Goal: Information Seeking & Learning: Find specific fact

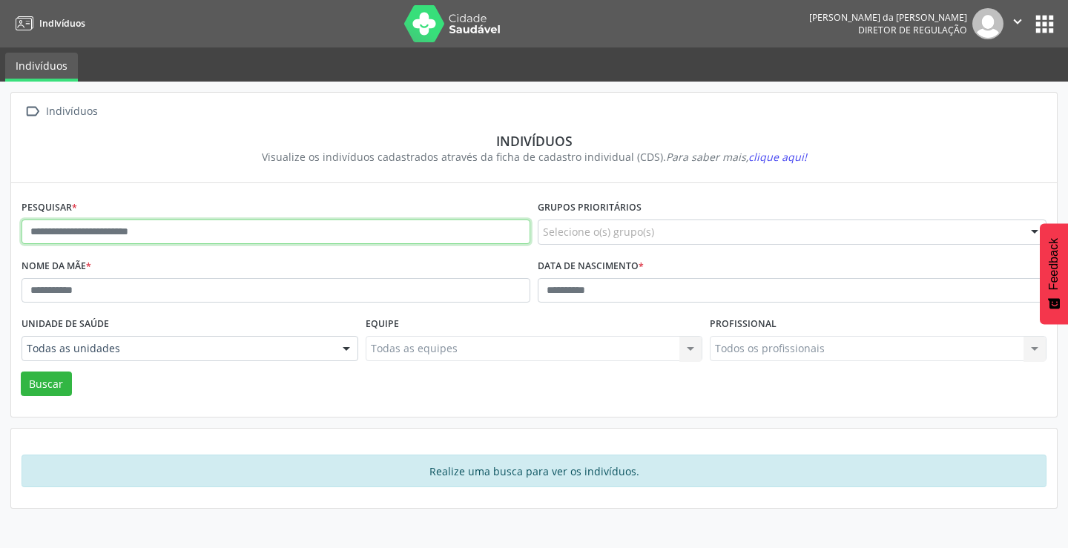
click at [329, 231] on input "text" at bounding box center [276, 232] width 509 height 25
click at [21, 372] on button "Buscar" at bounding box center [46, 384] width 51 height 25
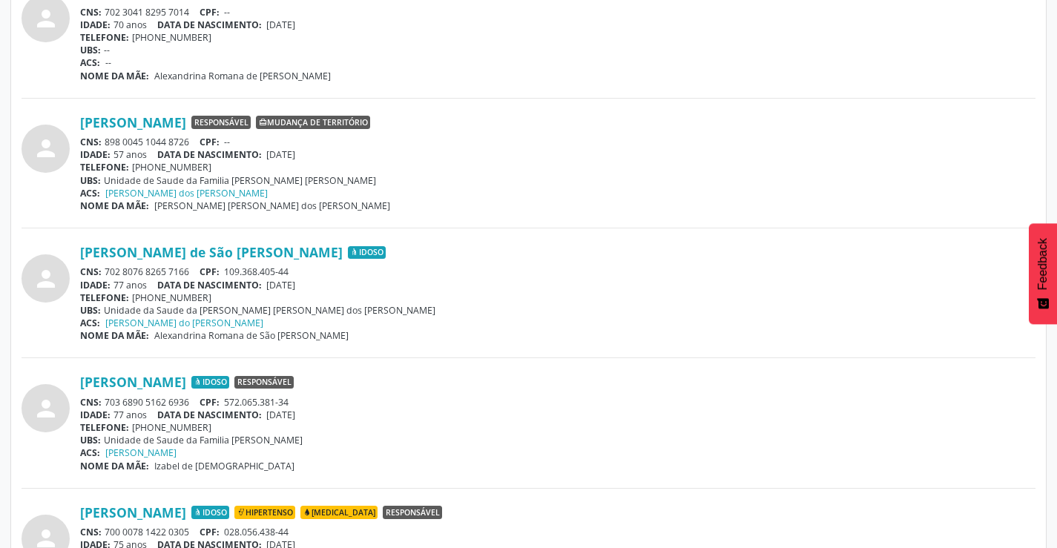
scroll to position [668, 0]
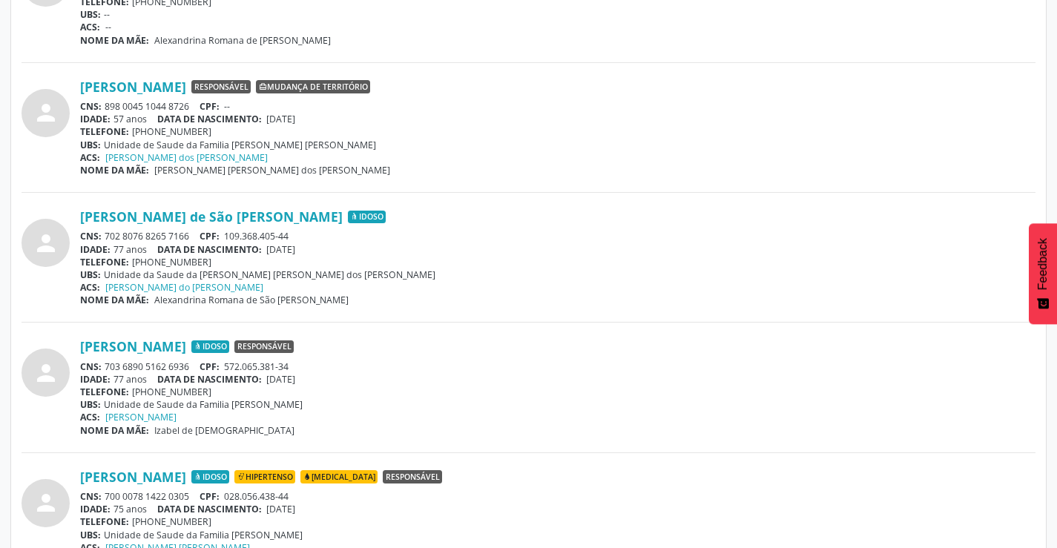
drag, startPoint x: 191, startPoint y: 367, endPoint x: 104, endPoint y: 369, distance: 86.8
click at [104, 369] on div "CNS: 703 6890 5162 6936 CPF: 572.065.381-34" at bounding box center [557, 366] width 955 height 13
copy div "703 6890 5162 6936"
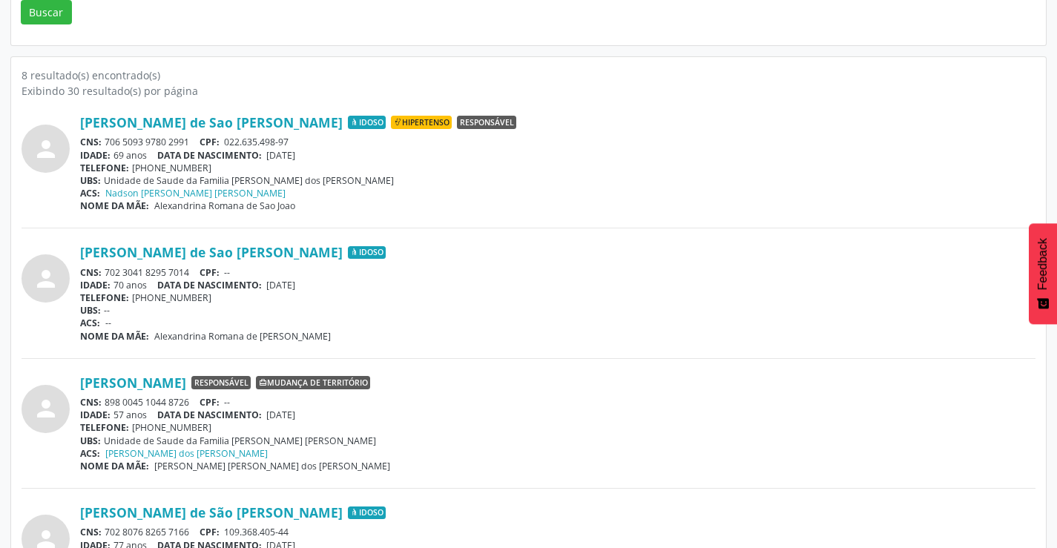
scroll to position [0, 0]
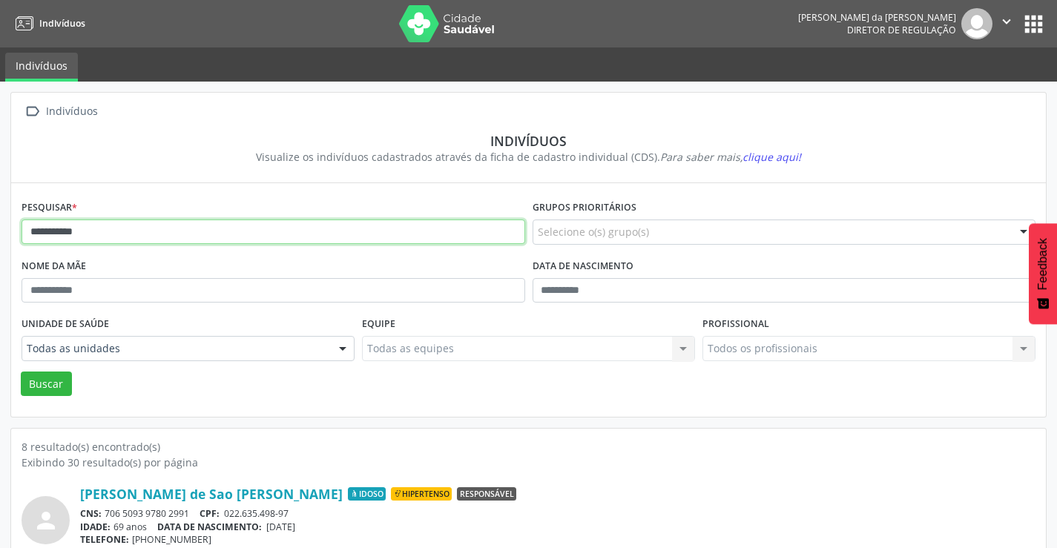
click at [223, 237] on input "**********" at bounding box center [274, 232] width 504 height 25
type input "*"
click at [21, 372] on button "Buscar" at bounding box center [46, 384] width 51 height 25
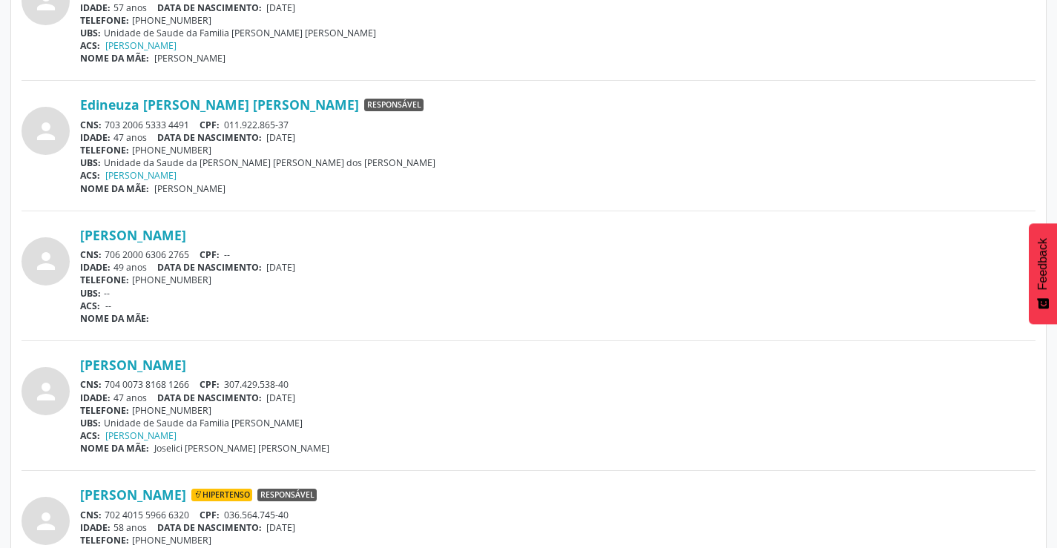
scroll to position [593, 0]
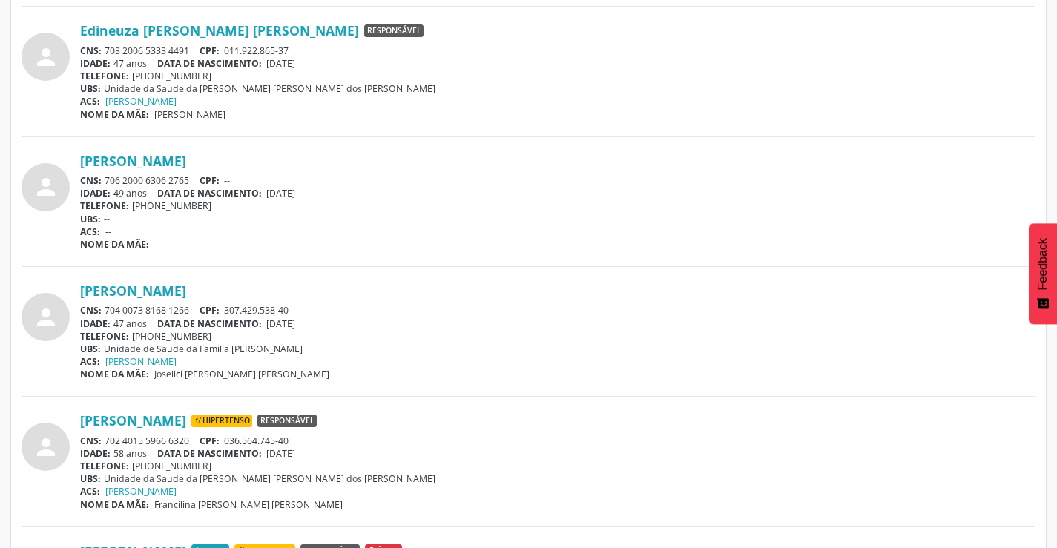
drag, startPoint x: 192, startPoint y: 433, endPoint x: 108, endPoint y: 442, distance: 85.0
click at [108, 443] on div "CNS: 702 4015 5966 6320 CPF: 036.564.745-40" at bounding box center [557, 441] width 955 height 13
copy div "702 4015 5966 6320"
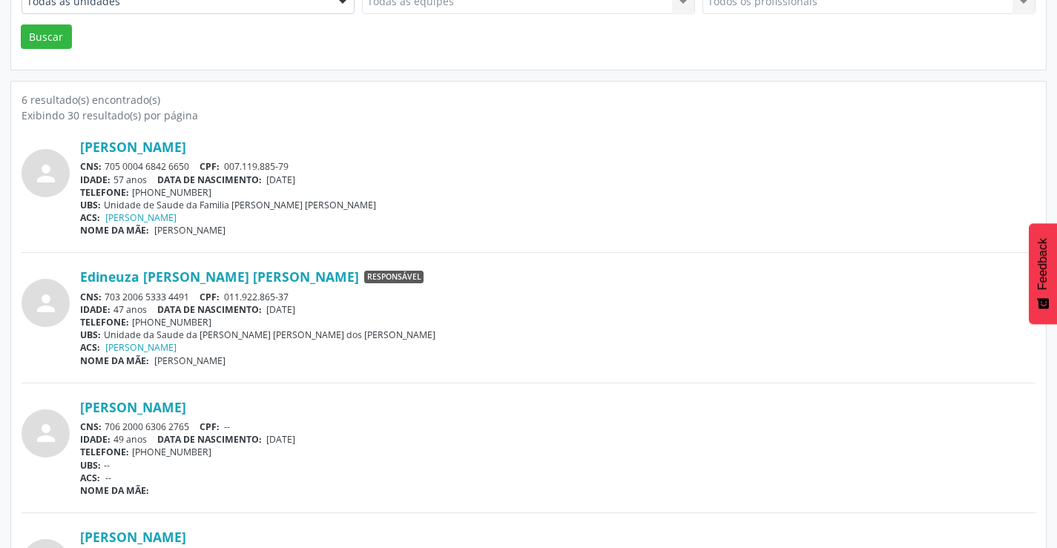
scroll to position [0, 0]
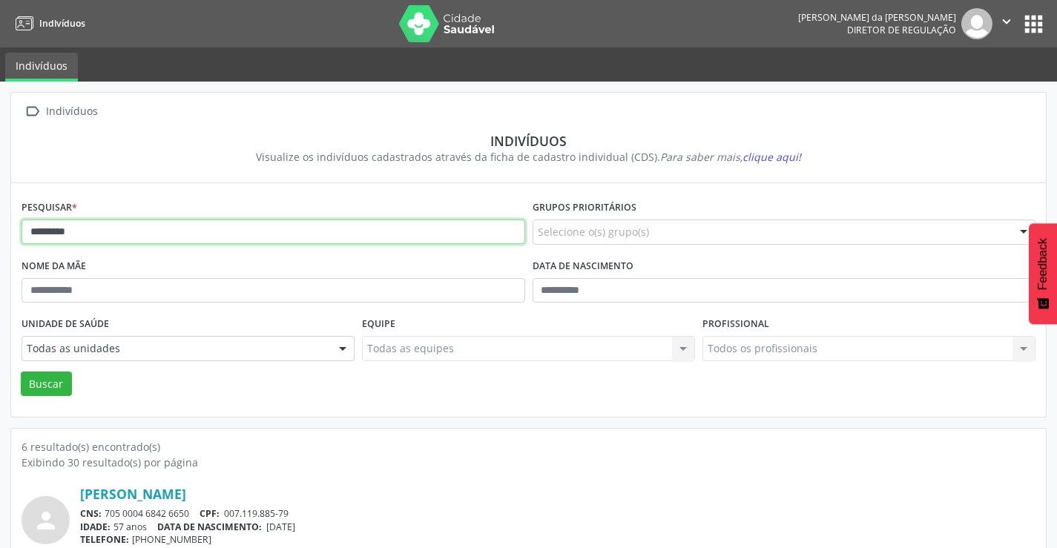
click at [177, 235] on input "********" at bounding box center [274, 232] width 504 height 25
type input "*"
click at [21, 372] on button "Buscar" at bounding box center [46, 384] width 51 height 25
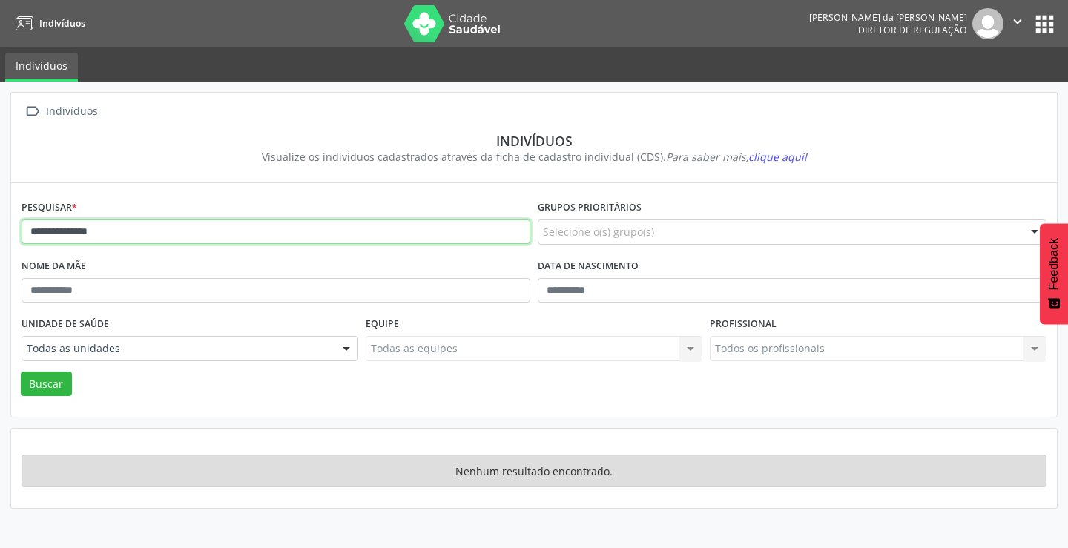
click at [171, 236] on input "**********" at bounding box center [276, 232] width 509 height 25
click at [21, 372] on button "Buscar" at bounding box center [46, 384] width 51 height 25
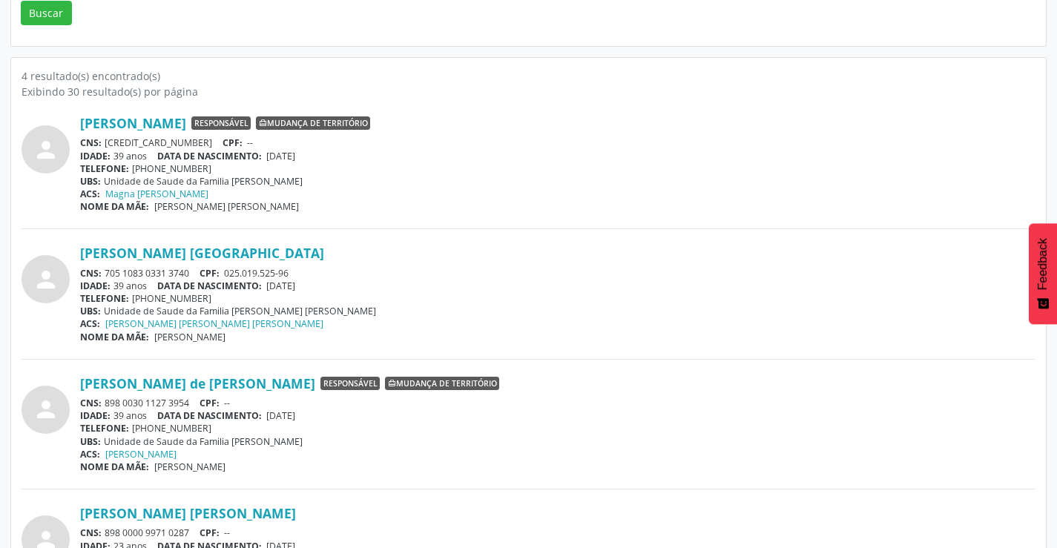
scroll to position [447, 0]
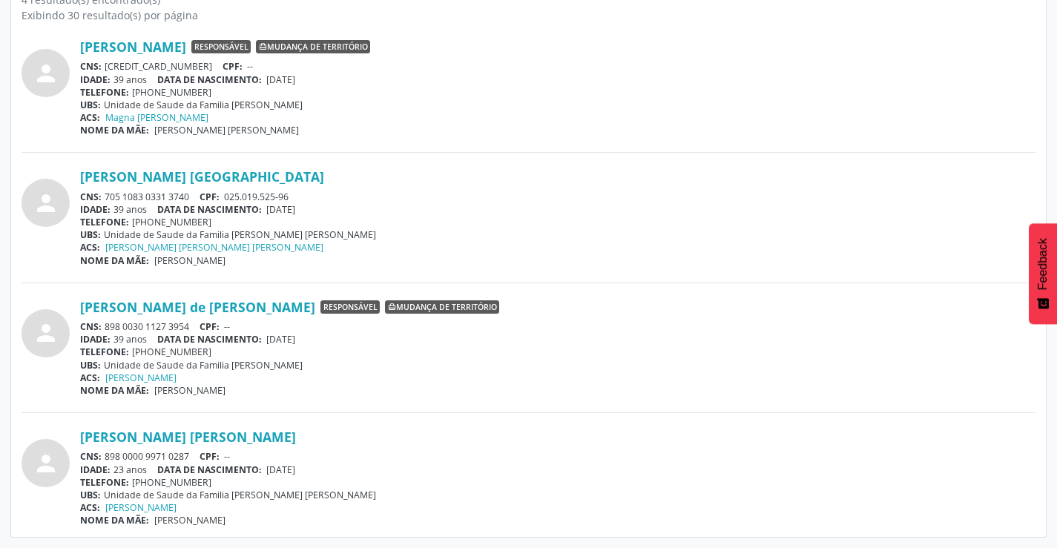
drag, startPoint x: 194, startPoint y: 453, endPoint x: 102, endPoint y: 458, distance: 91.3
click at [102, 458] on div "CNS: 898 0000 9971 0287 CPF: --" at bounding box center [557, 456] width 955 height 13
copy div "898 0000 9971 0287"
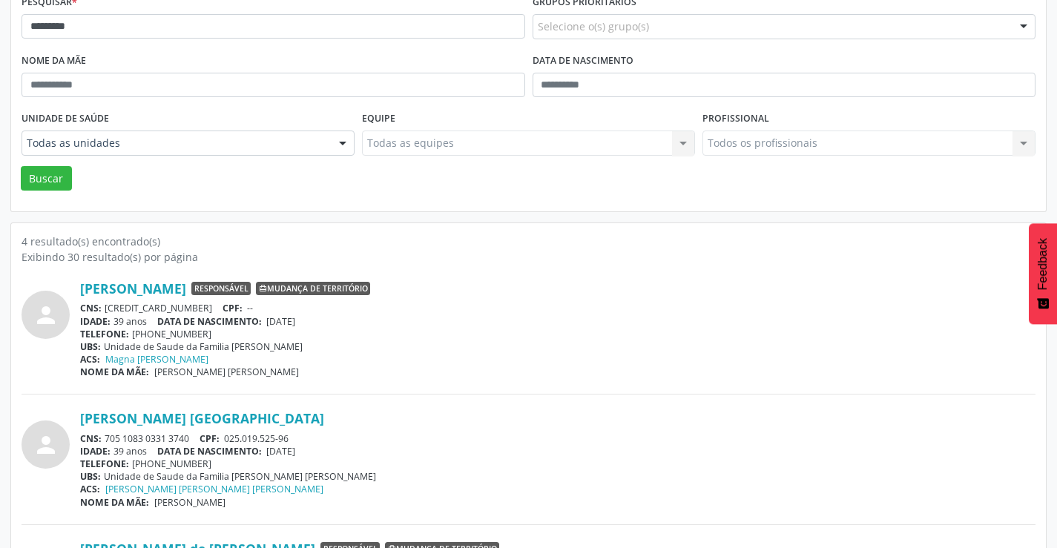
scroll to position [0, 0]
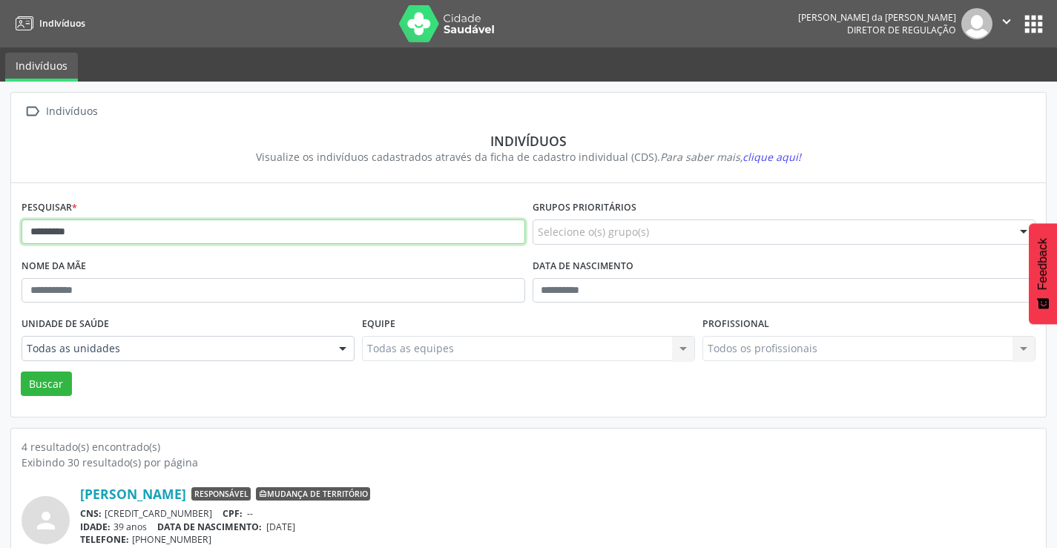
click at [201, 234] on input "*********" at bounding box center [274, 232] width 504 height 25
type input "*"
click at [21, 372] on button "Buscar" at bounding box center [46, 384] width 51 height 25
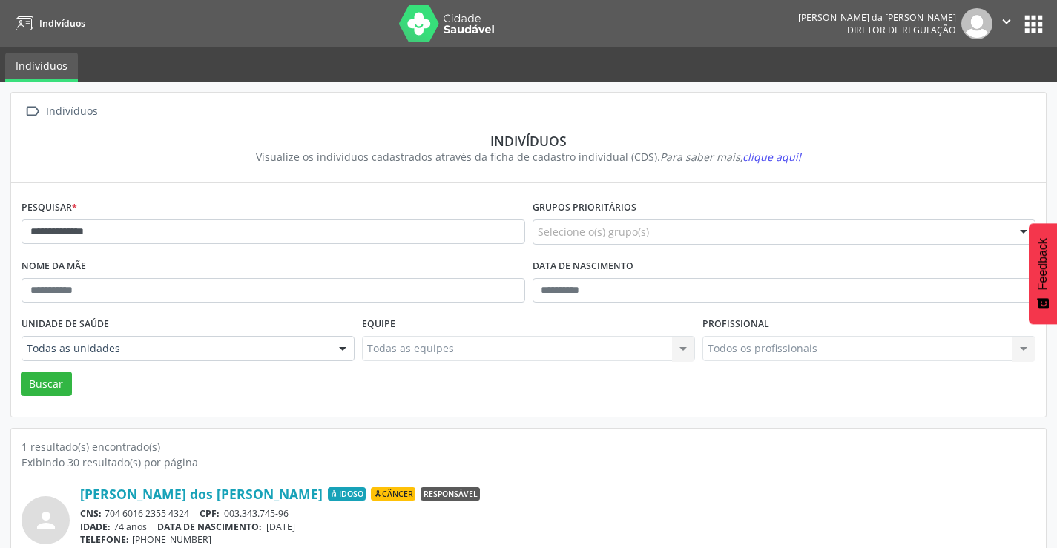
scroll to position [57, 0]
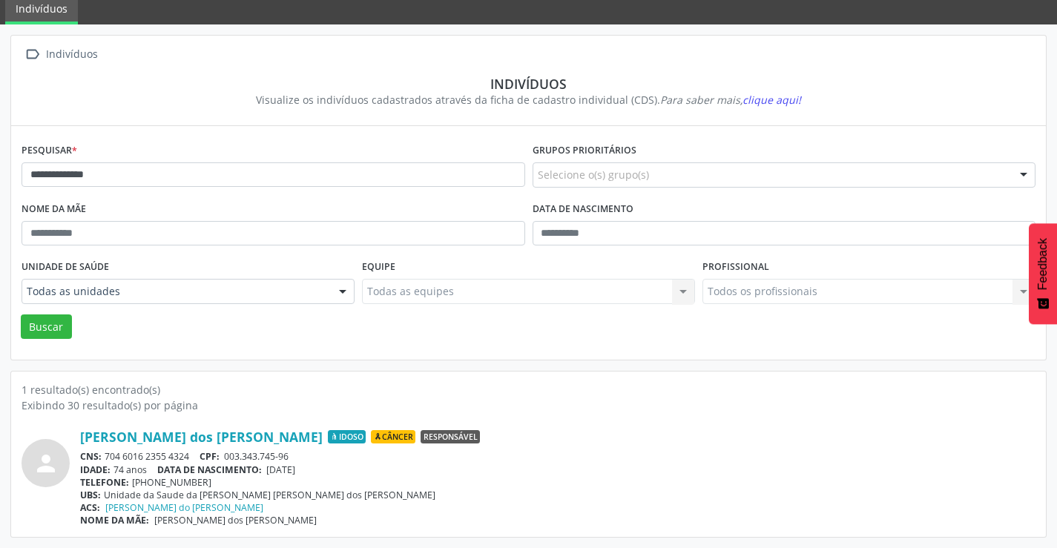
drag, startPoint x: 201, startPoint y: 452, endPoint x: 105, endPoint y: 455, distance: 96.5
click at [105, 458] on div "CNS: 704 6016 2355 4324 CPF: 003.343.745-96" at bounding box center [557, 456] width 955 height 13
copy div "704 6016 2355 4324"
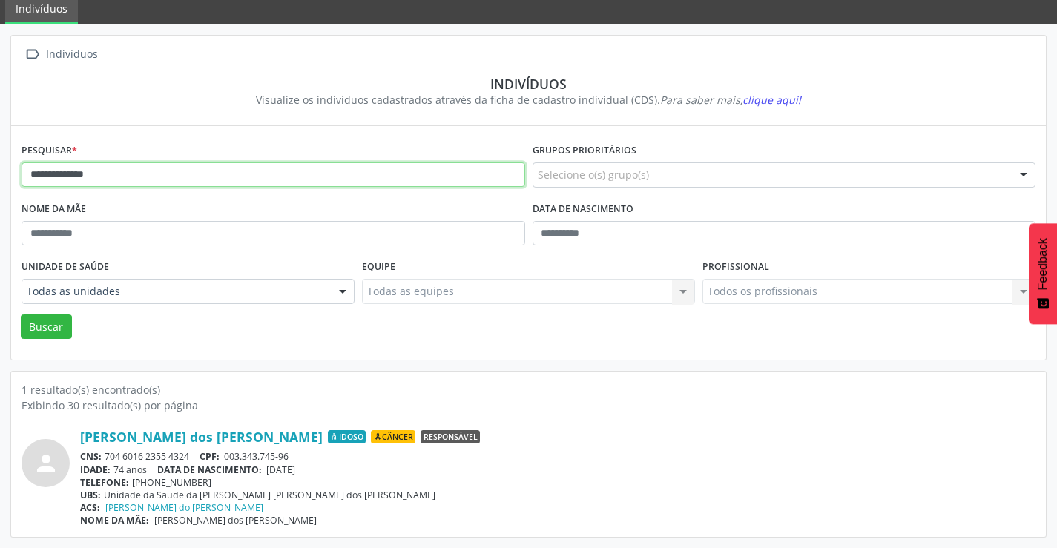
click at [224, 181] on input "**********" at bounding box center [274, 174] width 504 height 25
type input "*"
click at [21, 314] on button "Buscar" at bounding box center [46, 326] width 51 height 25
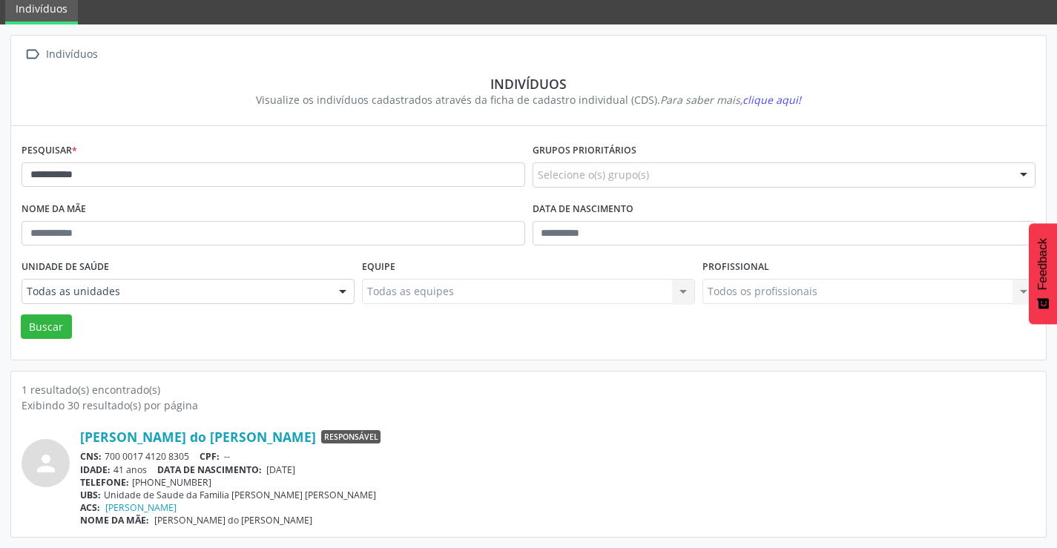
drag, startPoint x: 194, startPoint y: 455, endPoint x: 108, endPoint y: 455, distance: 86.0
click at [108, 455] on div "CNS: 700 0017 4120 8305 CPF: --" at bounding box center [557, 456] width 955 height 13
copy div "700 0017 4120 8305"
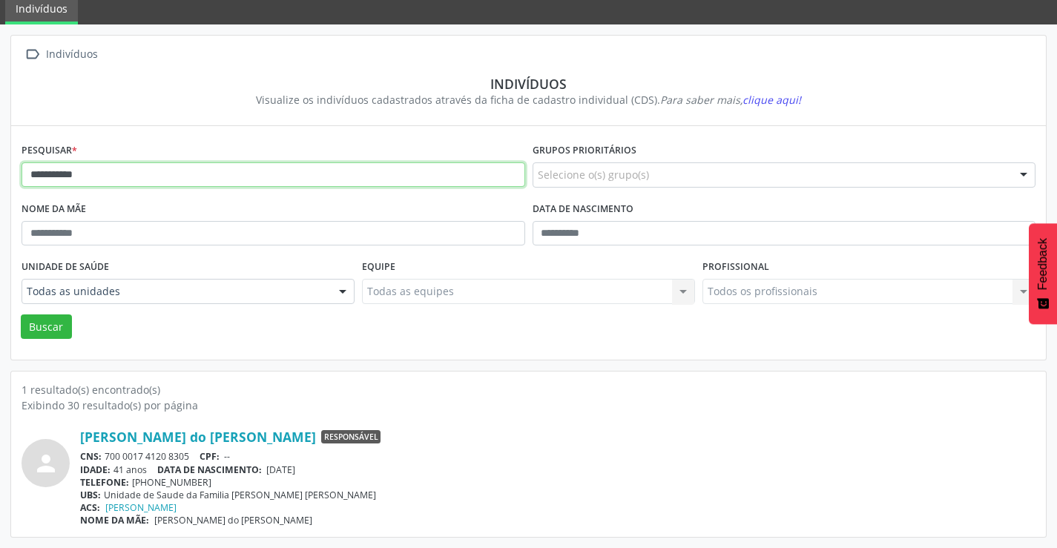
click at [161, 174] on input "**********" at bounding box center [274, 174] width 504 height 25
type input "*"
click at [21, 314] on button "Buscar" at bounding box center [46, 326] width 51 height 25
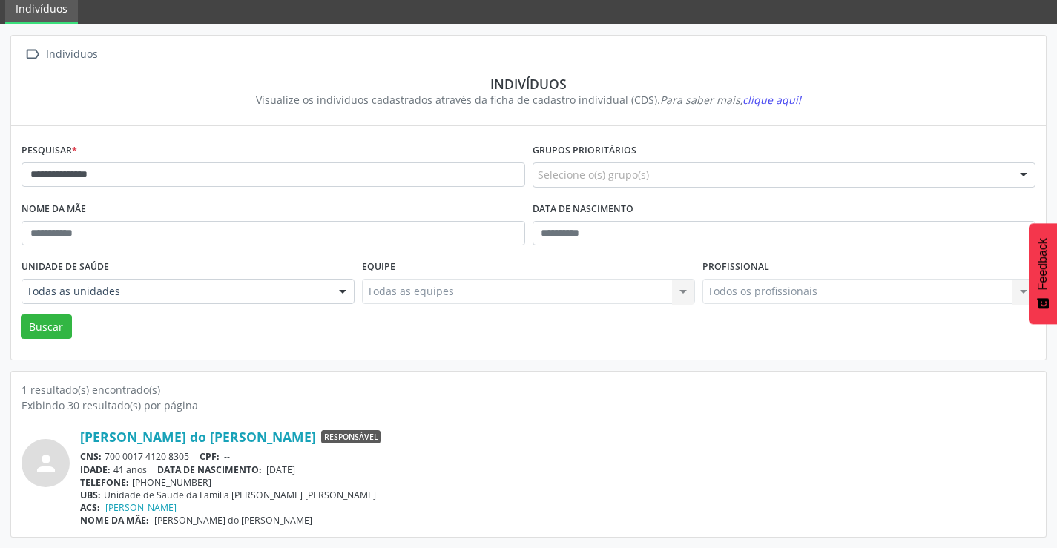
scroll to position [0, 0]
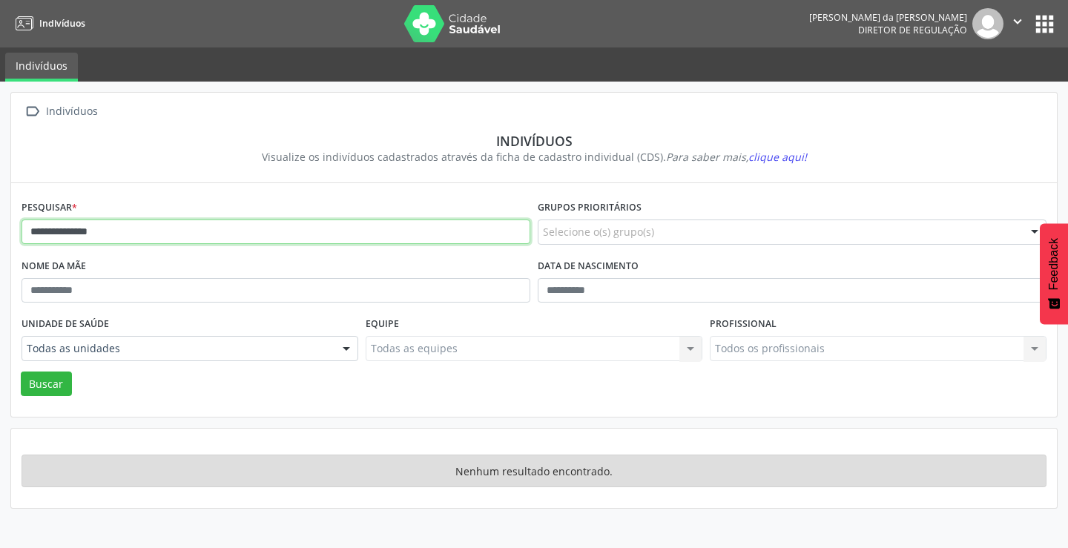
click at [132, 224] on input "**********" at bounding box center [276, 232] width 509 height 25
click at [21, 372] on button "Buscar" at bounding box center [46, 384] width 51 height 25
click at [108, 232] on input "********" at bounding box center [276, 232] width 509 height 25
click at [21, 372] on button "Buscar" at bounding box center [46, 384] width 51 height 25
click at [44, 232] on input "********" at bounding box center [276, 232] width 509 height 25
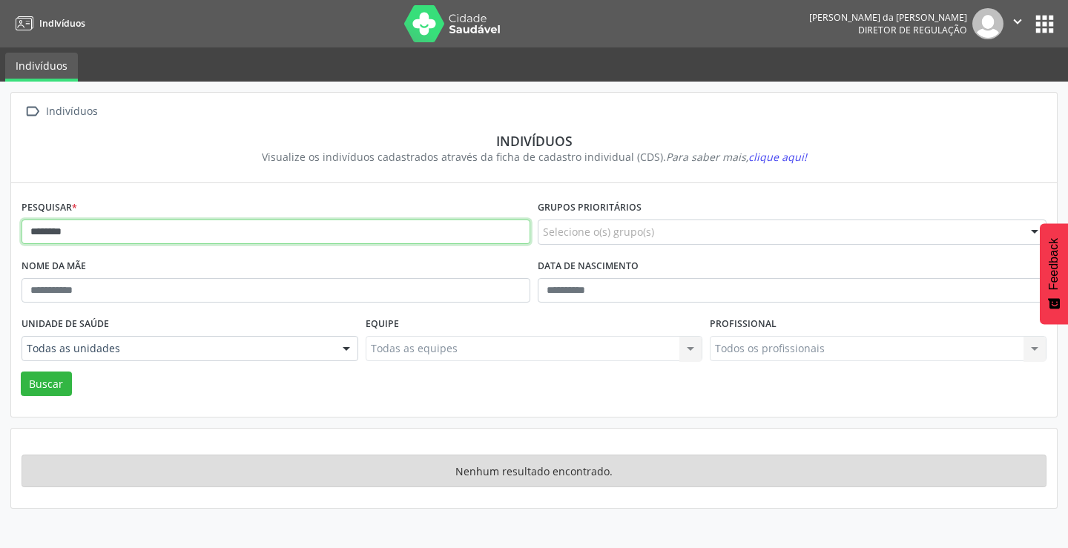
click at [79, 235] on input "********" at bounding box center [276, 232] width 509 height 25
click at [21, 372] on button "Buscar" at bounding box center [46, 384] width 51 height 25
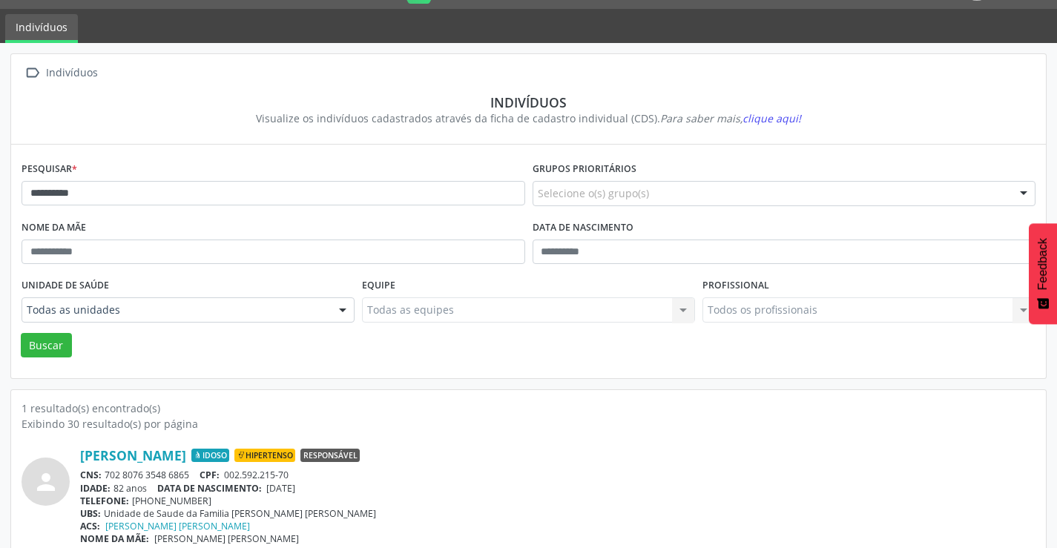
scroll to position [57, 0]
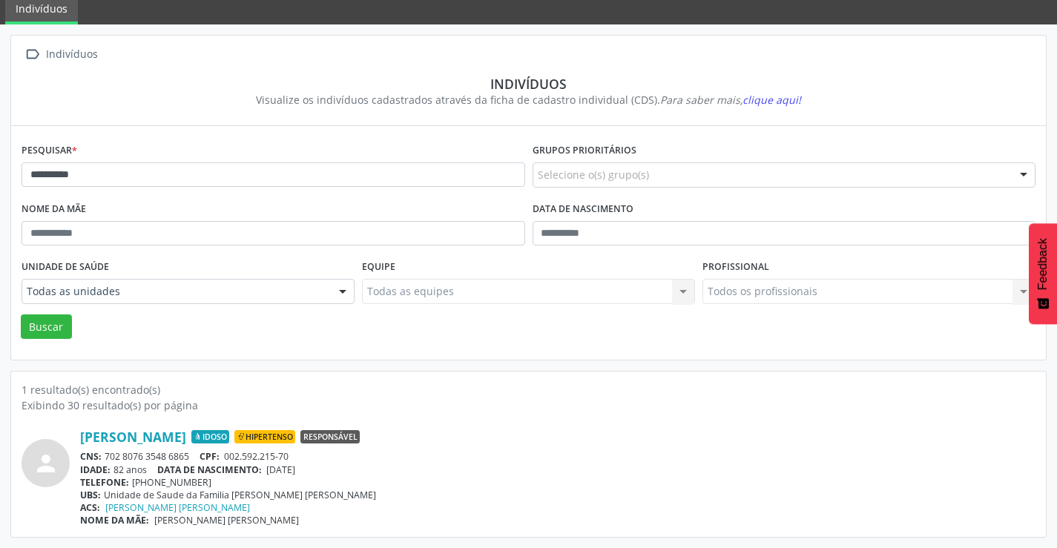
drag, startPoint x: 191, startPoint y: 453, endPoint x: 108, endPoint y: 455, distance: 83.8
click at [108, 455] on div "CNS: 702 8076 3548 6865 CPF: 002.592.215-70" at bounding box center [557, 456] width 955 height 13
copy div "702 8076 3548 6865"
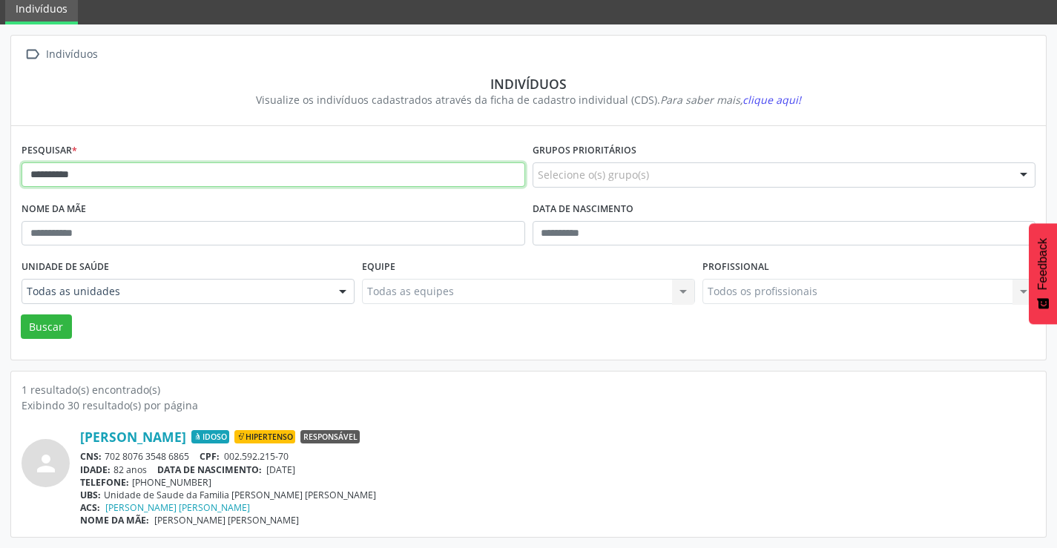
click at [92, 174] on input "**********" at bounding box center [274, 174] width 504 height 25
type input "*"
click at [21, 314] on button "Buscar" at bounding box center [46, 326] width 51 height 25
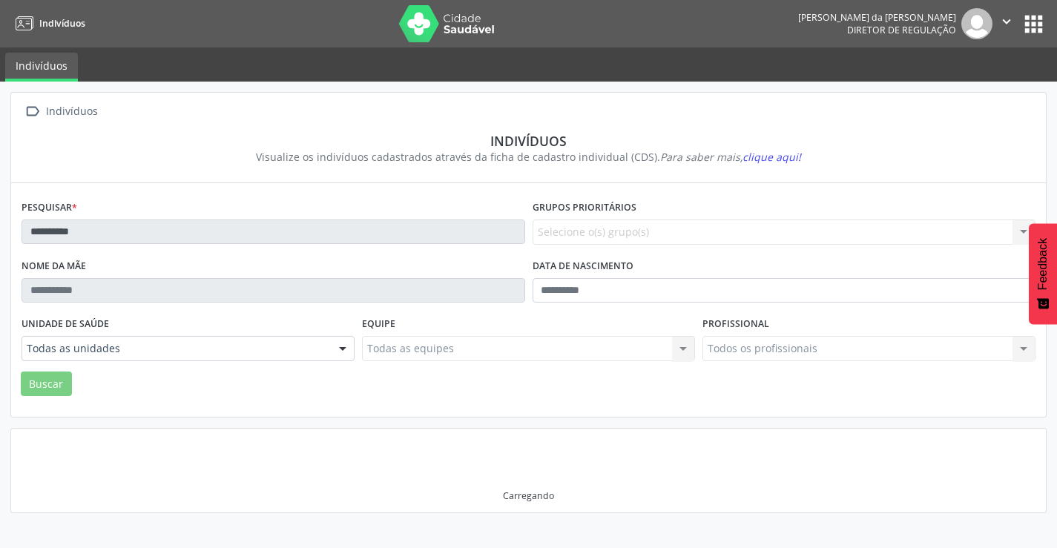
scroll to position [0, 0]
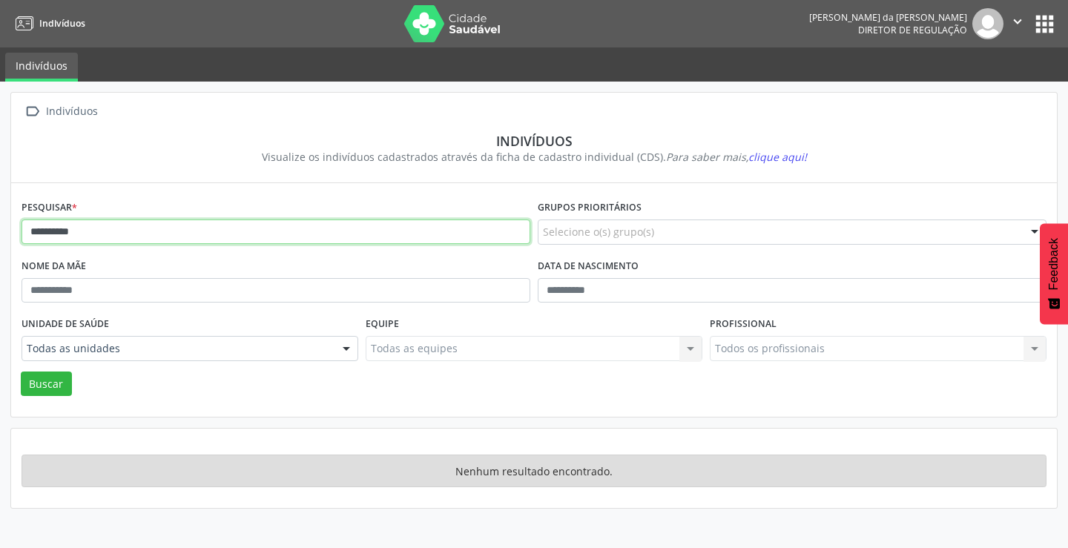
click at [93, 229] on input "**********" at bounding box center [276, 232] width 509 height 25
click at [21, 372] on button "Buscar" at bounding box center [46, 384] width 51 height 25
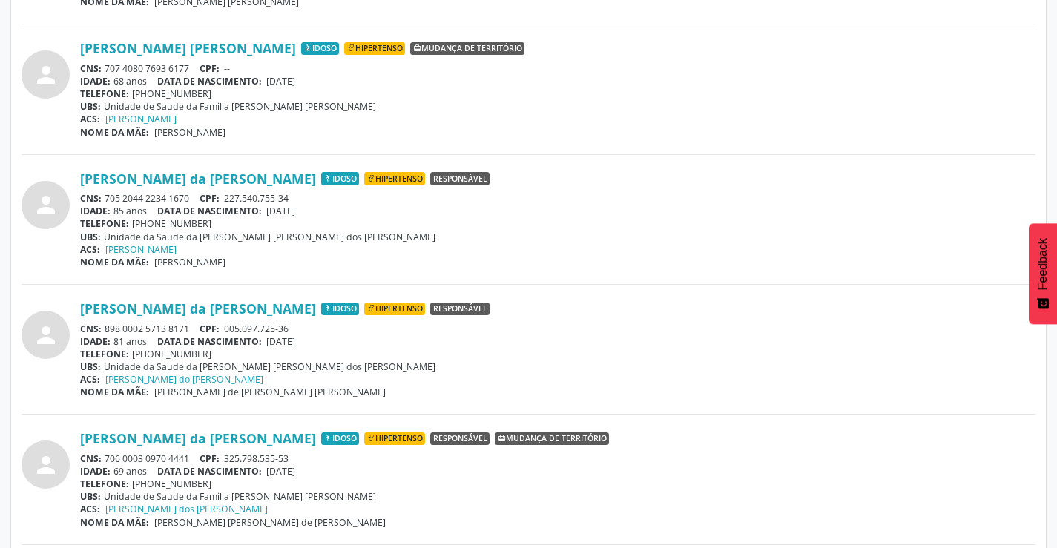
scroll to position [964, 0]
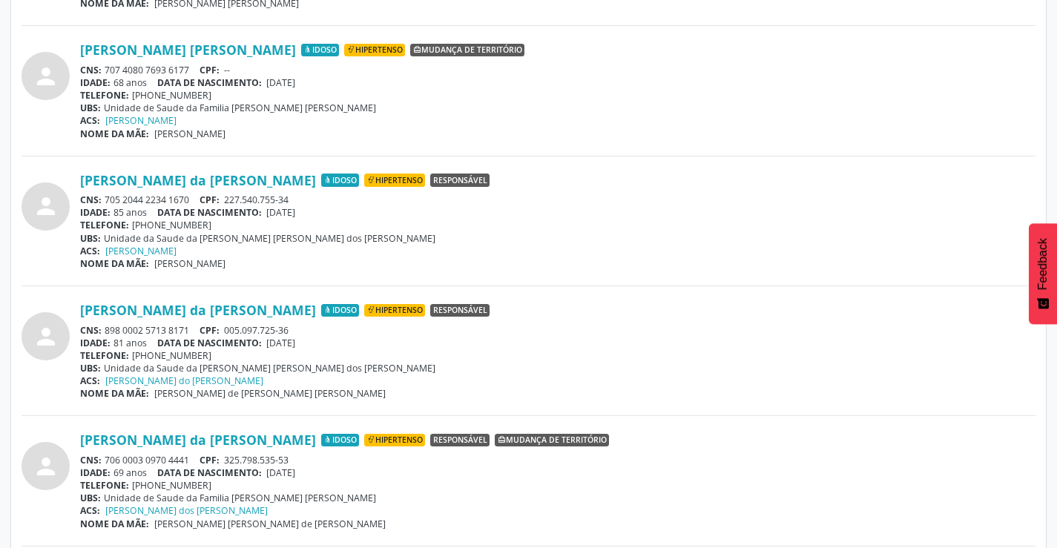
drag, startPoint x: 195, startPoint y: 67, endPoint x: 108, endPoint y: 71, distance: 86.9
click at [108, 71] on div "CNS: 707 4080 7693 6177 CPF: --" at bounding box center [557, 70] width 955 height 13
copy div "707 4080 7693 6177"
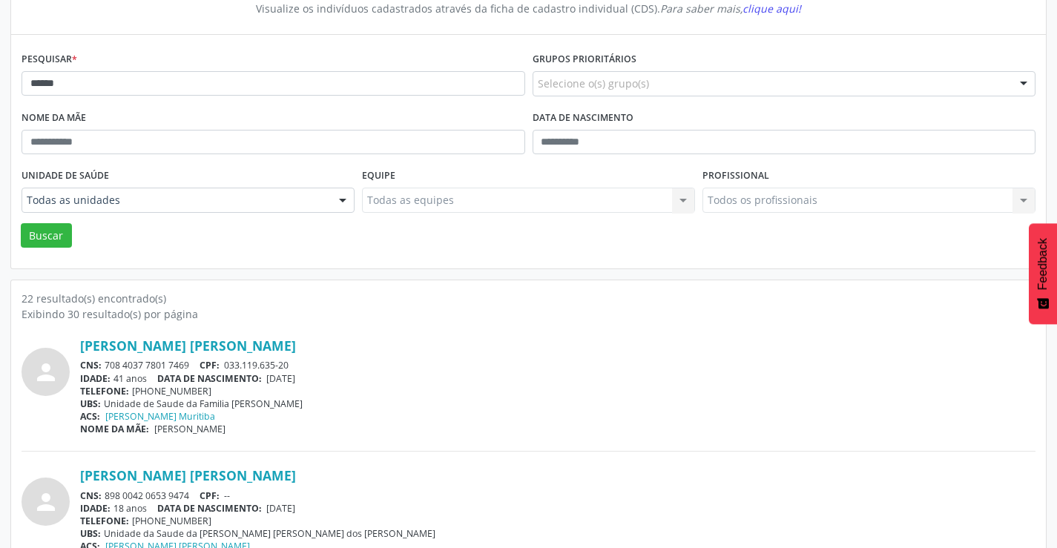
scroll to position [0, 0]
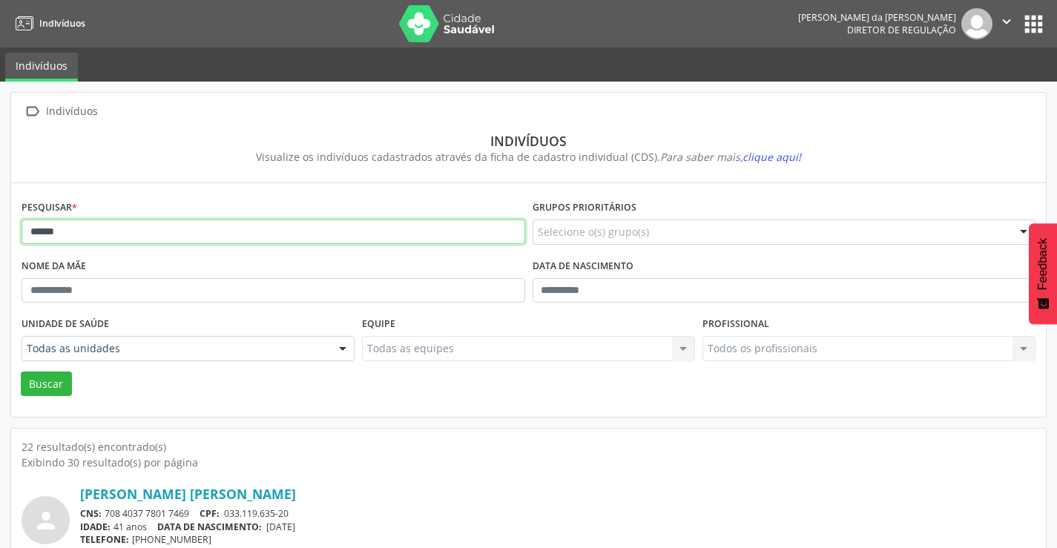
click at [369, 236] on input "******" at bounding box center [274, 232] width 504 height 25
type input "*"
click at [21, 372] on button "Buscar" at bounding box center [46, 384] width 51 height 25
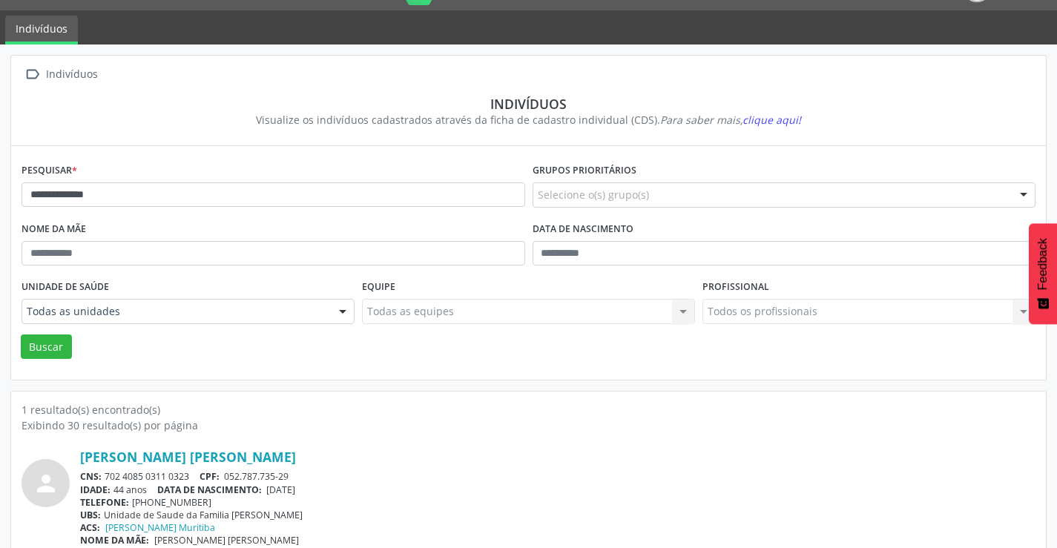
scroll to position [57, 0]
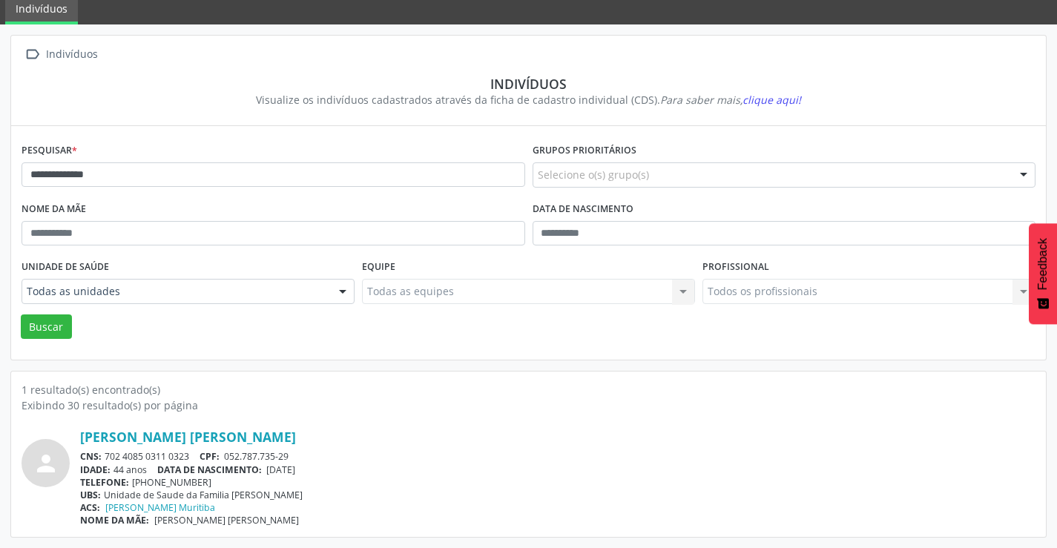
drag, startPoint x: 192, startPoint y: 452, endPoint x: 105, endPoint y: 458, distance: 86.9
click at [105, 458] on div "CNS: 702 4085 0311 0323 CPF: 052.787.735-29" at bounding box center [557, 456] width 955 height 13
copy div "702 4085 0311 0323"
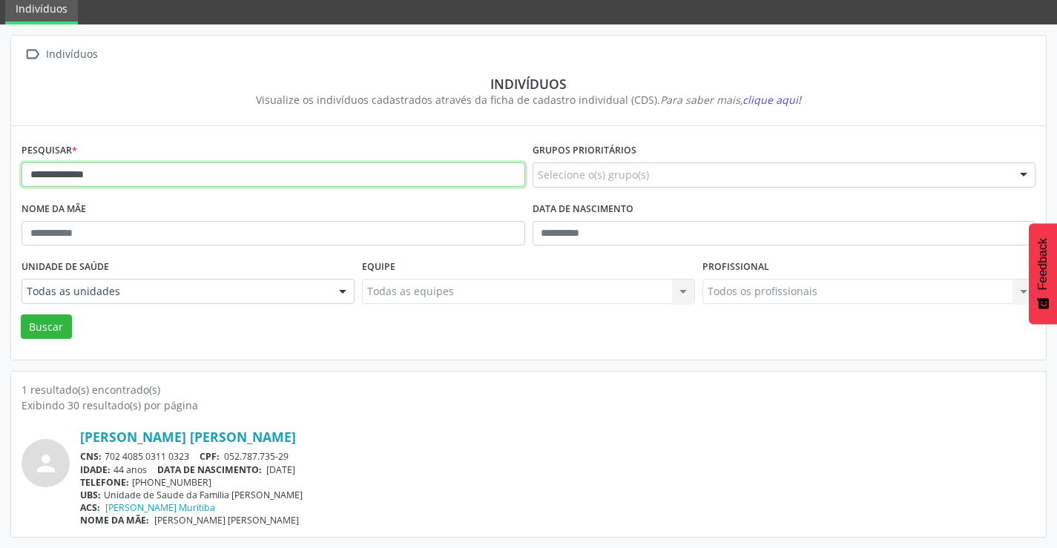
click at [111, 176] on input "**********" at bounding box center [274, 174] width 504 height 25
type input "*"
click at [21, 314] on button "Buscar" at bounding box center [46, 326] width 51 height 25
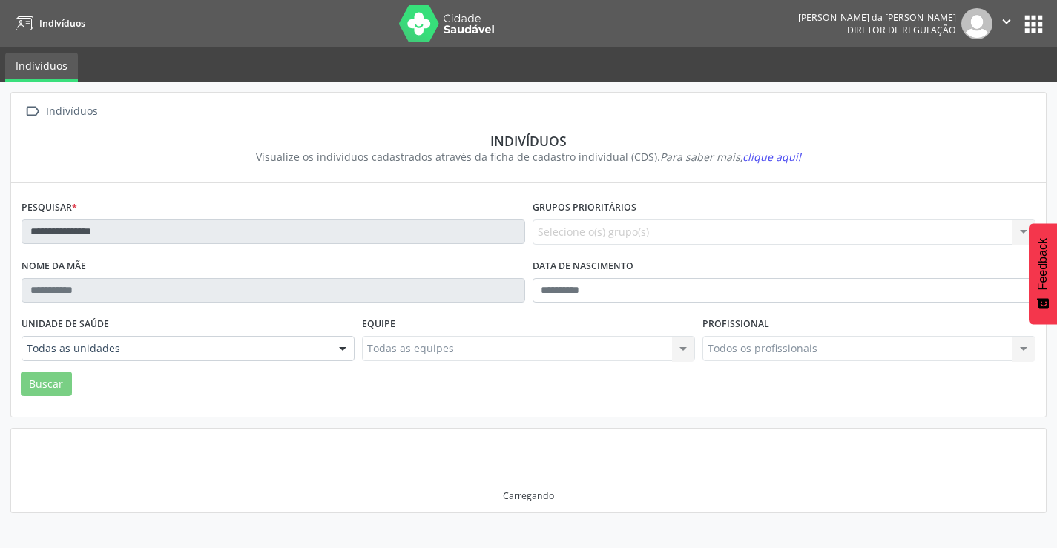
scroll to position [0, 0]
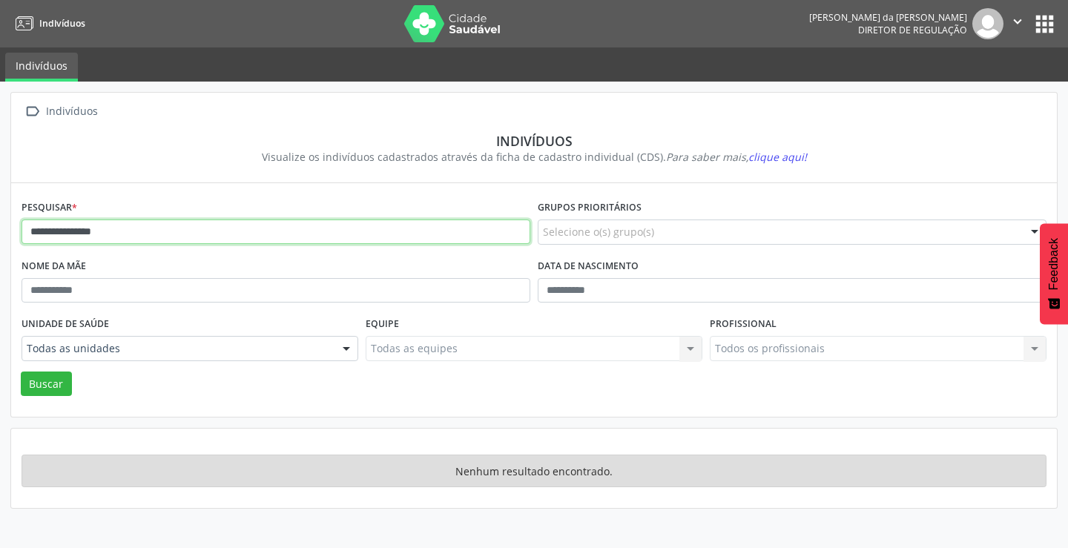
click at [185, 228] on input "**********" at bounding box center [276, 232] width 509 height 25
click at [21, 372] on button "Buscar" at bounding box center [46, 384] width 51 height 25
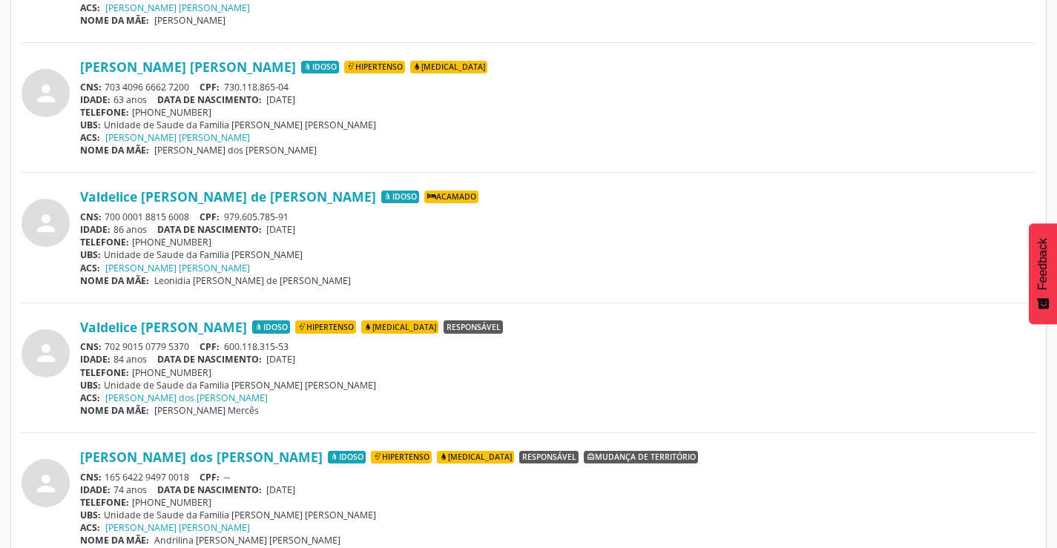
scroll to position [1632, 0]
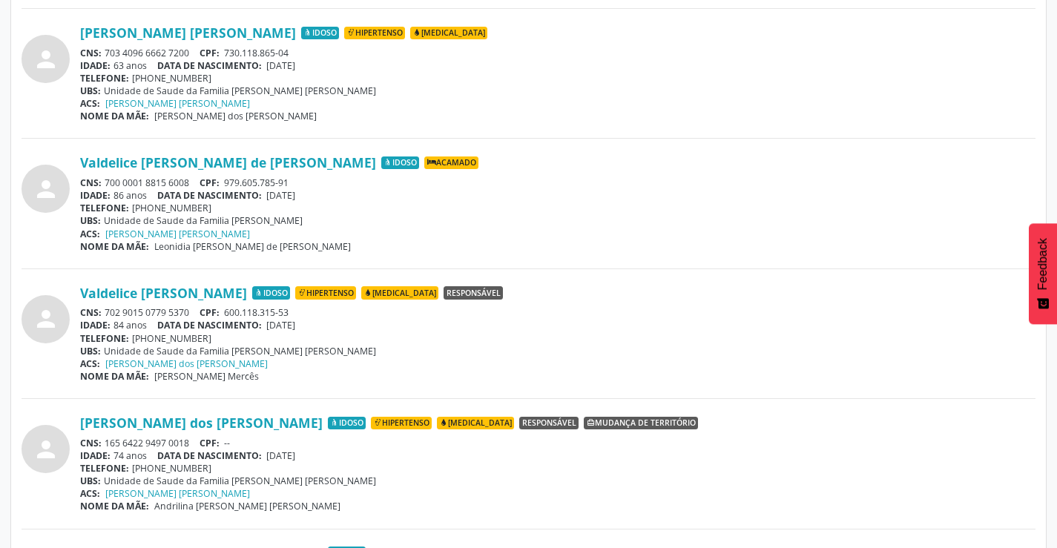
drag, startPoint x: 192, startPoint y: 312, endPoint x: 108, endPoint y: 309, distance: 83.9
click at [108, 309] on div "CNS: 702 9015 0779 5370 CPF: 600.118.315-53" at bounding box center [557, 312] width 955 height 13
copy div "702 9015 0779 5370"
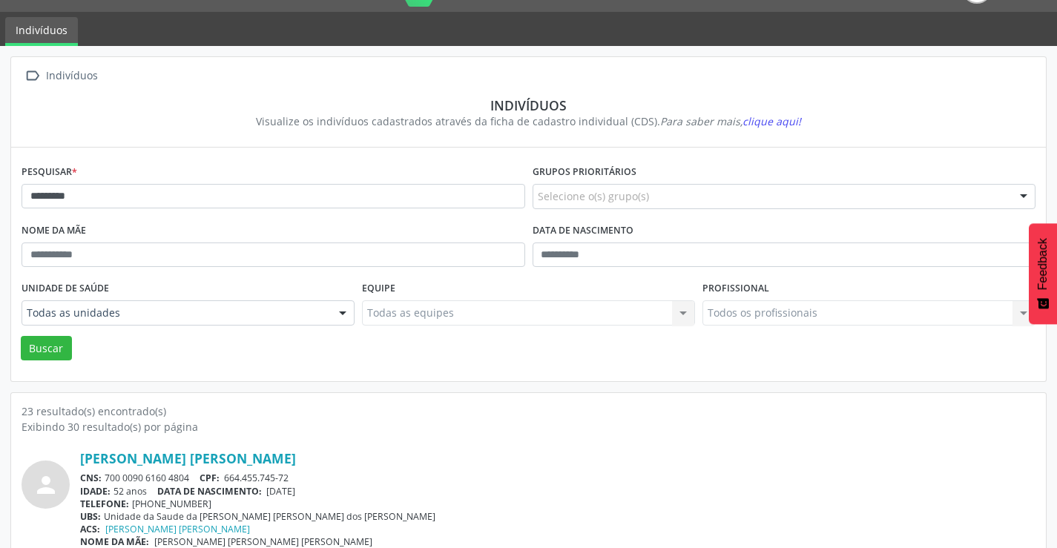
scroll to position [0, 0]
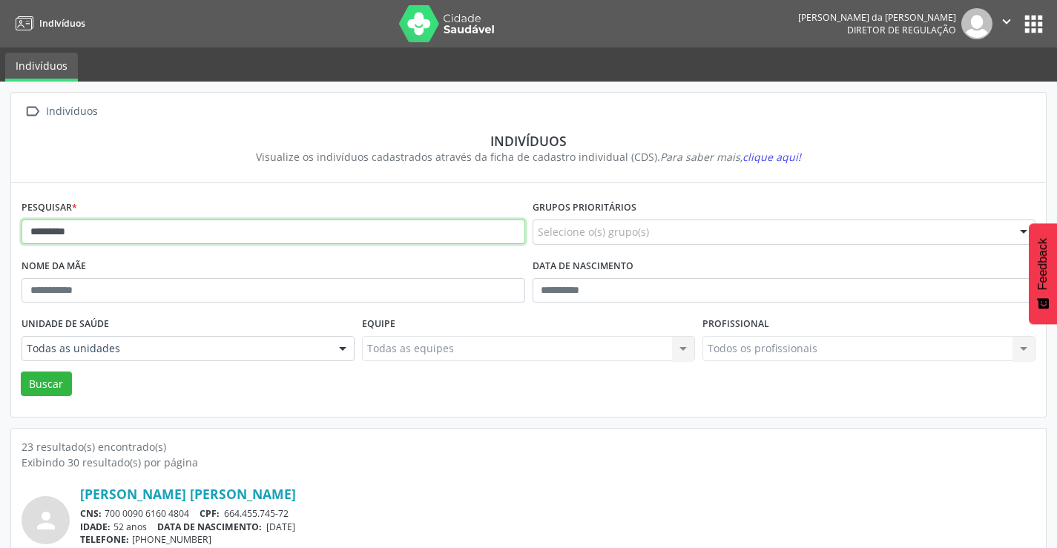
click at [76, 230] on input "*********" at bounding box center [274, 232] width 504 height 25
type input "*"
click at [21, 372] on button "Buscar" at bounding box center [46, 384] width 51 height 25
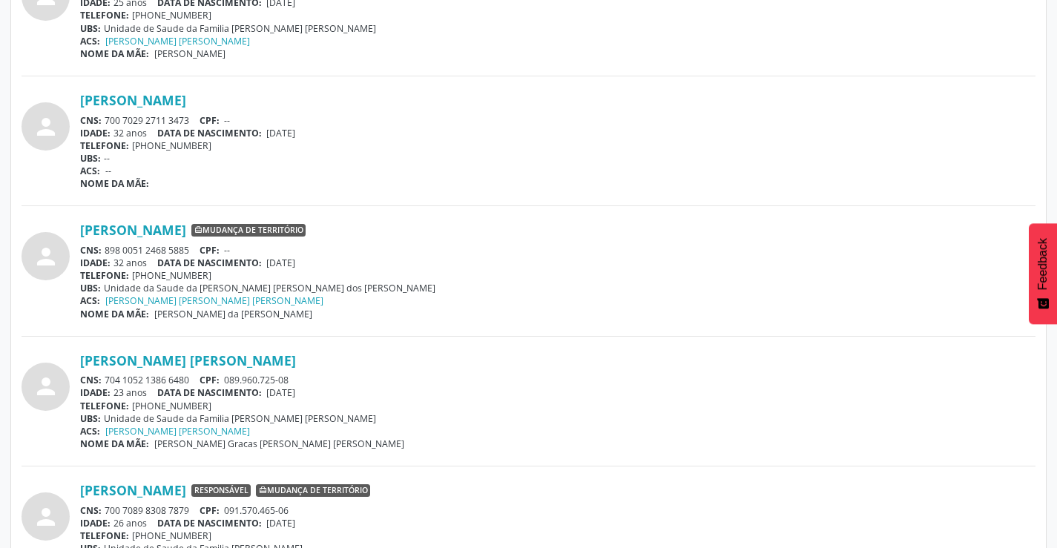
scroll to position [1187, 0]
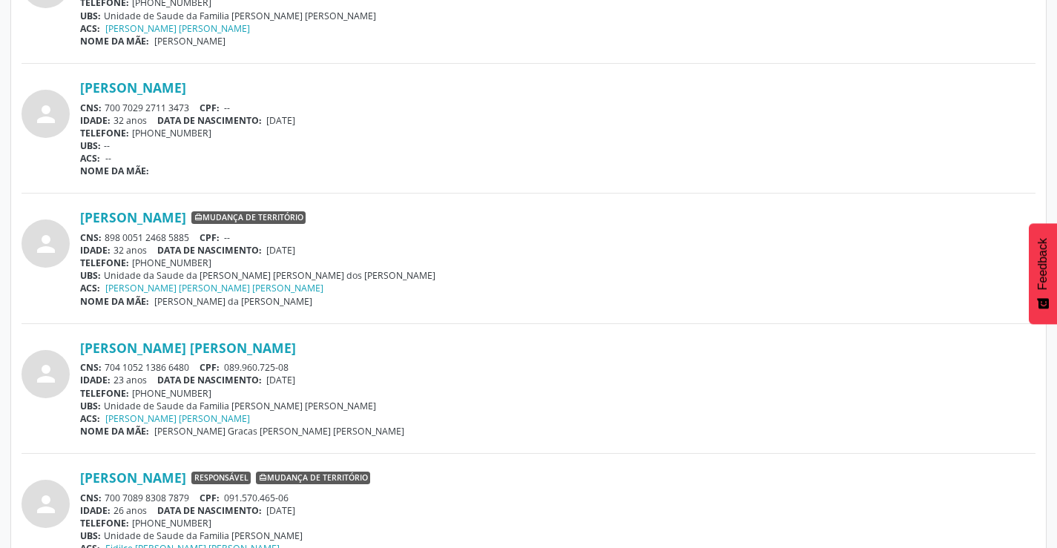
drag, startPoint x: 199, startPoint y: 366, endPoint x: 105, endPoint y: 369, distance: 93.5
click at [105, 369] on div "CNS: 704 1052 1386 6480 CPF: 089.960.725-08" at bounding box center [557, 367] width 955 height 13
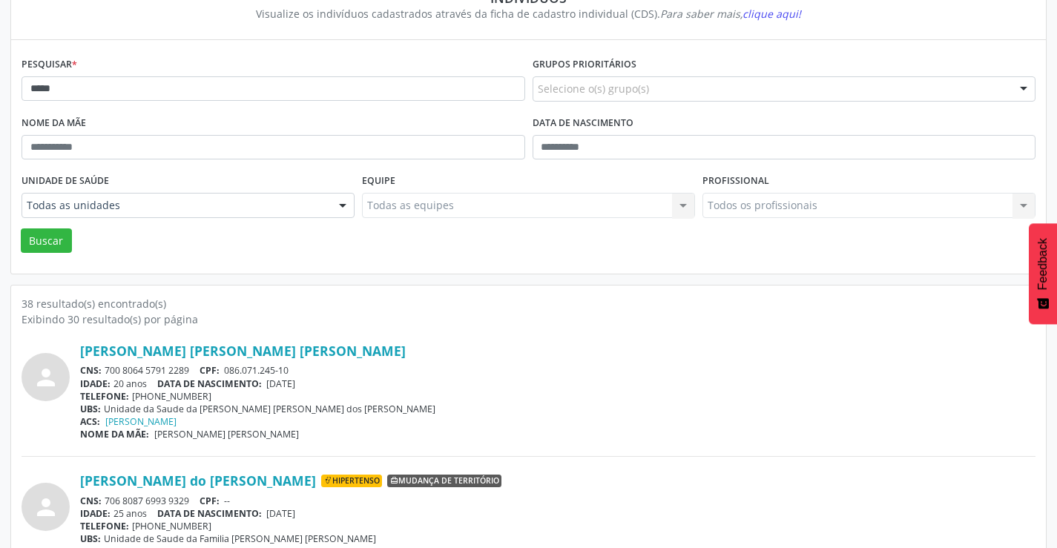
scroll to position [0, 0]
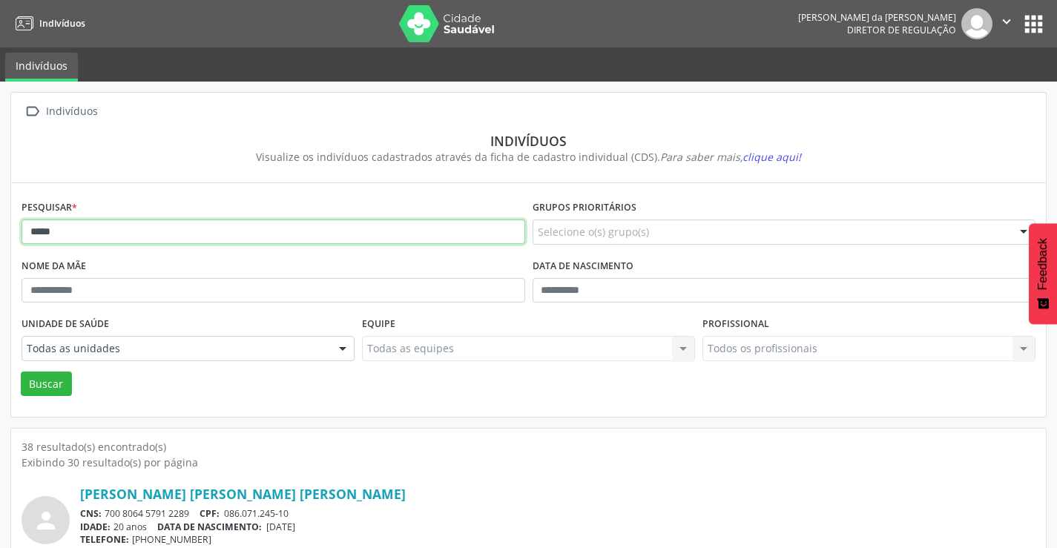
click at [151, 225] on input "*****" at bounding box center [274, 232] width 504 height 25
type input "*"
type input "*********"
click at [21, 372] on button "Buscar" at bounding box center [46, 384] width 51 height 25
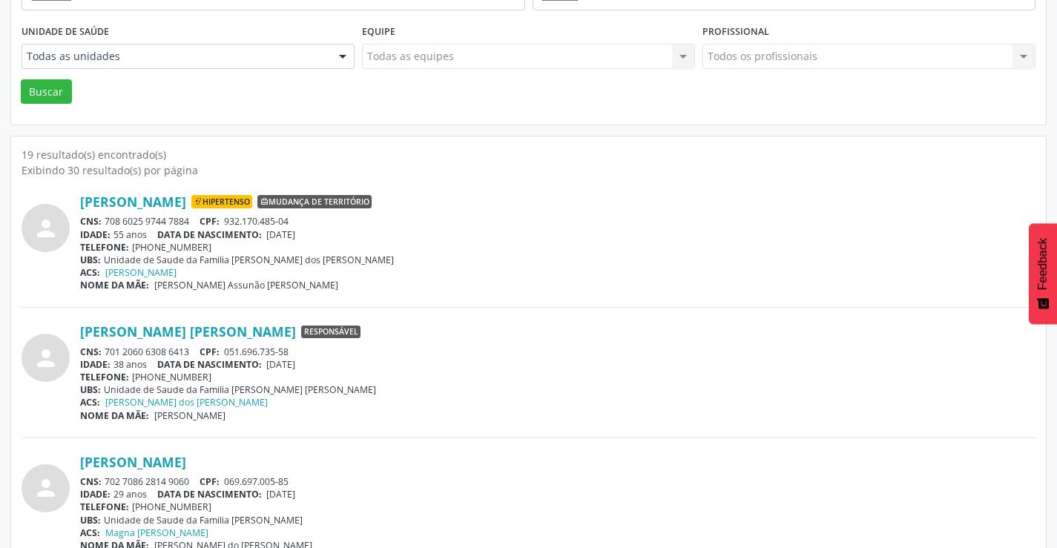
scroll to position [297, 0]
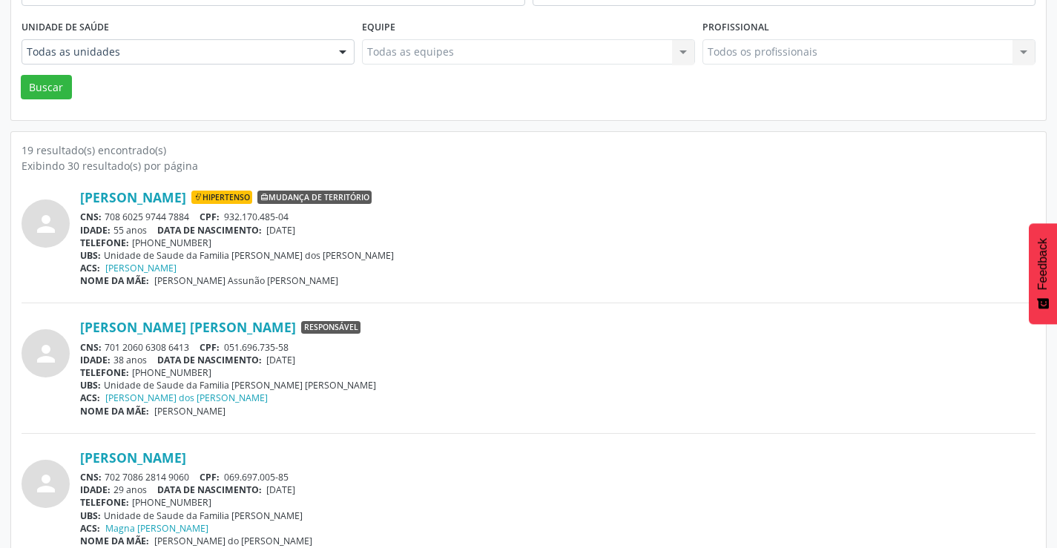
drag, startPoint x: 191, startPoint y: 219, endPoint x: 107, endPoint y: 217, distance: 83.8
click at [107, 217] on div "CNS: 708 6025 9744 7884 CPF: 932.170.485-04" at bounding box center [557, 217] width 955 height 13
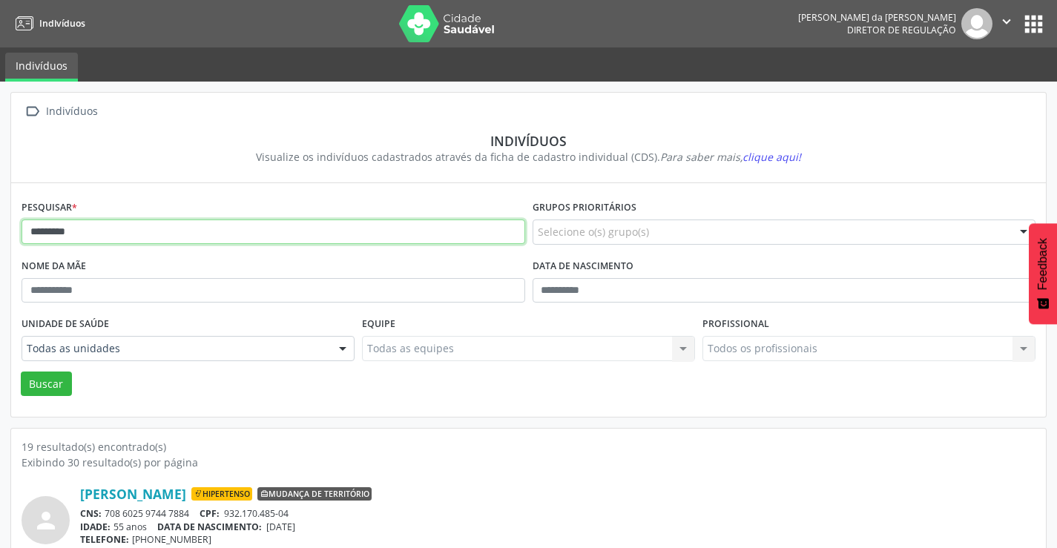
click at [129, 240] on input "*********" at bounding box center [274, 232] width 504 height 25
type input "*"
click at [21, 372] on button "Buscar" at bounding box center [46, 384] width 51 height 25
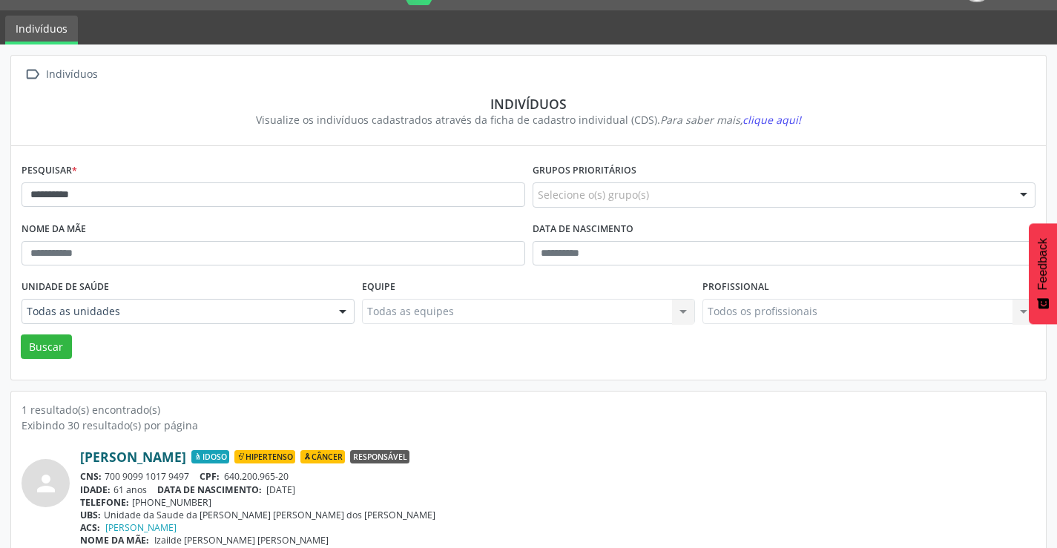
scroll to position [57, 0]
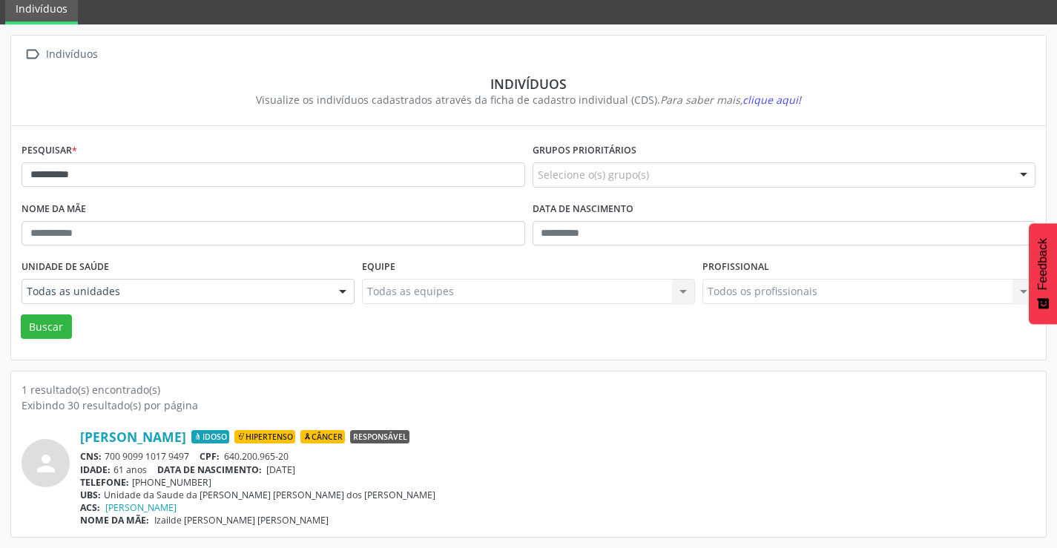
drag, startPoint x: 197, startPoint y: 452, endPoint x: 107, endPoint y: 460, distance: 90.8
click at [107, 460] on div "CNS: 700 9099 1017 9497 CPF: 640.200.965-20" at bounding box center [557, 456] width 955 height 13
copy div "700 9099 1017 9497"
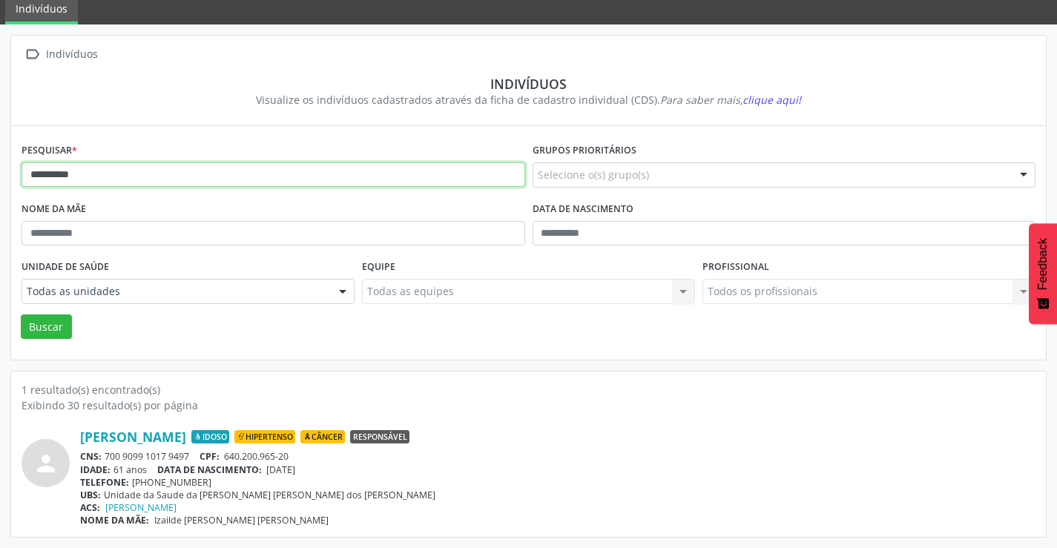
click at [228, 172] on input "**********" at bounding box center [274, 174] width 504 height 25
type input "*"
click at [21, 314] on button "Buscar" at bounding box center [46, 326] width 51 height 25
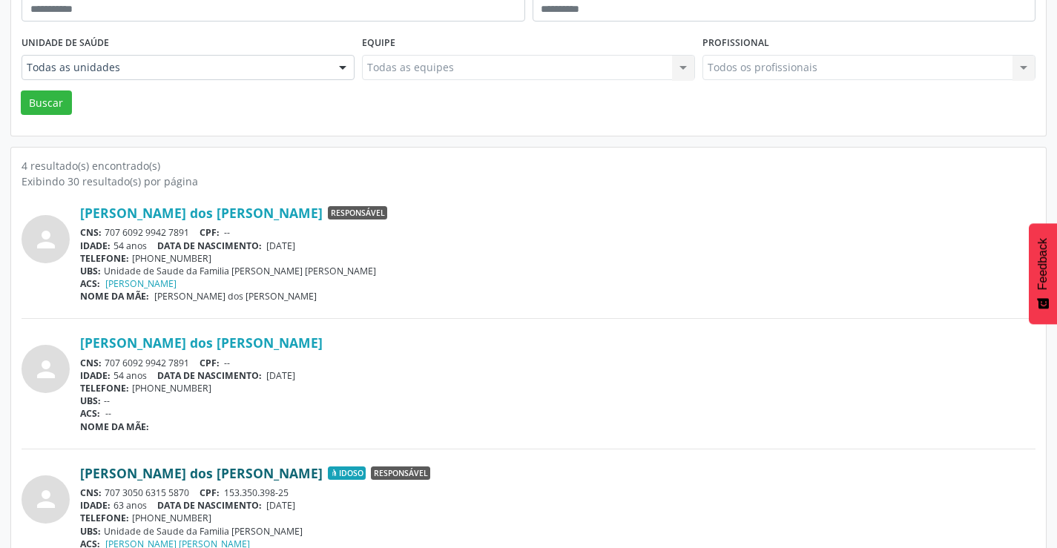
scroll to position [371, 0]
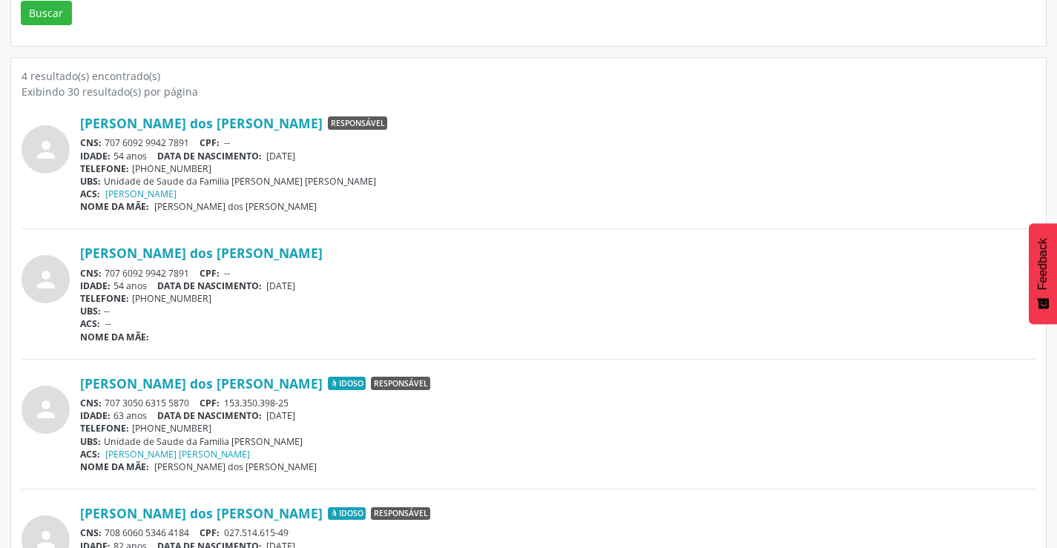
drag, startPoint x: 192, startPoint y: 403, endPoint x: 106, endPoint y: 404, distance: 86.0
click at [106, 404] on div "CNS: 707 3050 6315 5870 CPF: 153.350.398-25" at bounding box center [557, 403] width 955 height 13
copy div "707 3050 6315 5870"
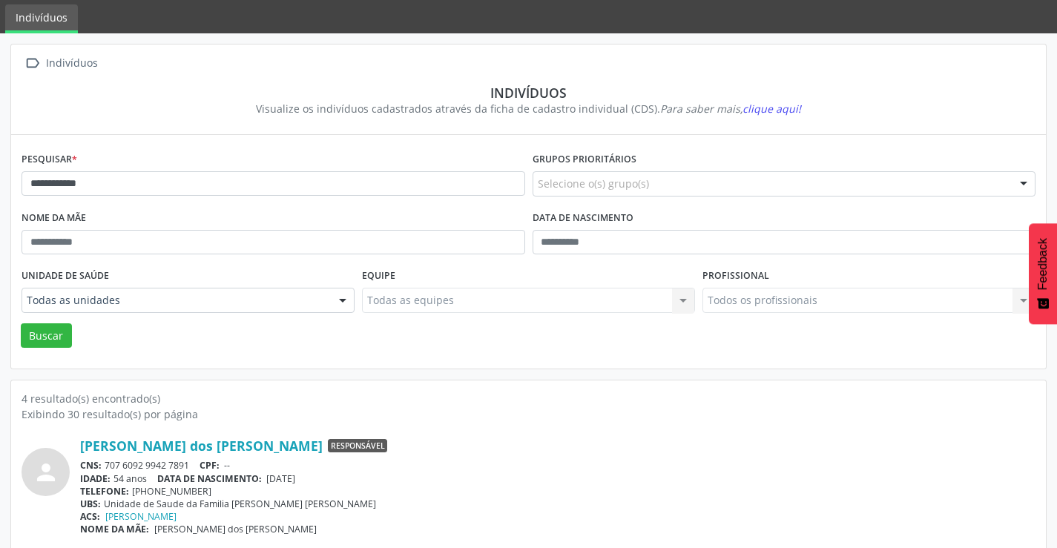
scroll to position [0, 0]
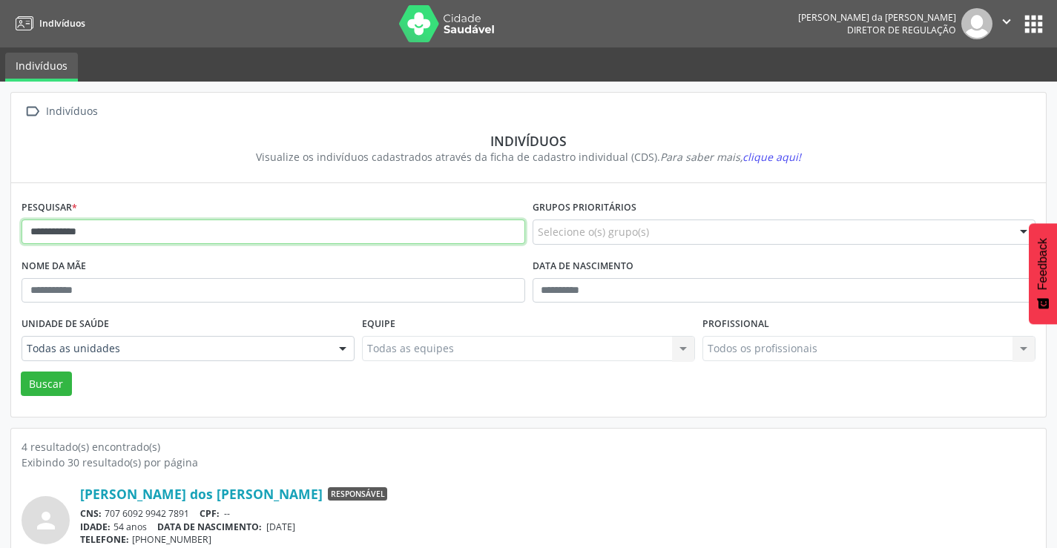
click at [134, 235] on input "**********" at bounding box center [274, 232] width 504 height 25
type input "*"
click at [21, 372] on button "Buscar" at bounding box center [46, 384] width 51 height 25
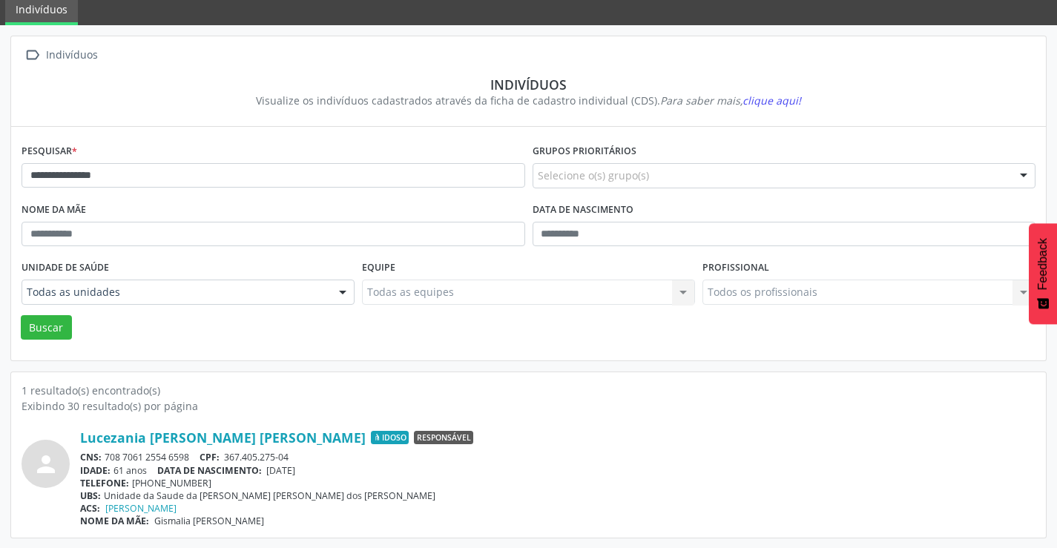
scroll to position [57, 0]
drag, startPoint x: 192, startPoint y: 456, endPoint x: 106, endPoint y: 458, distance: 86.1
click at [106, 458] on div "CNS: 708 7061 2554 6598 CPF: 367.405.275-04" at bounding box center [557, 456] width 955 height 13
copy div "708 7061 2554 6598"
click at [189, 168] on input "**********" at bounding box center [274, 174] width 504 height 25
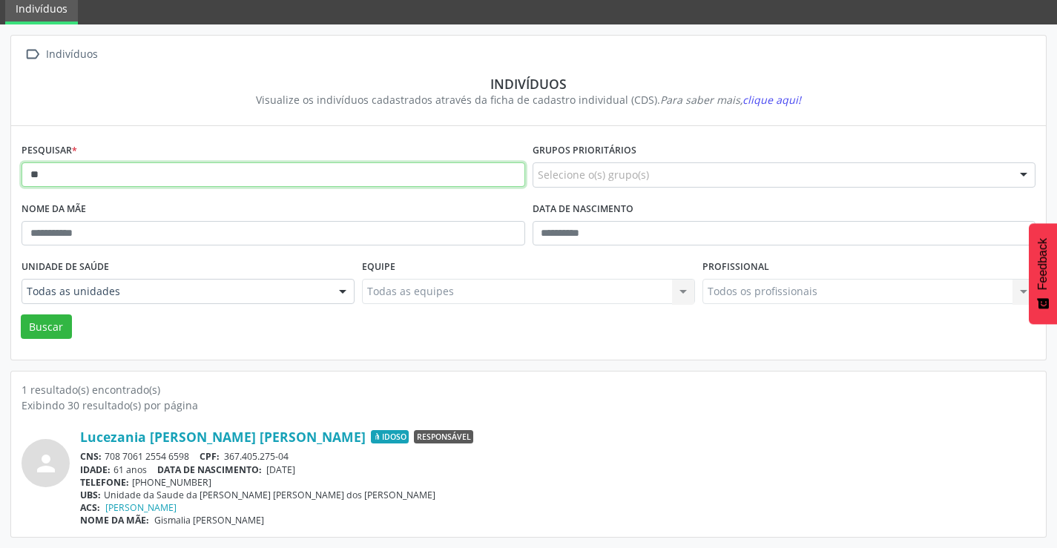
type input "*"
click at [21, 314] on button "Buscar" at bounding box center [46, 326] width 51 height 25
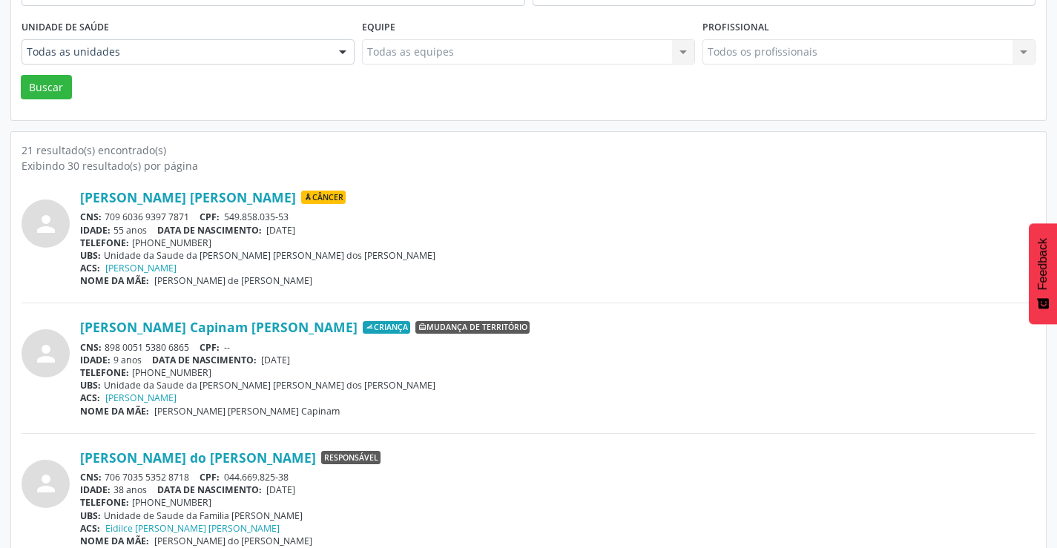
scroll to position [223, 0]
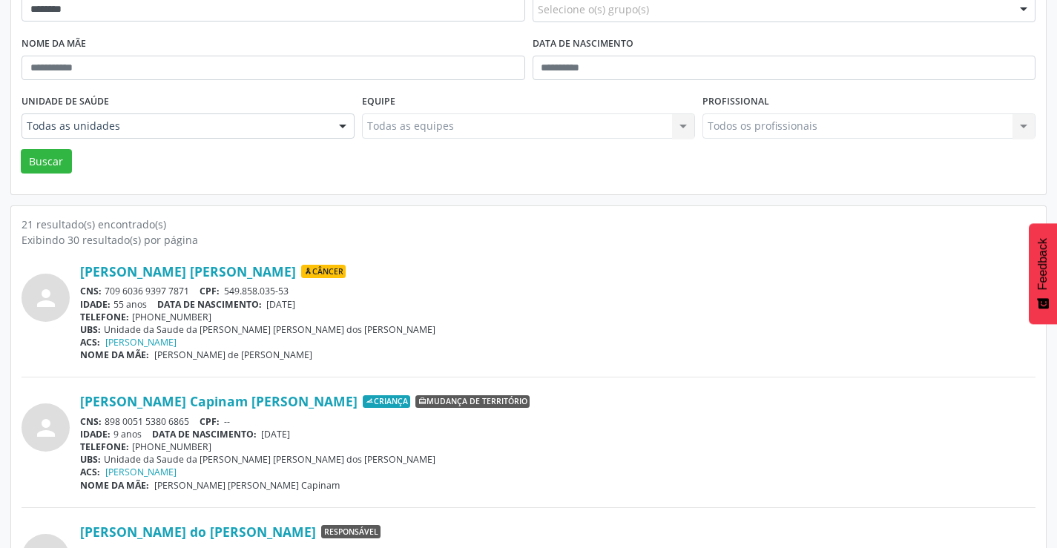
drag, startPoint x: 193, startPoint y: 289, endPoint x: 107, endPoint y: 292, distance: 86.1
click at [107, 292] on div "CNS: 709 6036 9397 7871 CPF: 549.858.035-53" at bounding box center [557, 291] width 955 height 13
copy div "709 6036 9397 7871"
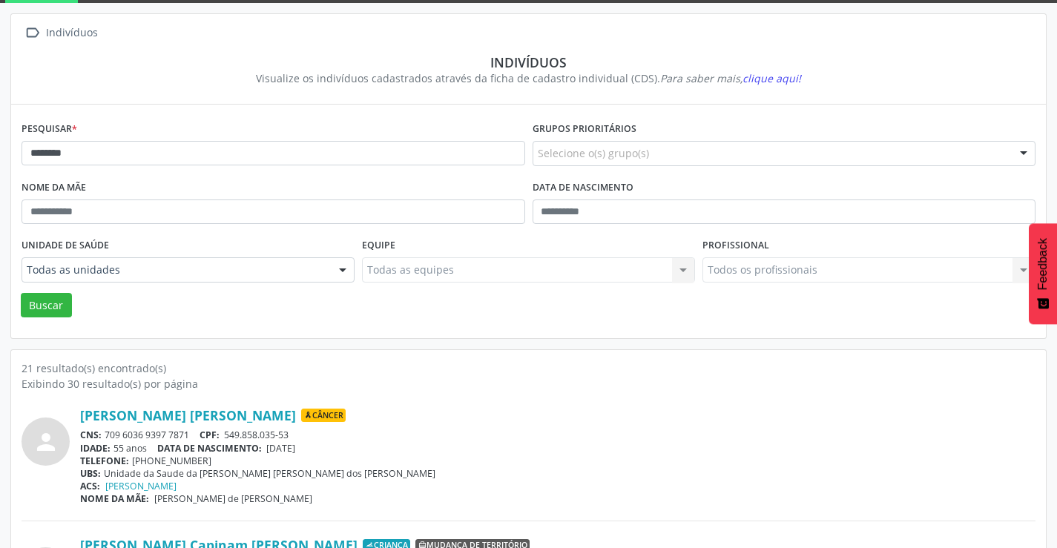
scroll to position [74, 0]
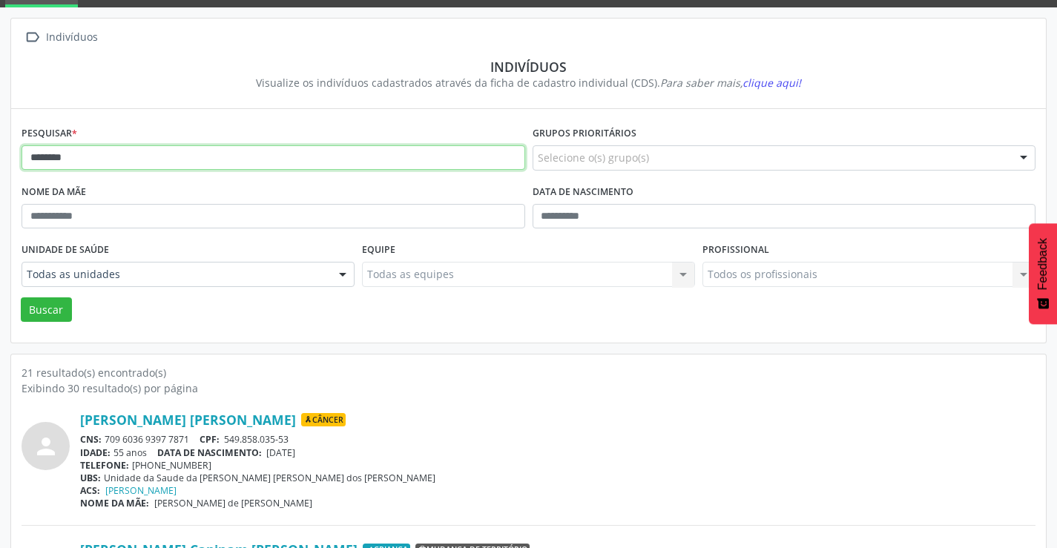
click at [142, 149] on input "********" at bounding box center [274, 157] width 504 height 25
type input "*"
click at [21, 297] on button "Buscar" at bounding box center [46, 309] width 51 height 25
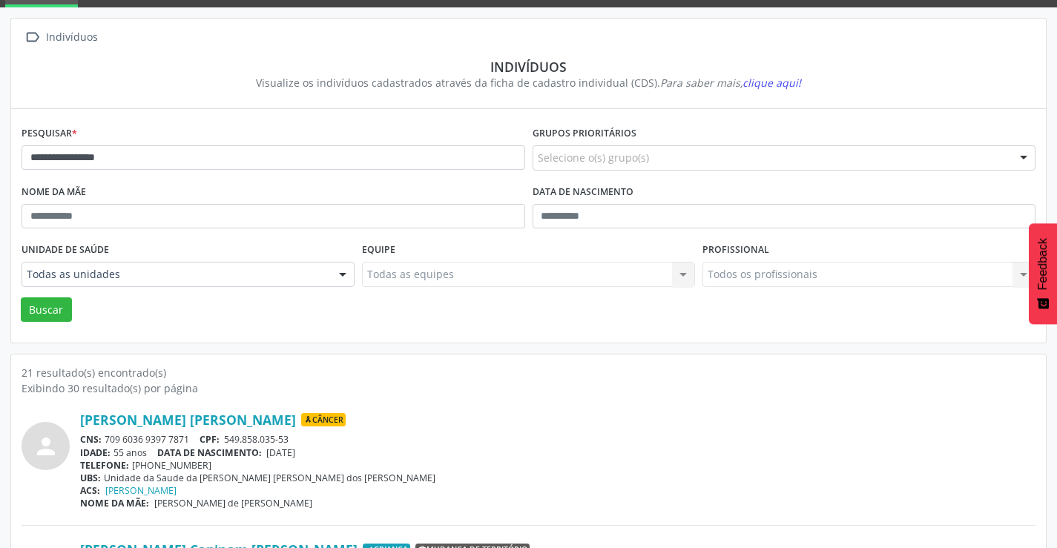
scroll to position [0, 0]
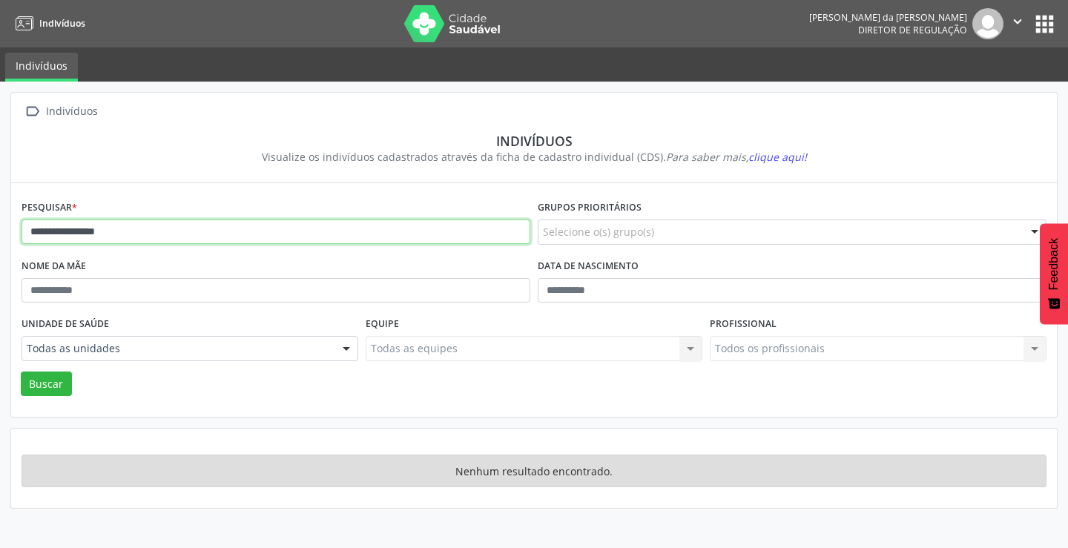
click at [150, 231] on input "**********" at bounding box center [276, 232] width 509 height 25
type input "*"
click at [21, 372] on button "Buscar" at bounding box center [46, 384] width 51 height 25
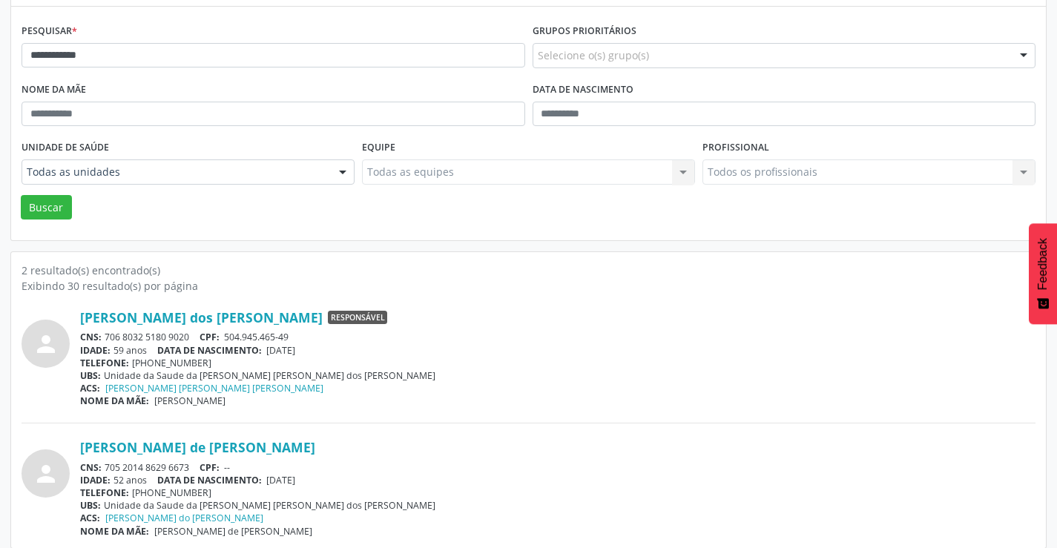
scroll to position [188, 0]
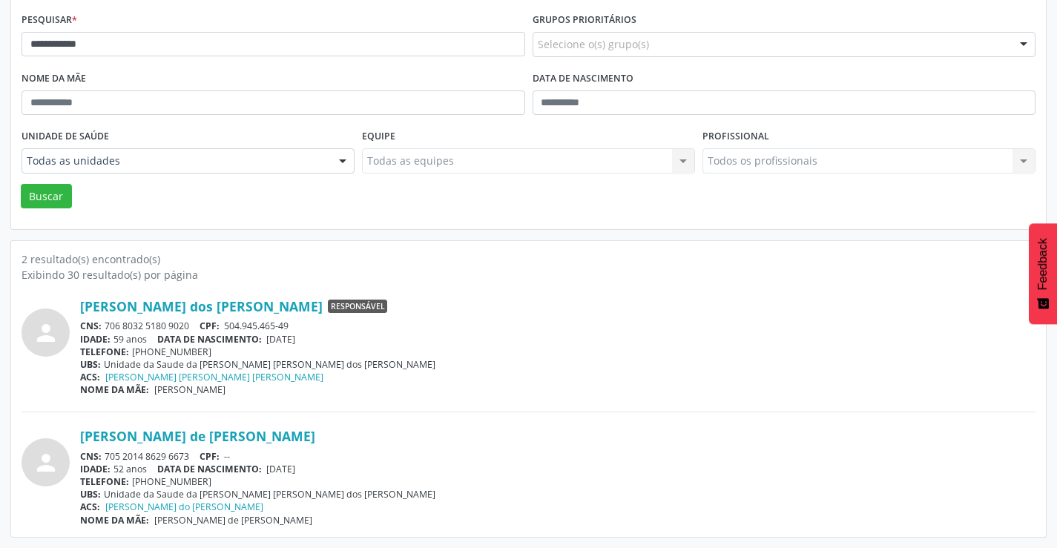
drag, startPoint x: 197, startPoint y: 454, endPoint x: 108, endPoint y: 459, distance: 89.2
click at [108, 459] on div "CNS: 705 2014 8629 6673 CPF: --" at bounding box center [557, 456] width 955 height 13
copy div "705 2014 8629 6673"
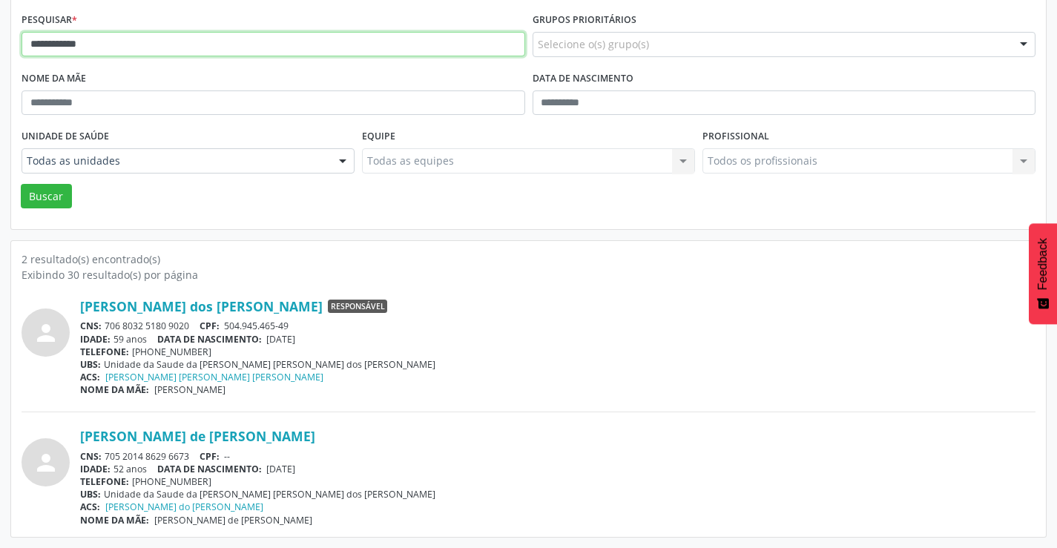
click at [231, 44] on input "**********" at bounding box center [274, 44] width 504 height 25
type input "*"
click at [21, 184] on button "Buscar" at bounding box center [46, 196] width 51 height 25
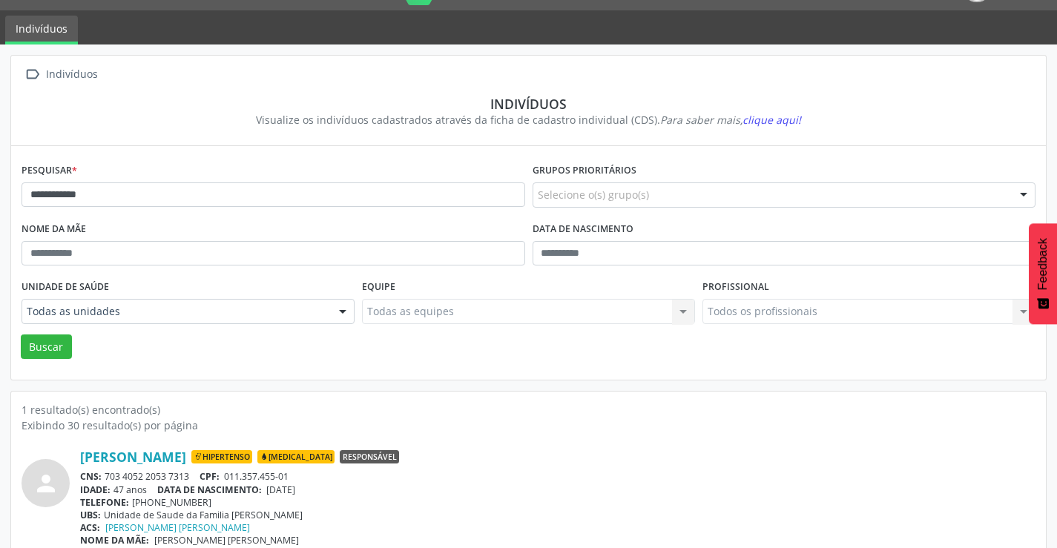
scroll to position [57, 0]
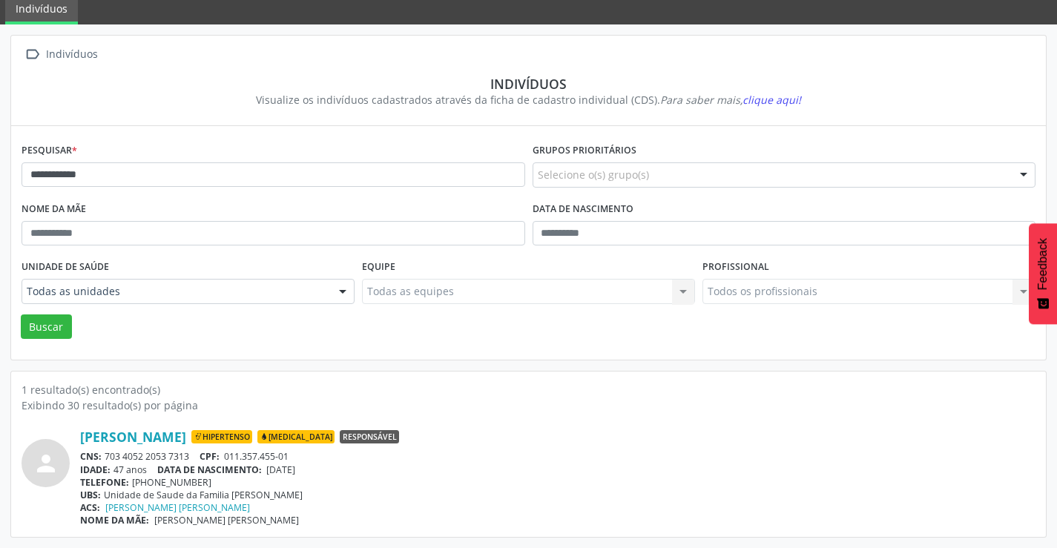
drag, startPoint x: 194, startPoint y: 453, endPoint x: 108, endPoint y: 449, distance: 86.1
click at [108, 455] on div "CNS: 703 4052 2053 7313 CPF: 011.357.455-01" at bounding box center [557, 456] width 955 height 13
copy div "703 4052 2053 7313"
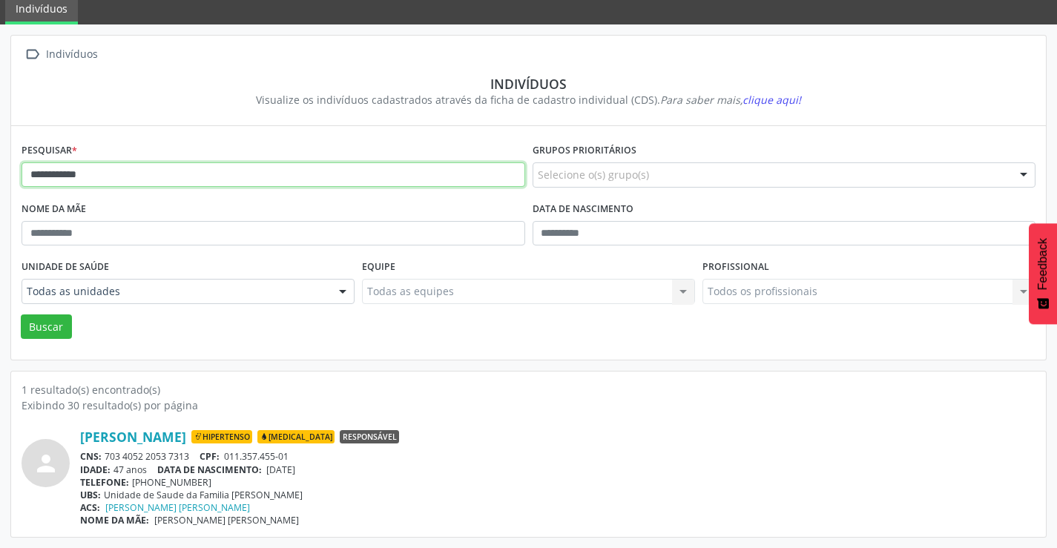
click at [103, 177] on input "**********" at bounding box center [274, 174] width 504 height 25
type input "*"
click at [21, 314] on button "Buscar" at bounding box center [46, 326] width 51 height 25
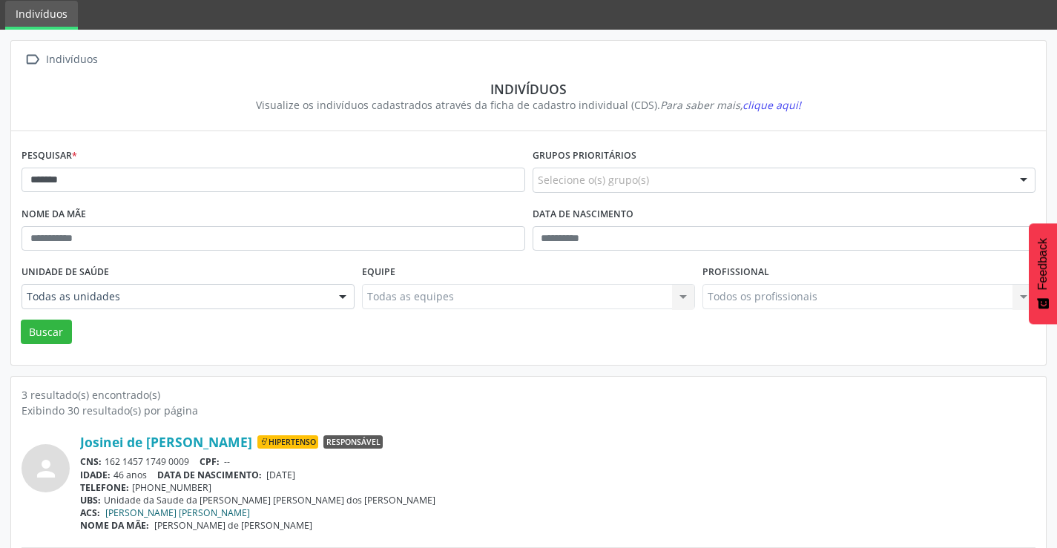
scroll to position [74, 0]
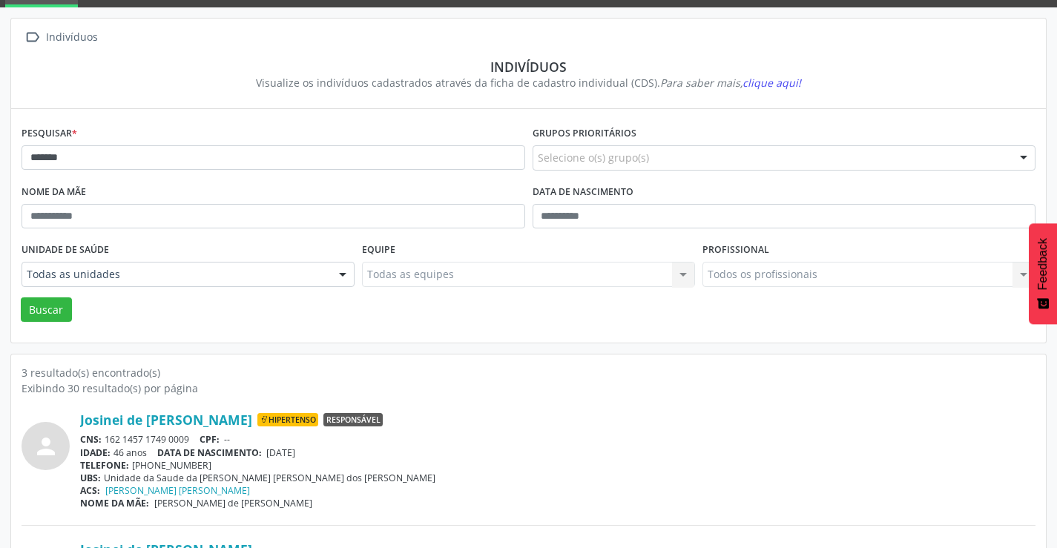
drag, startPoint x: 194, startPoint y: 435, endPoint x: 108, endPoint y: 443, distance: 87.1
click at [107, 443] on div "CNS: 162 1457 1749 0009 CPF: --" at bounding box center [557, 439] width 955 height 13
copy div "162 1457 1749 0009"
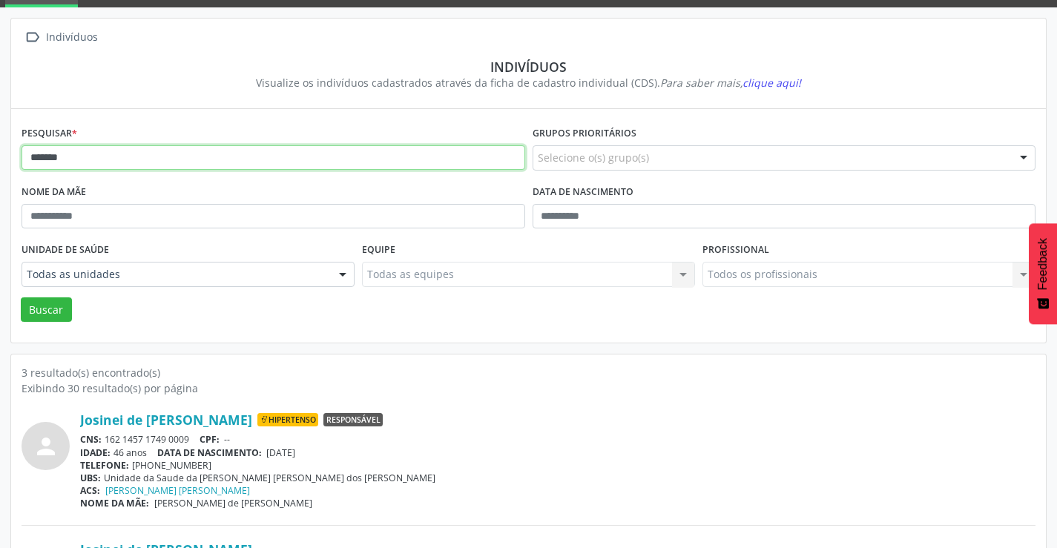
click at [166, 158] on input "*******" at bounding box center [274, 157] width 504 height 25
type input "*"
click at [21, 297] on button "Buscar" at bounding box center [46, 309] width 51 height 25
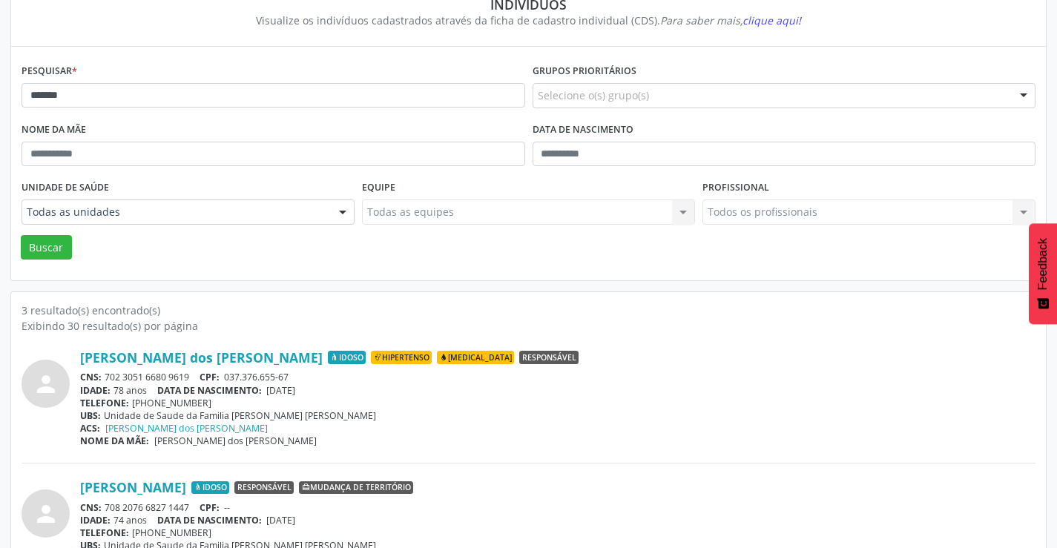
scroll to position [317, 0]
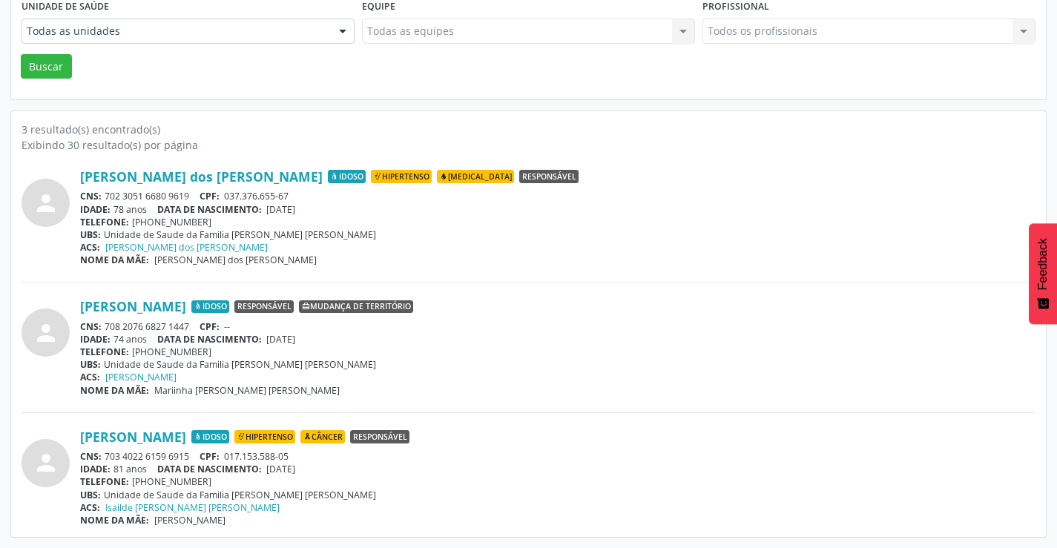
drag, startPoint x: 194, startPoint y: 193, endPoint x: 108, endPoint y: 197, distance: 86.2
click at [108, 197] on div "CNS: 702 3051 6680 9619 CPF: 037.376.655-67" at bounding box center [557, 196] width 955 height 13
copy div "702 3051 6680 9619"
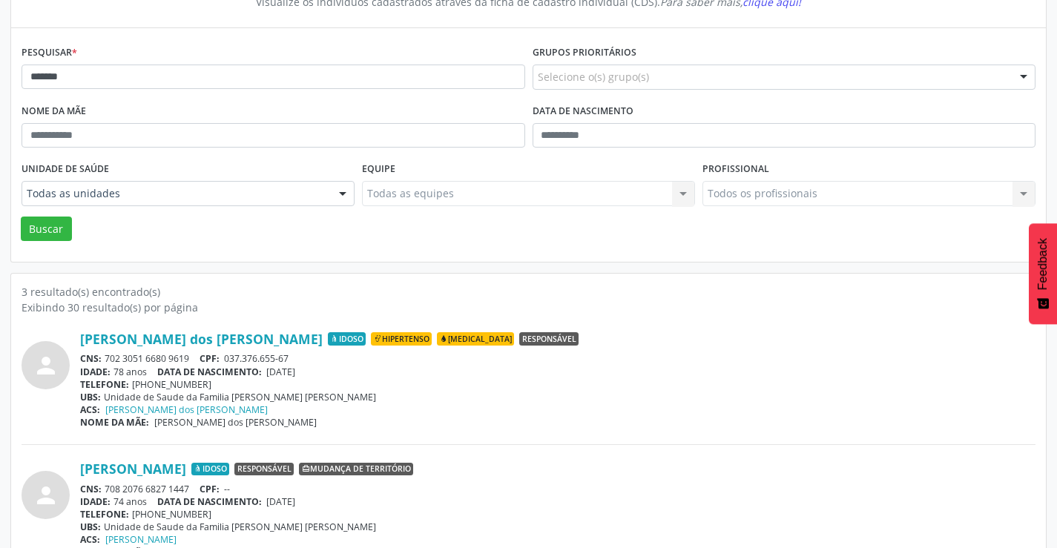
scroll to position [0, 0]
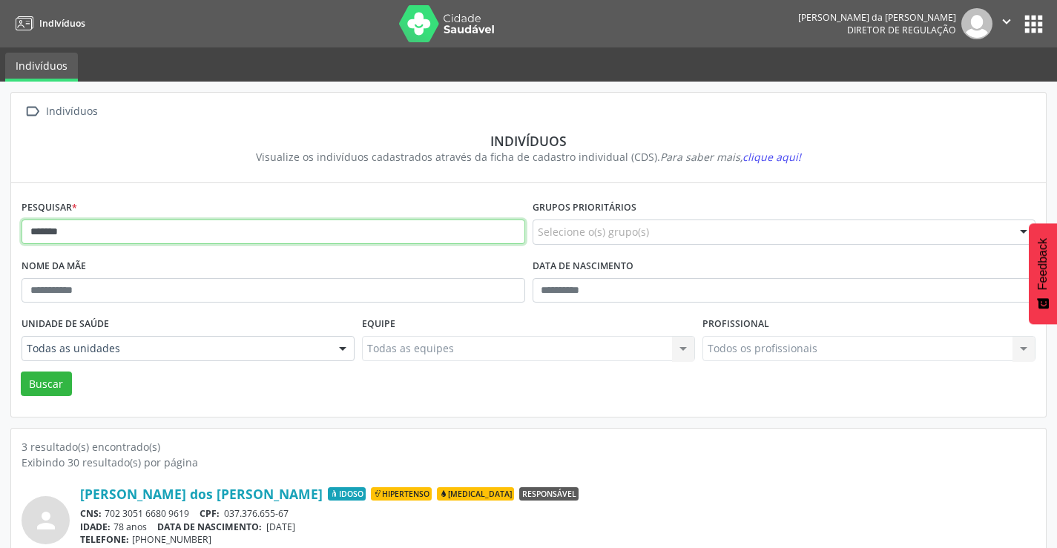
click at [175, 234] on input "*******" at bounding box center [274, 232] width 504 height 25
type input "*"
click at [21, 372] on button "Buscar" at bounding box center [46, 384] width 51 height 25
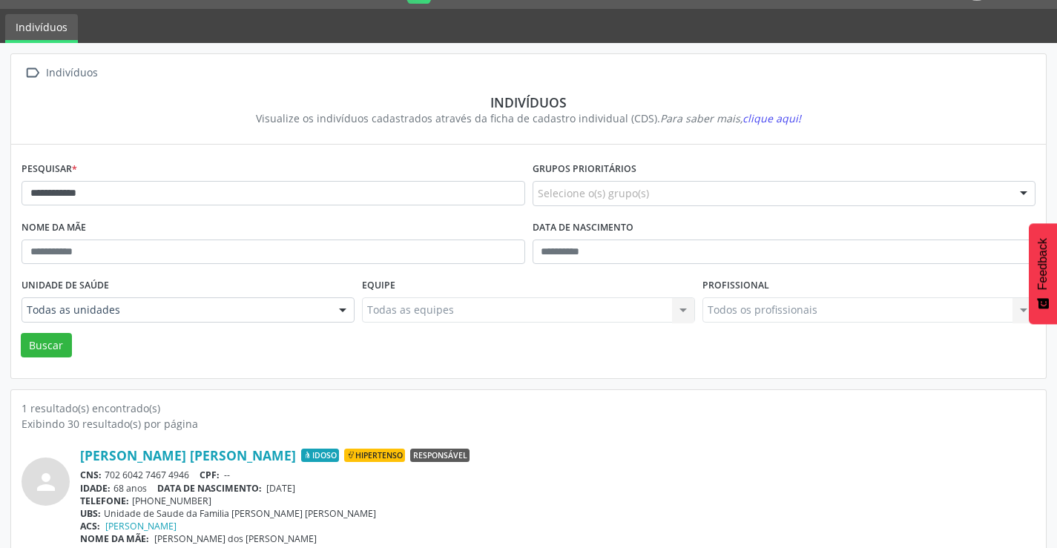
scroll to position [57, 0]
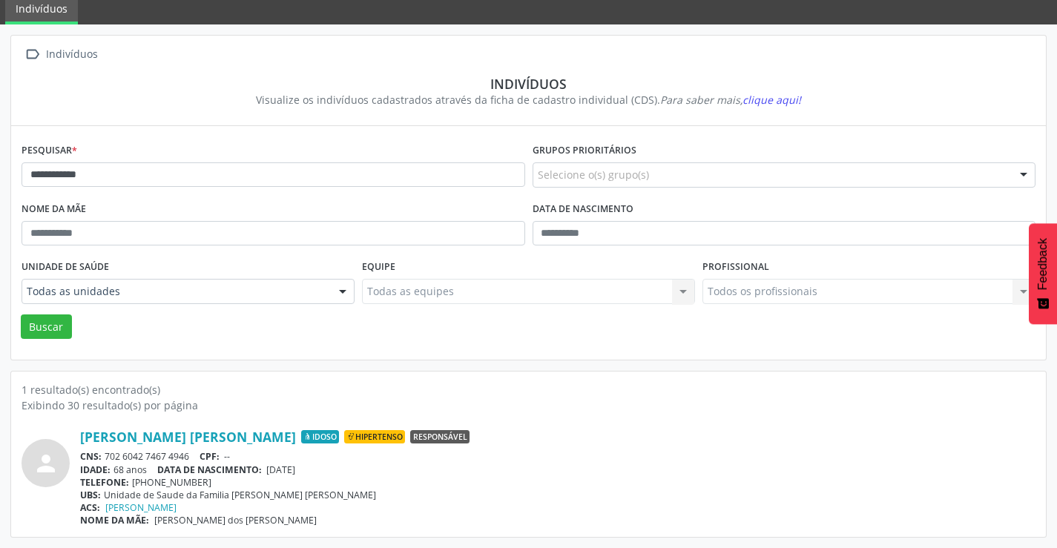
drag, startPoint x: 194, startPoint y: 456, endPoint x: 106, endPoint y: 460, distance: 87.6
click at [106, 460] on div "CNS: 702 6042 7467 4946 CPF: --" at bounding box center [557, 456] width 955 height 13
copy div "702 6042 7467 4946"
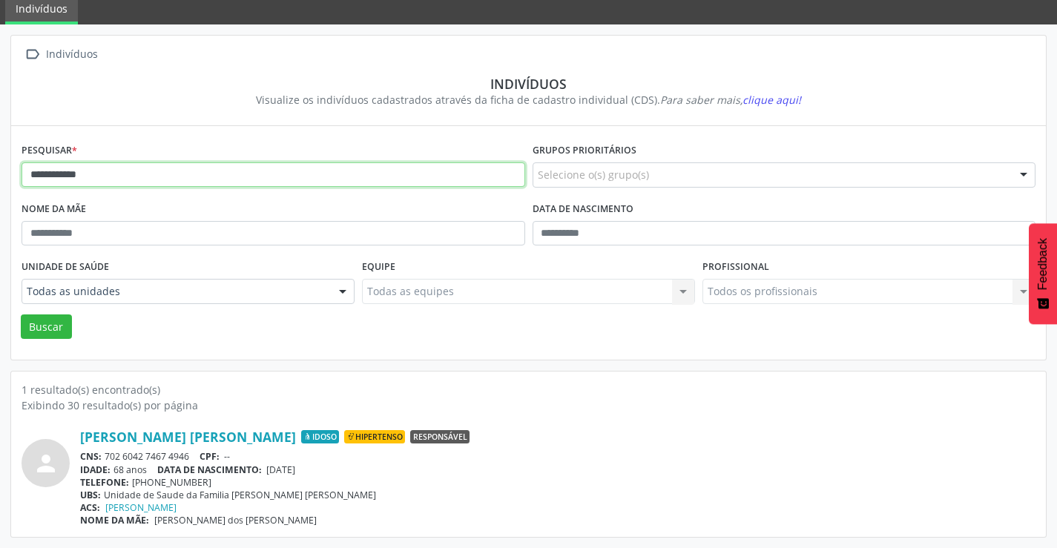
click at [335, 180] on input "**********" at bounding box center [274, 174] width 504 height 25
type input "*"
click at [21, 314] on button "Buscar" at bounding box center [46, 326] width 51 height 25
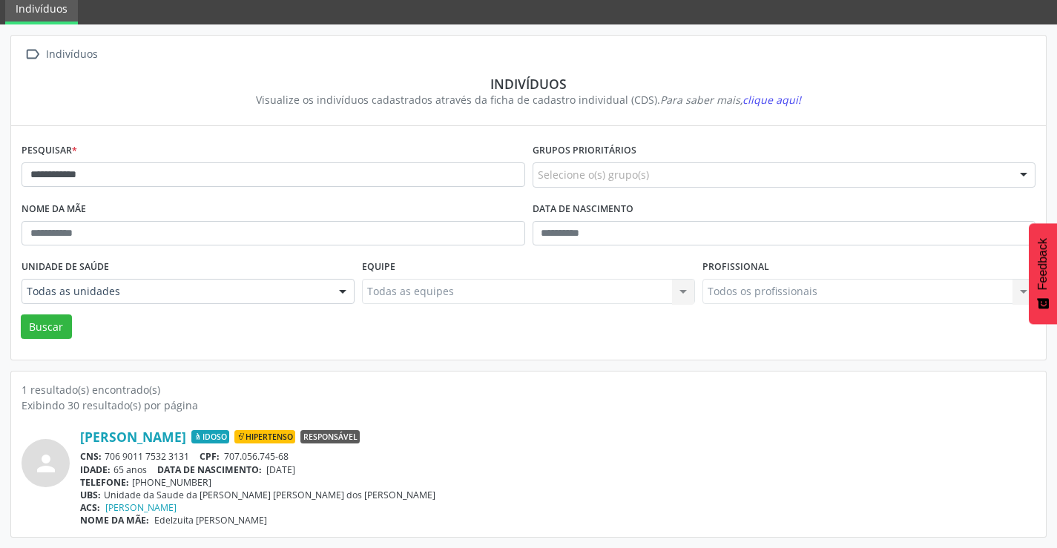
drag, startPoint x: 198, startPoint y: 453, endPoint x: 105, endPoint y: 458, distance: 92.8
click at [105, 458] on div "CNS: 706 9011 7532 3131 CPF: 707.056.745-68" at bounding box center [557, 456] width 955 height 13
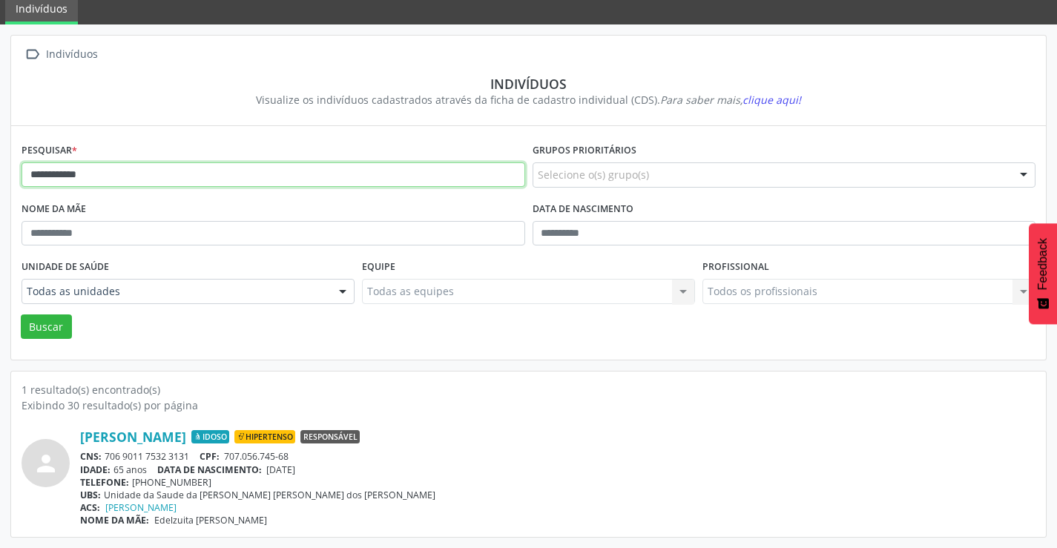
click at [174, 171] on input "**********" at bounding box center [274, 174] width 504 height 25
type input "*"
click at [21, 314] on button "Buscar" at bounding box center [46, 326] width 51 height 25
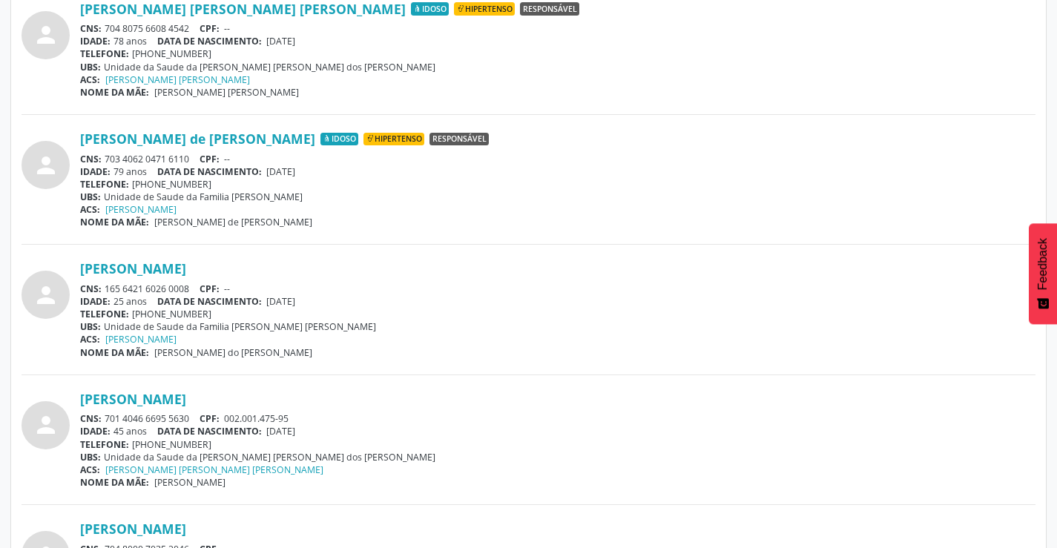
scroll to position [1187, 0]
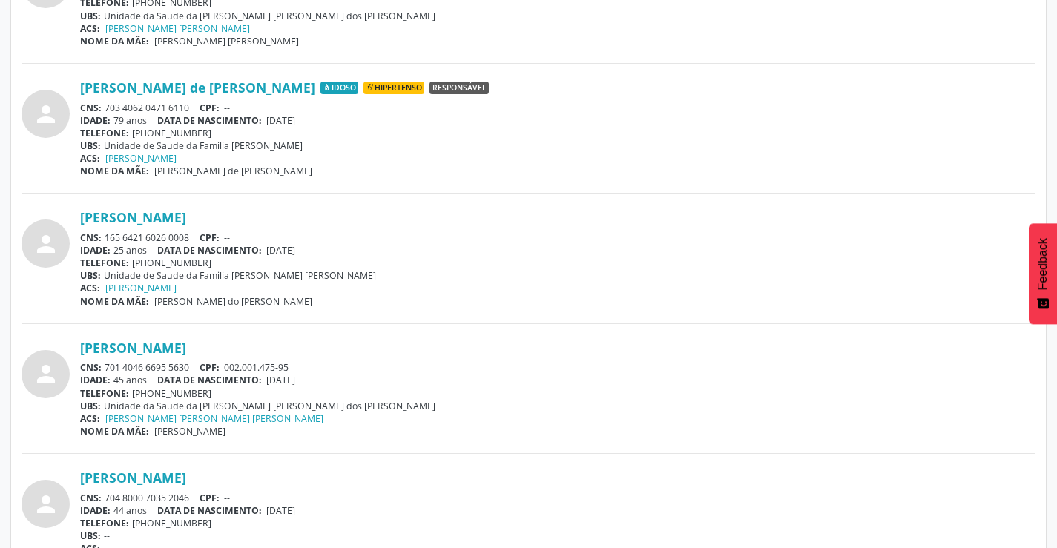
drag, startPoint x: 181, startPoint y: 363, endPoint x: 105, endPoint y: 369, distance: 75.9
click at [105, 369] on div "CNS: 701 4046 6695 5630 CPF: 002.001.475-95" at bounding box center [557, 367] width 955 height 13
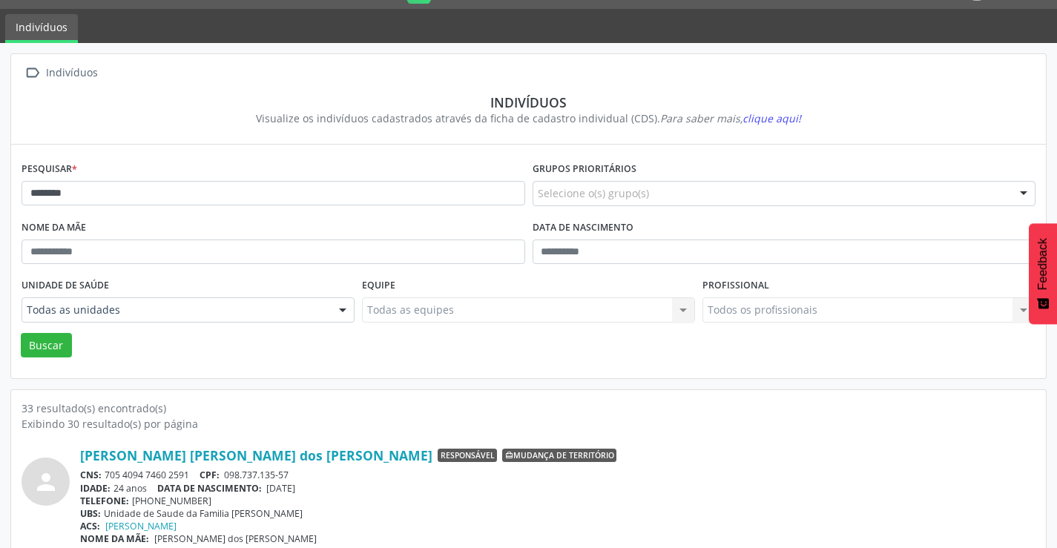
scroll to position [0, 0]
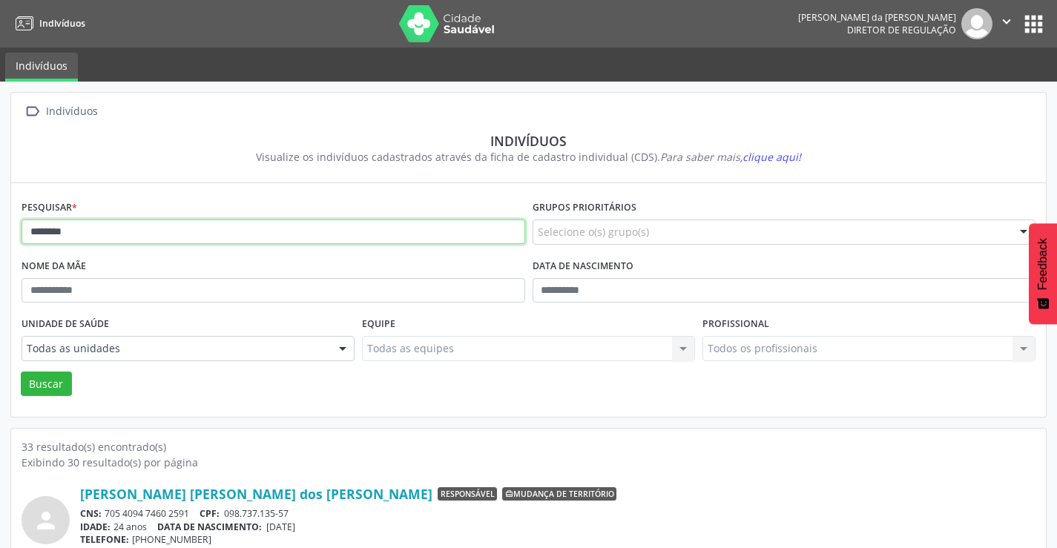
click at [144, 230] on input "*******" at bounding box center [274, 232] width 504 height 25
type input "*"
click at [21, 372] on button "Buscar" at bounding box center [46, 384] width 51 height 25
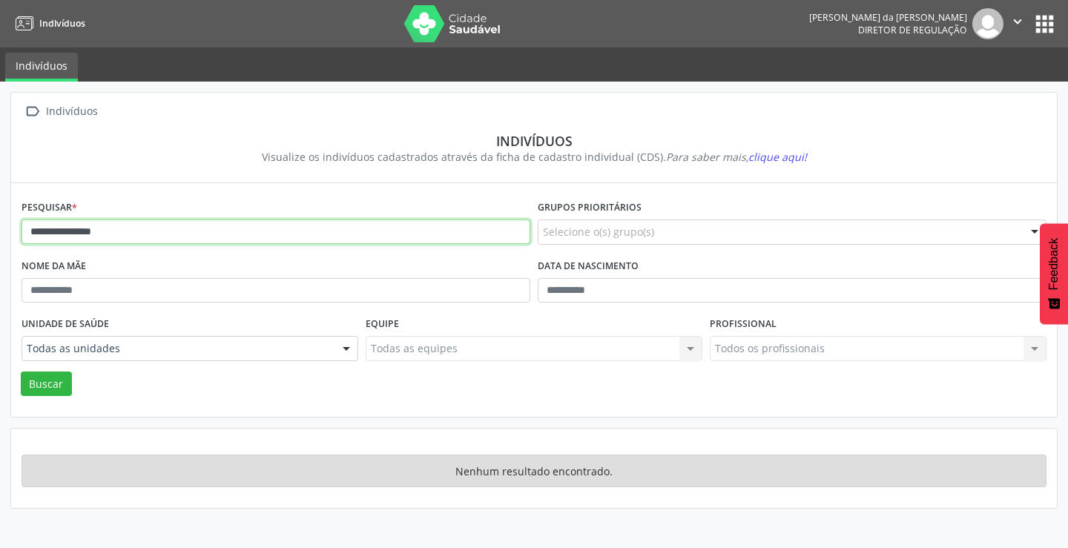
click at [117, 234] on input "**********" at bounding box center [276, 232] width 509 height 25
click at [21, 372] on button "Buscar" at bounding box center [46, 384] width 51 height 25
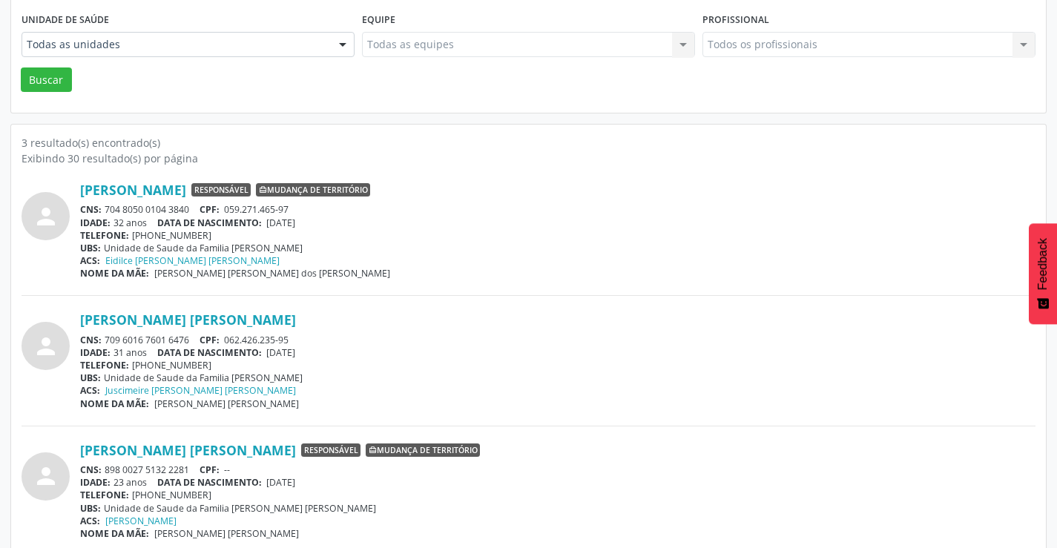
scroll to position [317, 0]
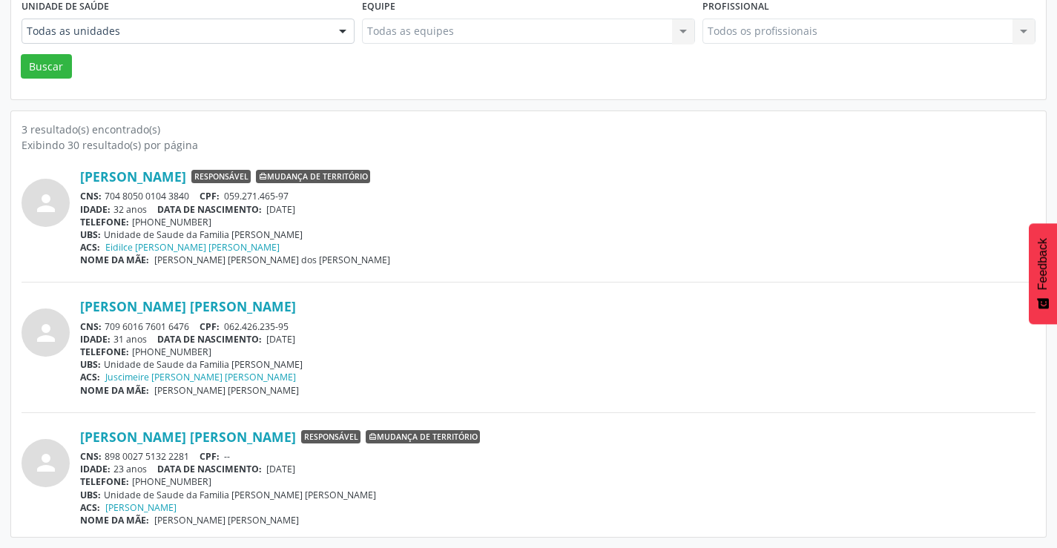
drag, startPoint x: 195, startPoint y: 196, endPoint x: 108, endPoint y: 196, distance: 87.5
click at [108, 196] on div "CNS: 704 8050 0104 3840 CPF: 059.271.465-97" at bounding box center [557, 196] width 955 height 13
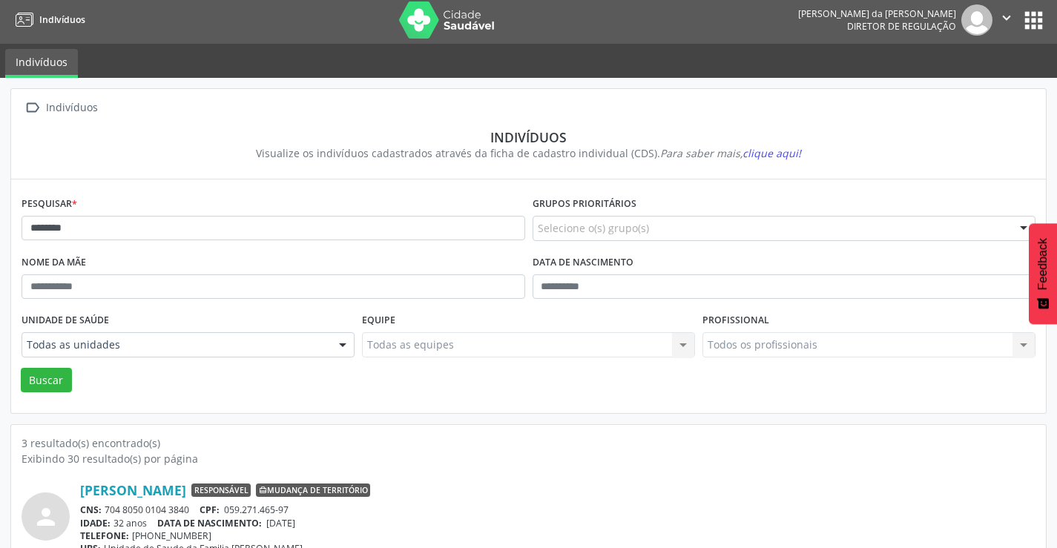
scroll to position [0, 0]
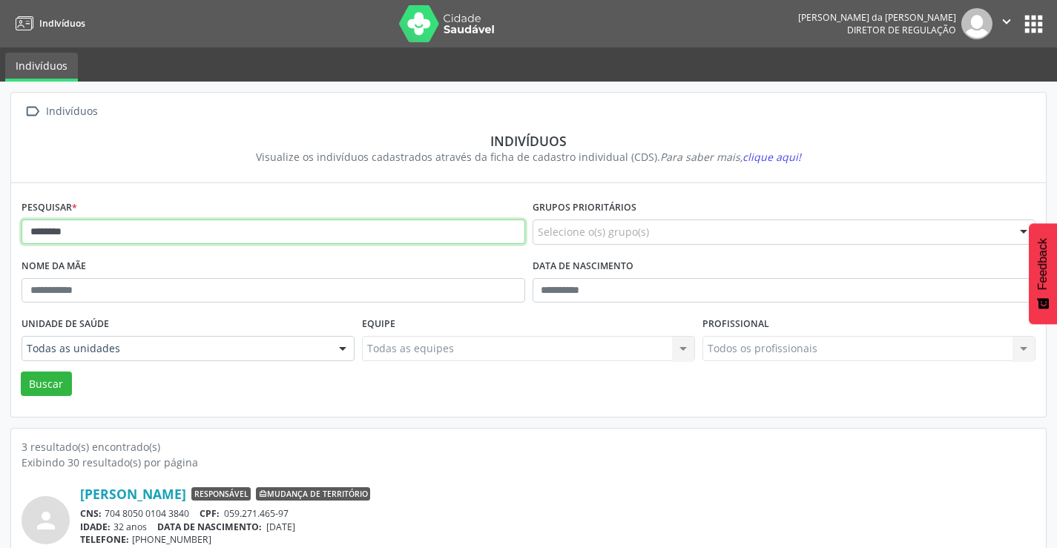
click at [158, 231] on input "*******" at bounding box center [274, 232] width 504 height 25
type input "*"
click at [21, 372] on button "Buscar" at bounding box center [46, 384] width 51 height 25
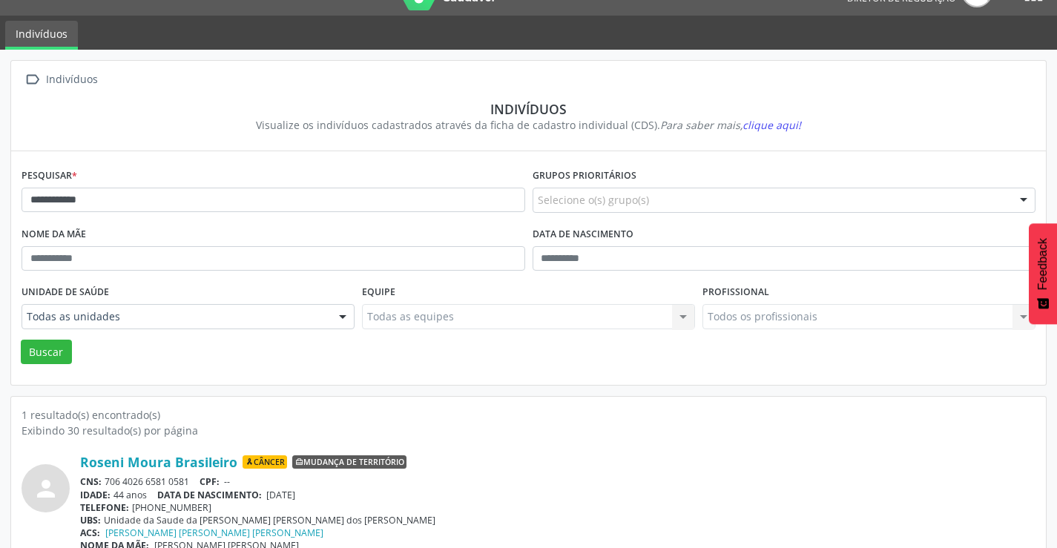
scroll to position [57, 0]
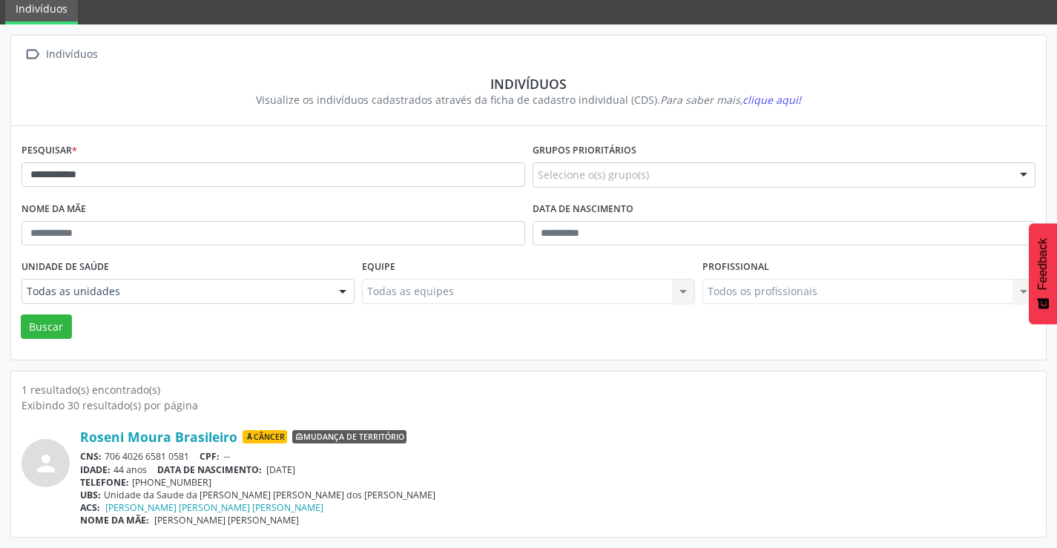
drag, startPoint x: 192, startPoint y: 455, endPoint x: 108, endPoint y: 452, distance: 84.6
click at [108, 452] on div "CNS: 706 4026 6581 0581 CPF: --" at bounding box center [557, 456] width 955 height 13
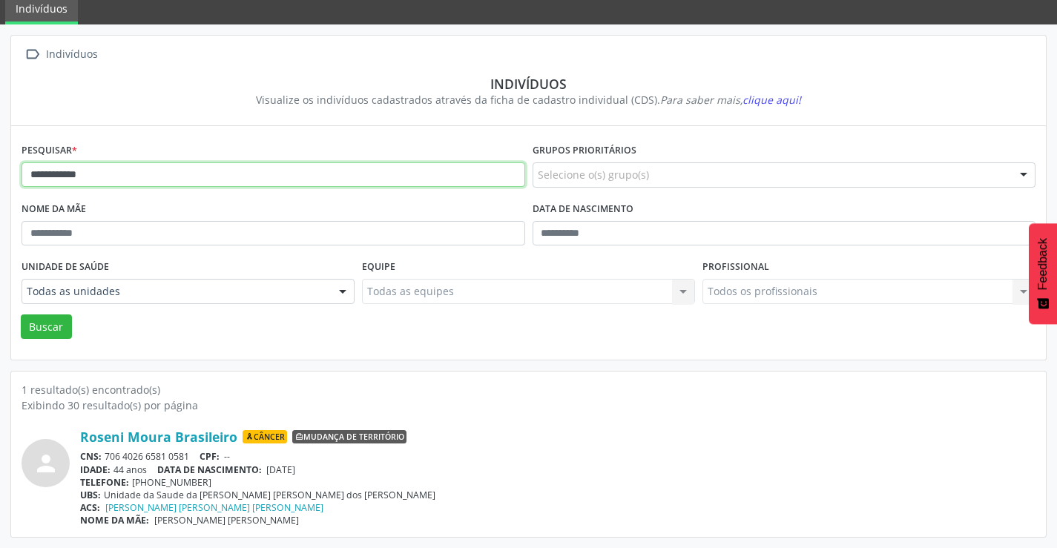
click at [151, 185] on input "**********" at bounding box center [274, 174] width 504 height 25
type input "*"
click at [21, 314] on button "Buscar" at bounding box center [46, 326] width 51 height 25
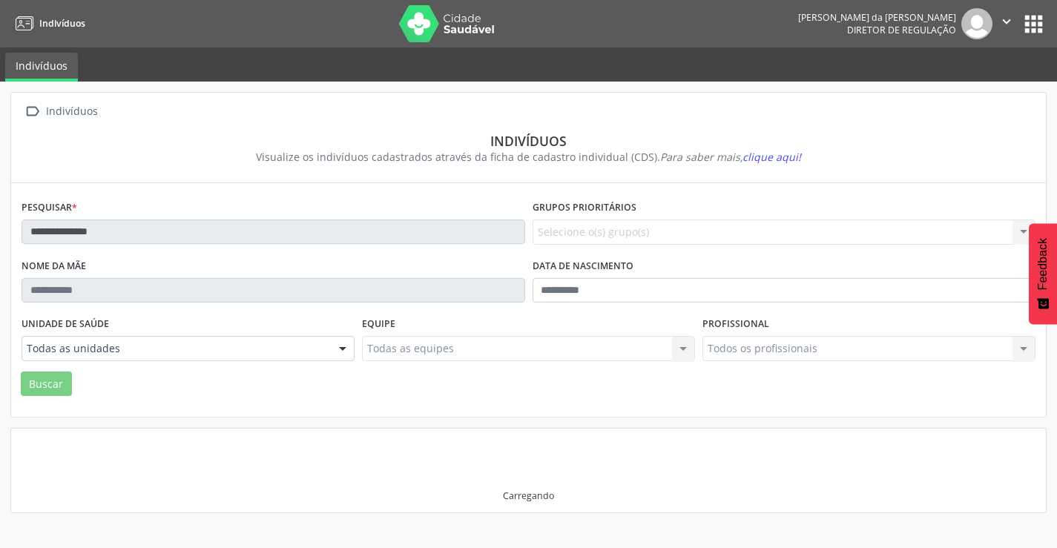
scroll to position [0, 0]
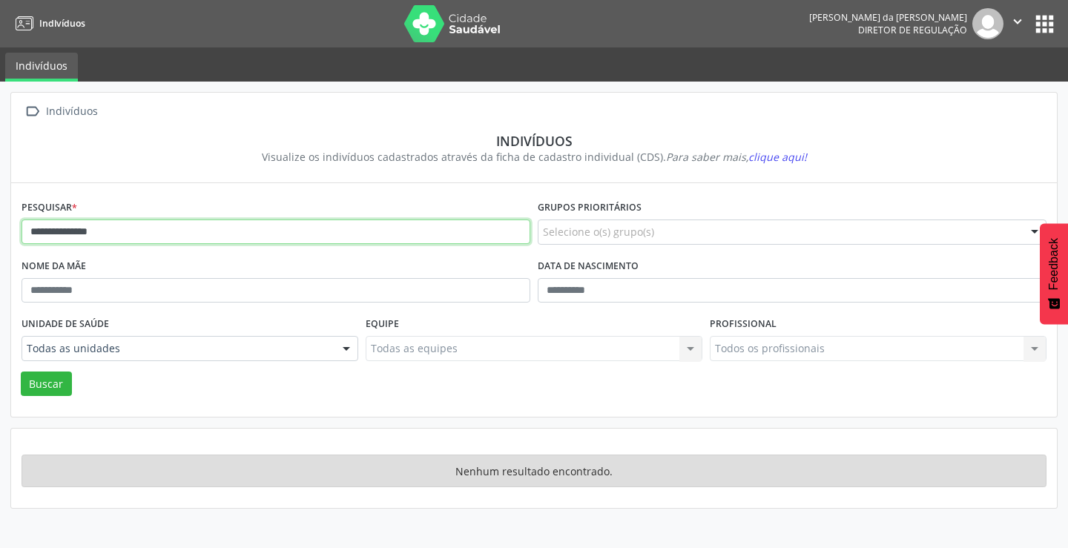
click at [147, 233] on input "**********" at bounding box center [276, 232] width 509 height 25
click at [21, 372] on button "Buscar" at bounding box center [46, 384] width 51 height 25
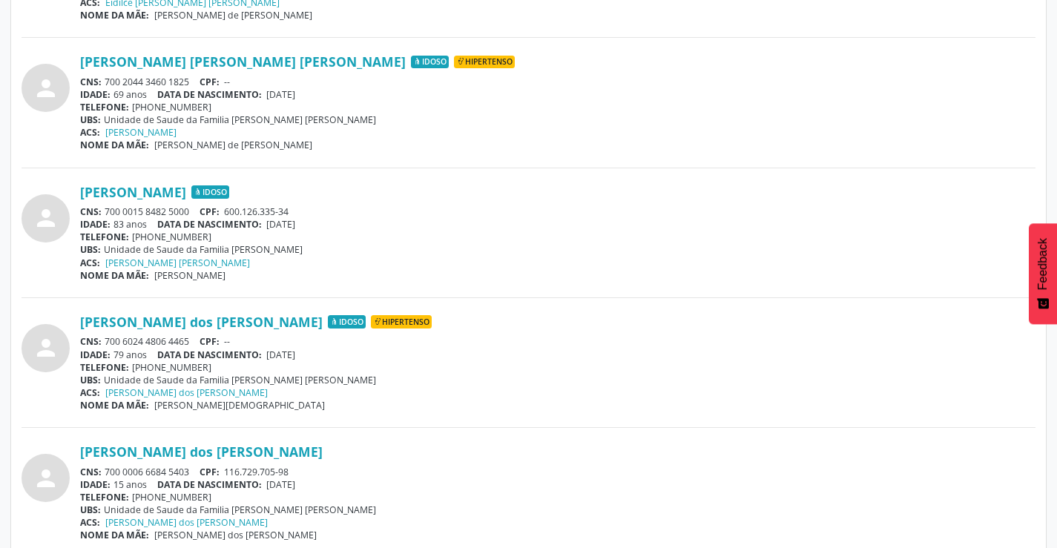
scroll to position [3189, 0]
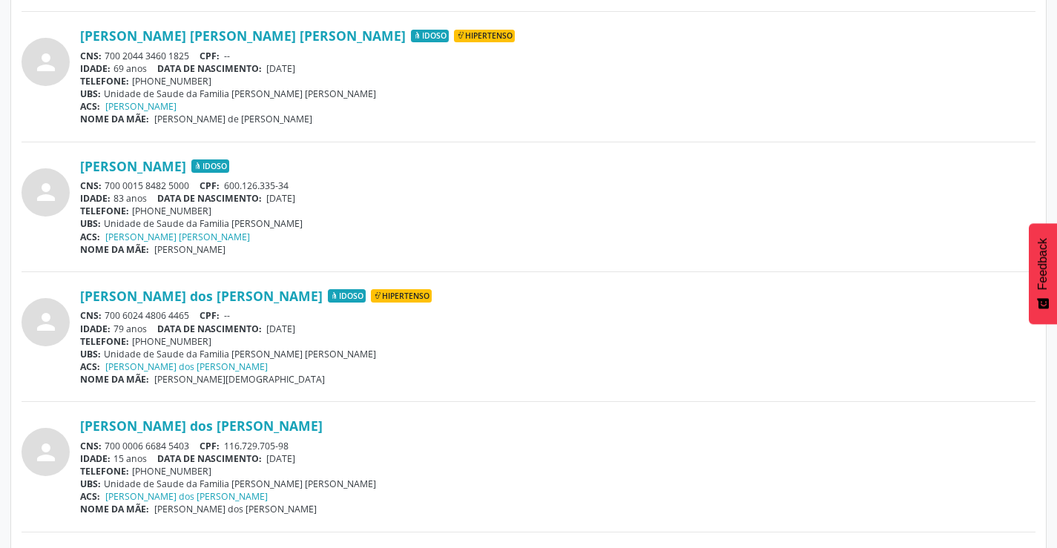
drag, startPoint x: 192, startPoint y: 312, endPoint x: 105, endPoint y: 315, distance: 87.6
click at [105, 315] on div "CNS: 700 6024 4806 4465 CPF: --" at bounding box center [557, 315] width 955 height 13
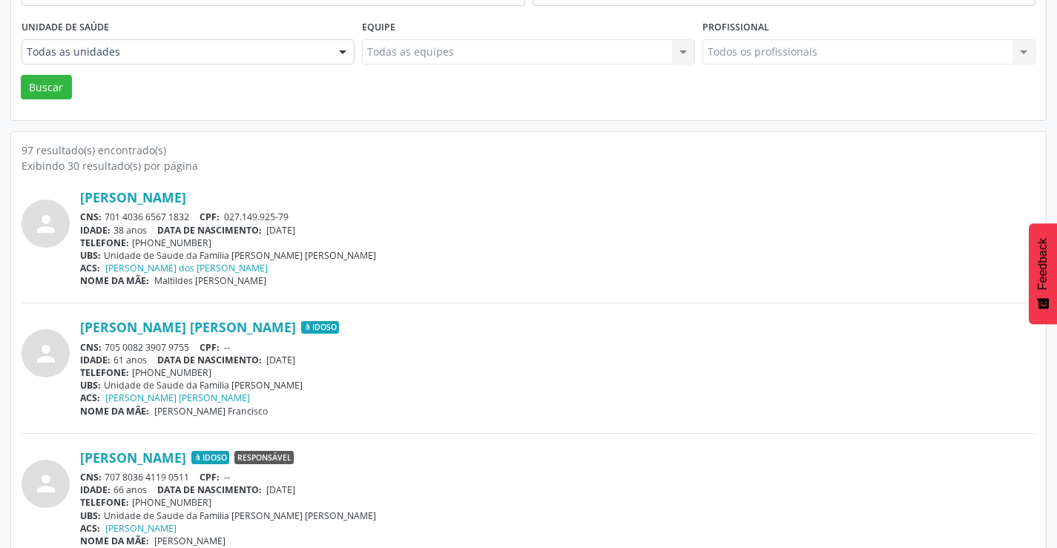
scroll to position [0, 0]
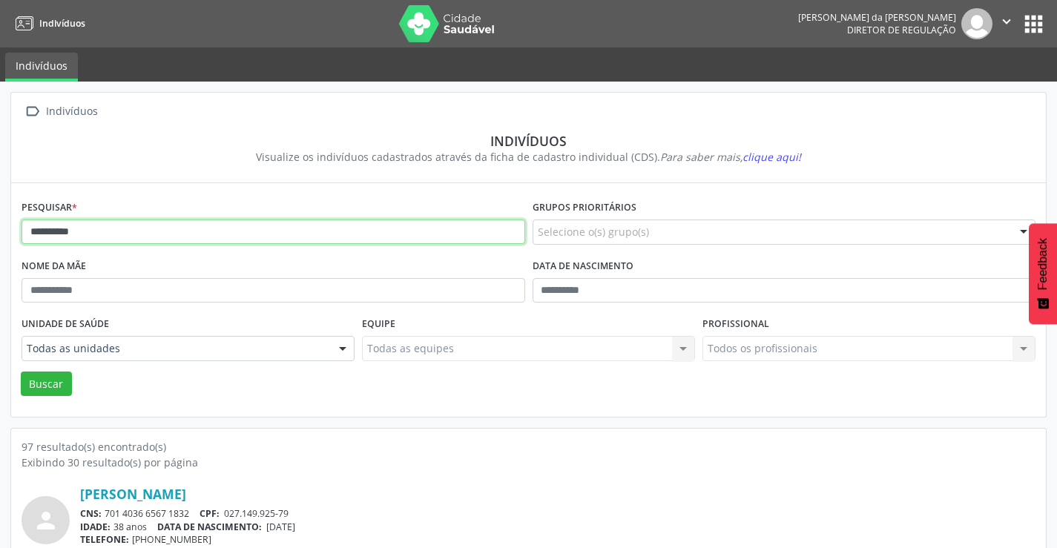
click at [136, 237] on input "*********" at bounding box center [274, 232] width 504 height 25
type input "*"
click at [21, 372] on button "Buscar" at bounding box center [46, 384] width 51 height 25
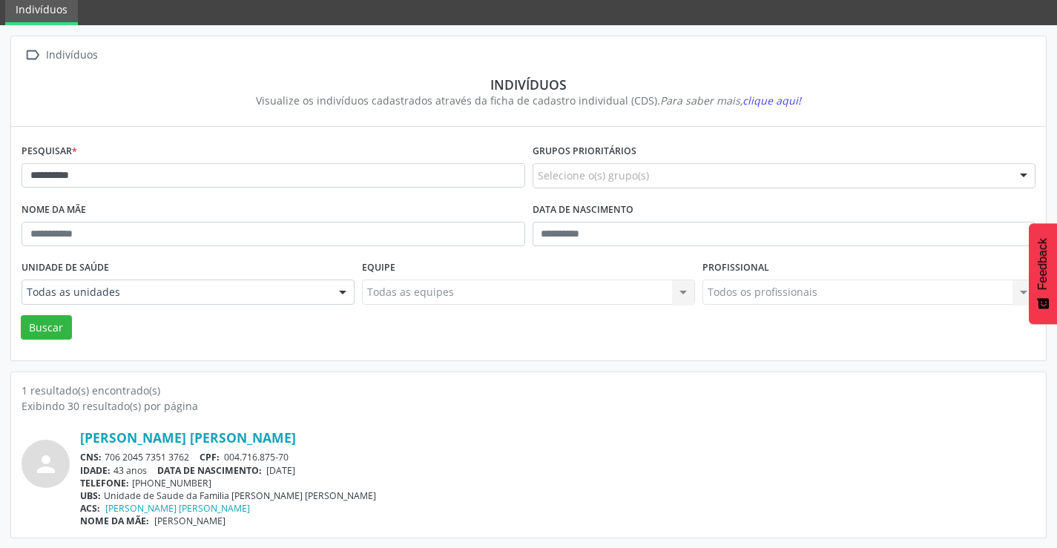
scroll to position [57, 0]
drag, startPoint x: 192, startPoint y: 456, endPoint x: 106, endPoint y: 455, distance: 86.1
click at [106, 455] on div "CNS: 706 2045 7351 3762 CPF: 004.716.875-70" at bounding box center [557, 456] width 955 height 13
click at [90, 180] on input "**********" at bounding box center [274, 174] width 504 height 25
type input "*"
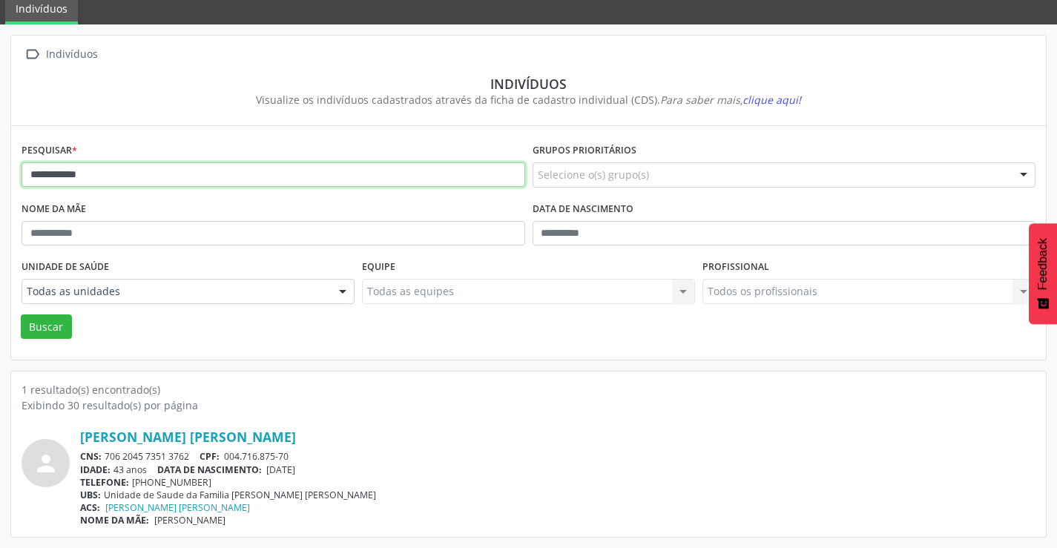
click at [21, 314] on button "Buscar" at bounding box center [46, 326] width 51 height 25
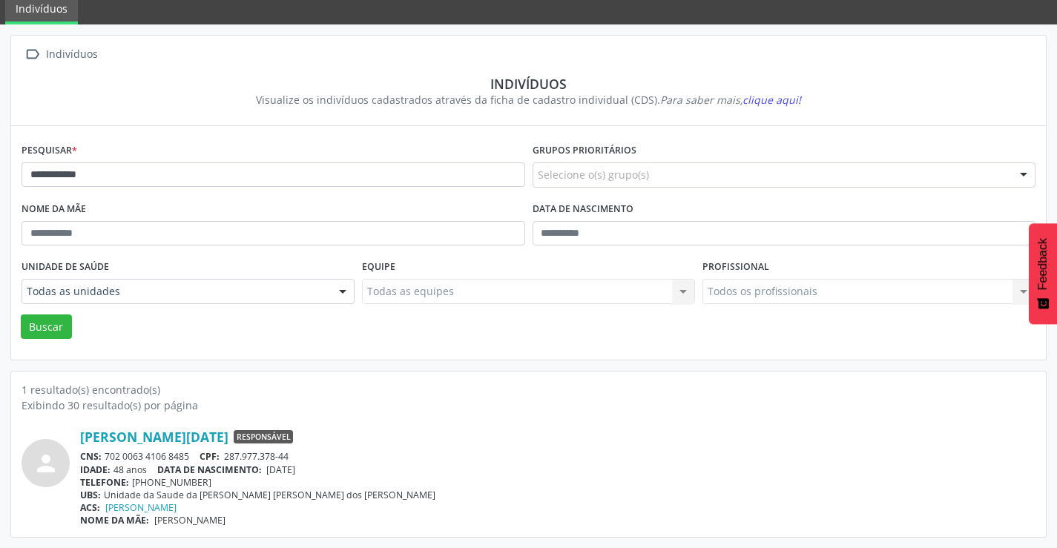
drag, startPoint x: 197, startPoint y: 457, endPoint x: 106, endPoint y: 455, distance: 90.5
click at [106, 458] on div "CNS: 702 0063 4106 8485 CPF: 287.977.378-44" at bounding box center [557, 456] width 955 height 13
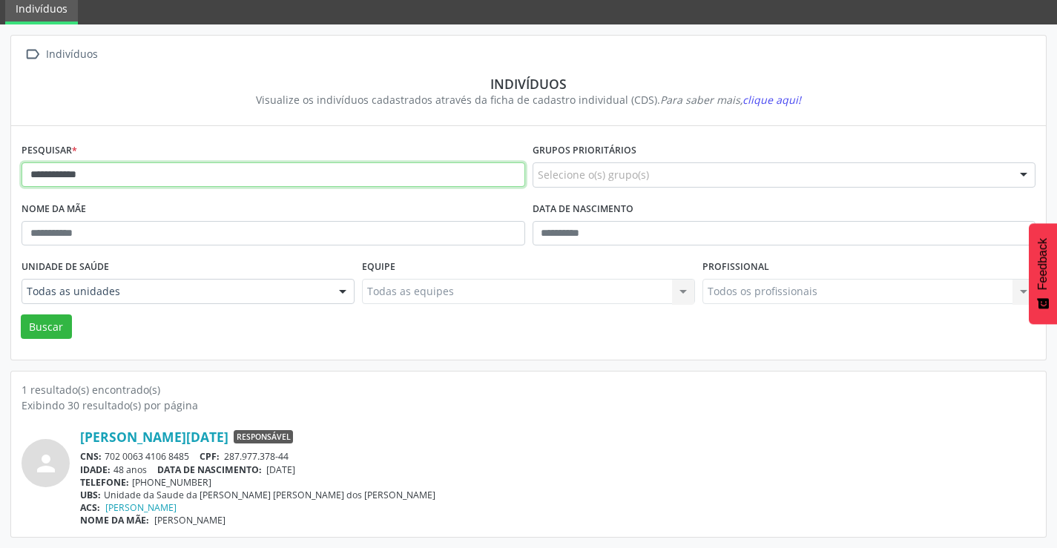
click at [191, 175] on input "**********" at bounding box center [274, 174] width 504 height 25
type input "*"
click at [21, 314] on button "Buscar" at bounding box center [46, 326] width 51 height 25
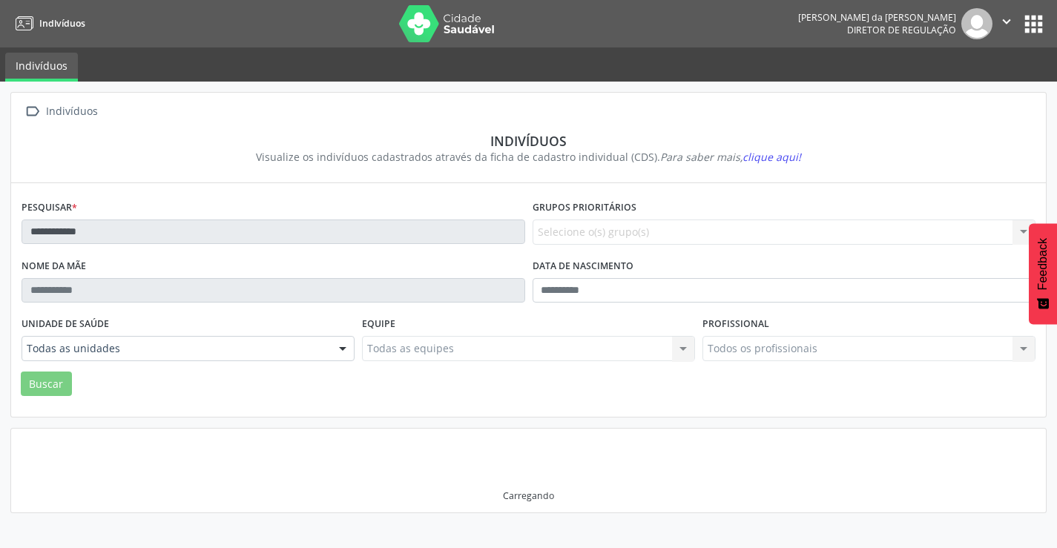
scroll to position [0, 0]
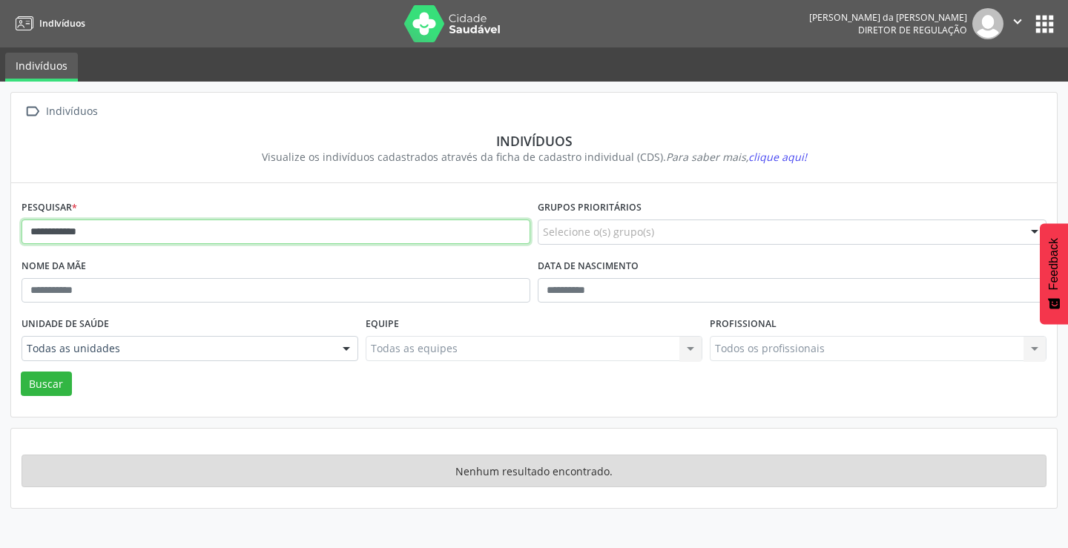
click at [90, 231] on input "**********" at bounding box center [276, 232] width 509 height 25
click at [21, 372] on button "Buscar" at bounding box center [46, 384] width 51 height 25
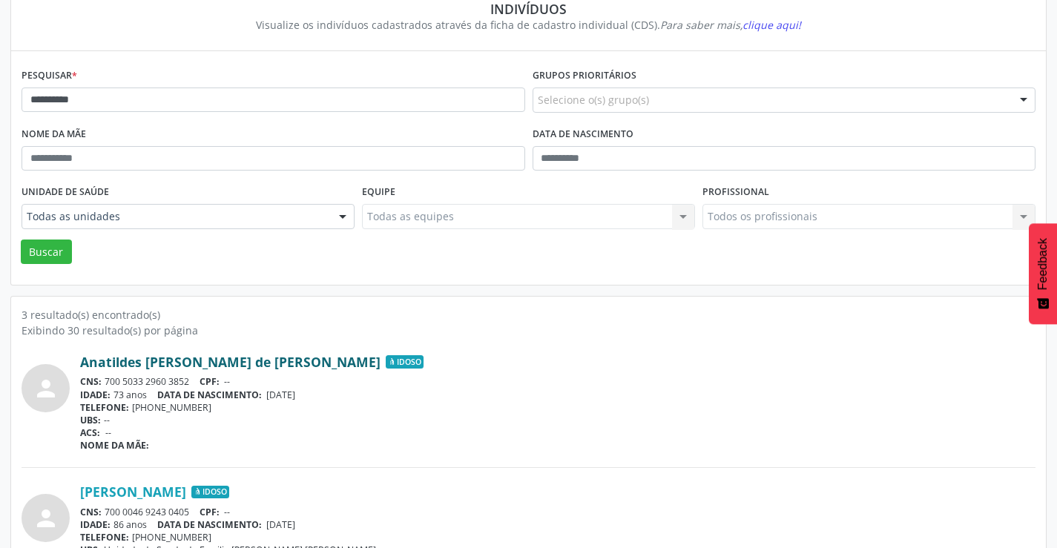
scroll to position [148, 0]
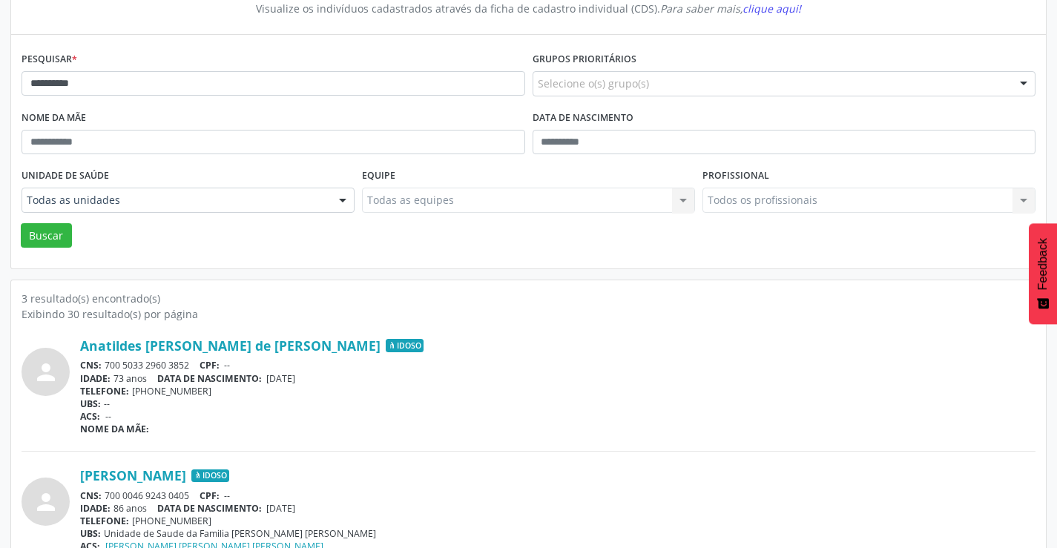
drag, startPoint x: 192, startPoint y: 360, endPoint x: 99, endPoint y: 360, distance: 92.7
click at [99, 360] on div "CNS: 700 5033 2960 3852 CPF: --" at bounding box center [557, 365] width 955 height 13
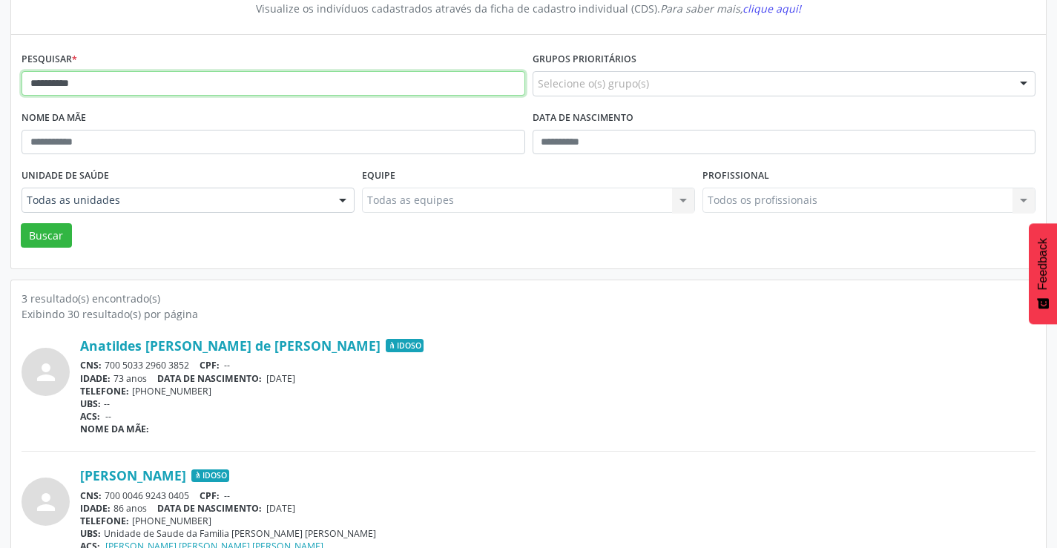
click at [167, 90] on input "*********" at bounding box center [274, 83] width 504 height 25
type input "*"
click at [21, 223] on button "Buscar" at bounding box center [46, 235] width 51 height 25
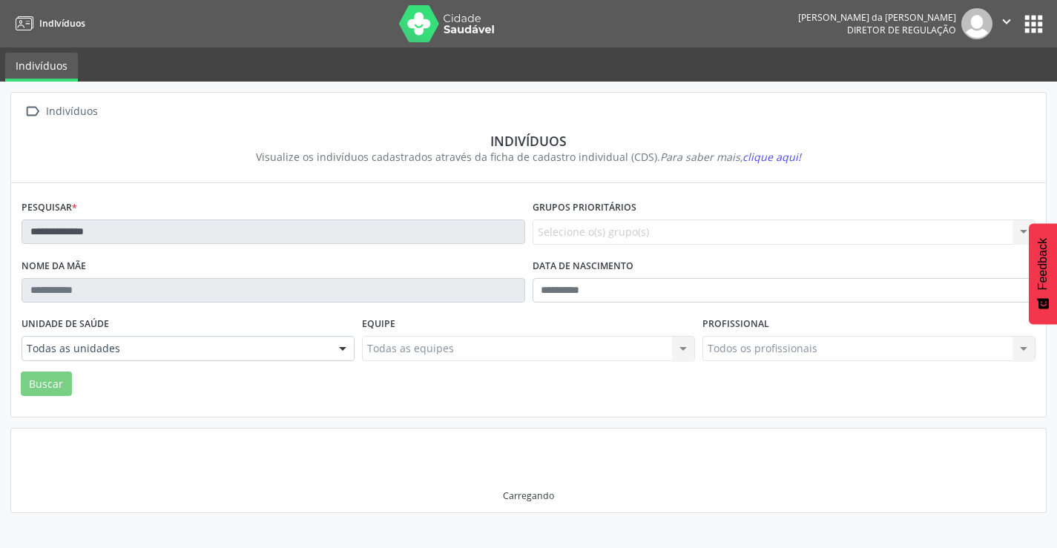
scroll to position [0, 0]
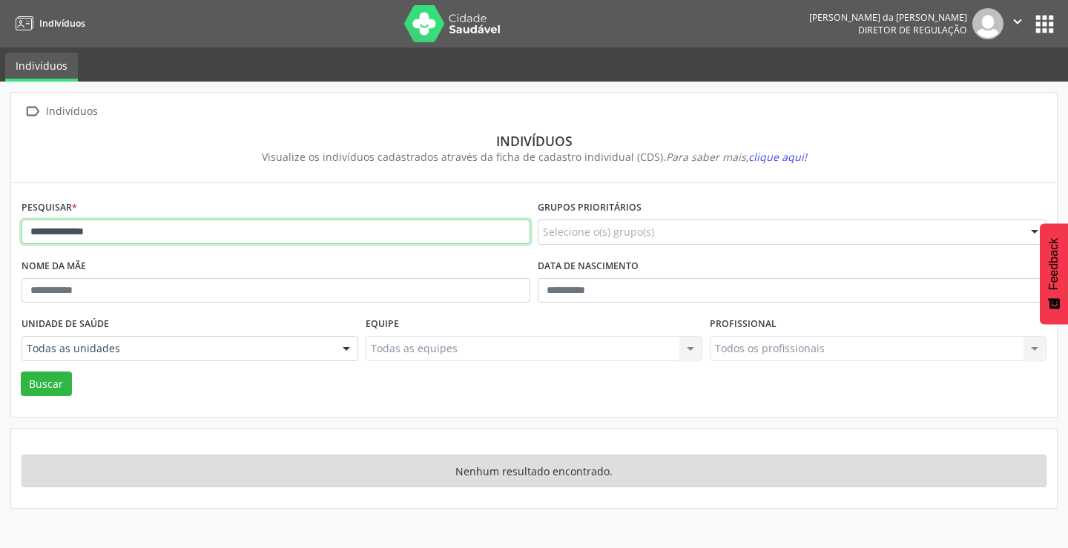
click at [196, 239] on input "**********" at bounding box center [276, 232] width 509 height 25
click at [21, 372] on button "Buscar" at bounding box center [46, 384] width 51 height 25
click at [83, 226] on input "*********" at bounding box center [276, 232] width 509 height 25
click at [21, 372] on button "Buscar" at bounding box center [46, 384] width 51 height 25
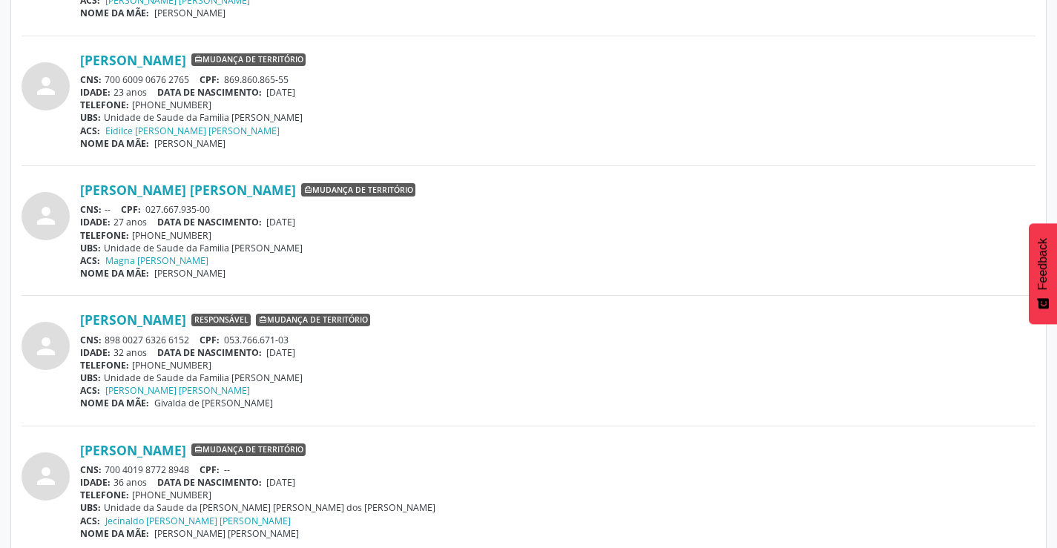
scroll to position [2151, 0]
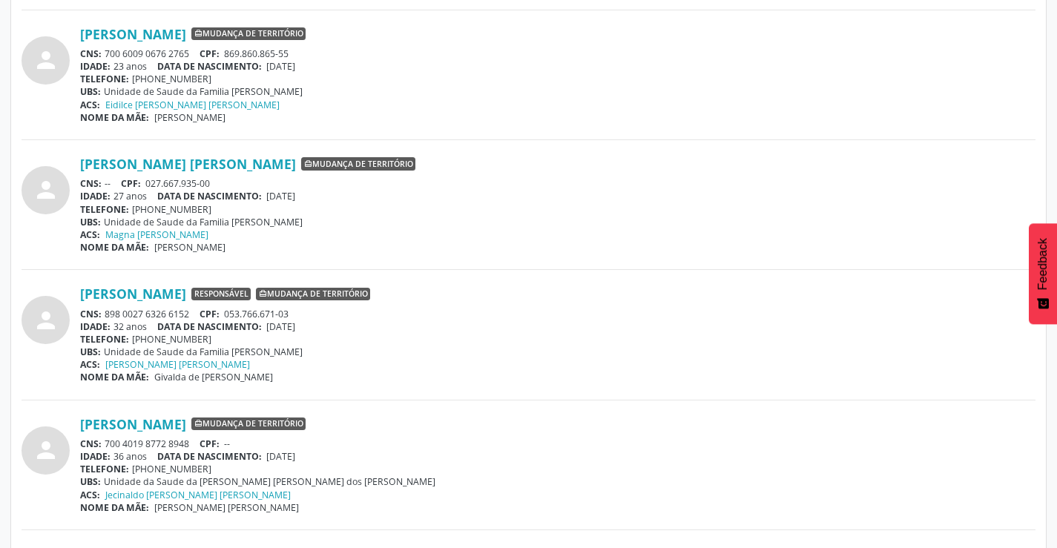
drag, startPoint x: 190, startPoint y: 312, endPoint x: 103, endPoint y: 312, distance: 86.8
click at [103, 312] on div "CNS: 898 0027 6326 6152 CPF: 053.766.671-03" at bounding box center [557, 314] width 955 height 13
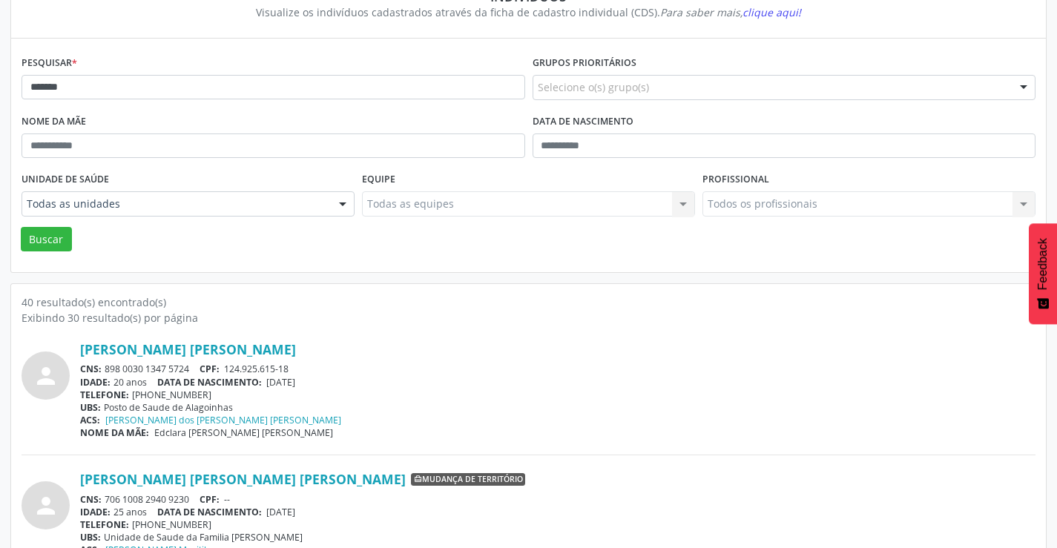
scroll to position [0, 0]
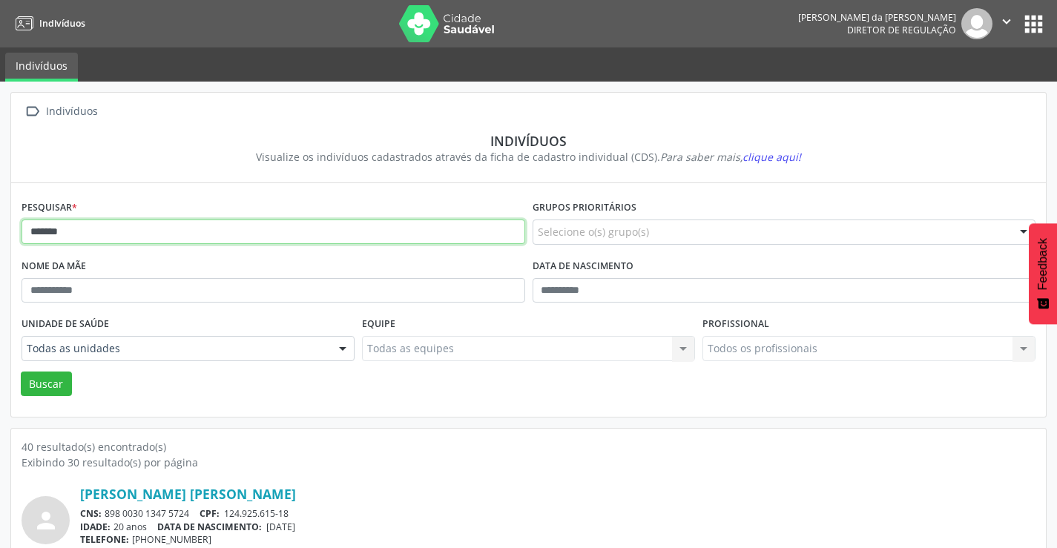
click at [184, 228] on input "*******" at bounding box center [274, 232] width 504 height 25
type input "*"
click at [21, 372] on button "Buscar" at bounding box center [46, 384] width 51 height 25
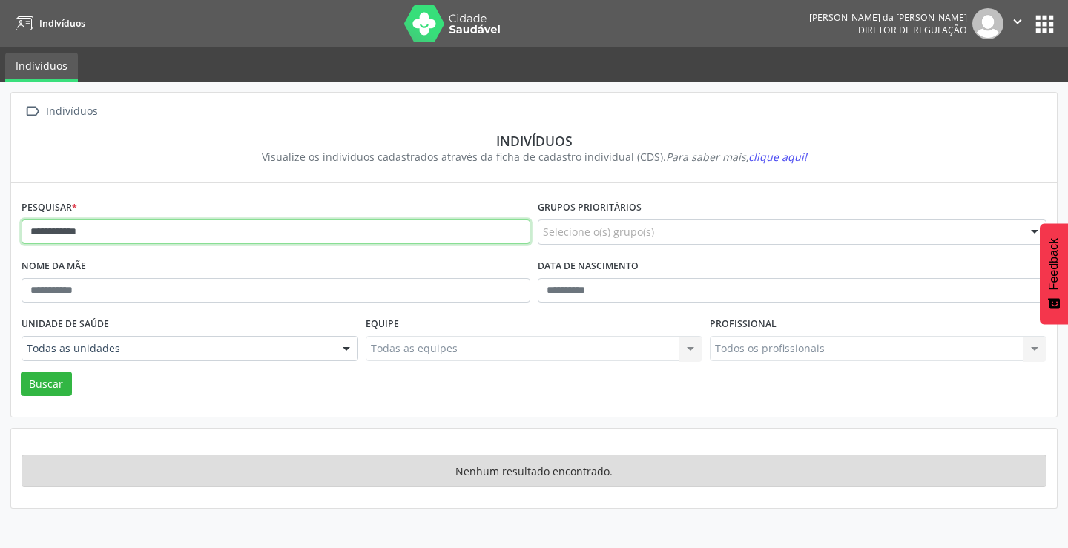
click at [131, 234] on input "**********" at bounding box center [276, 232] width 509 height 25
click at [21, 372] on button "Buscar" at bounding box center [46, 384] width 51 height 25
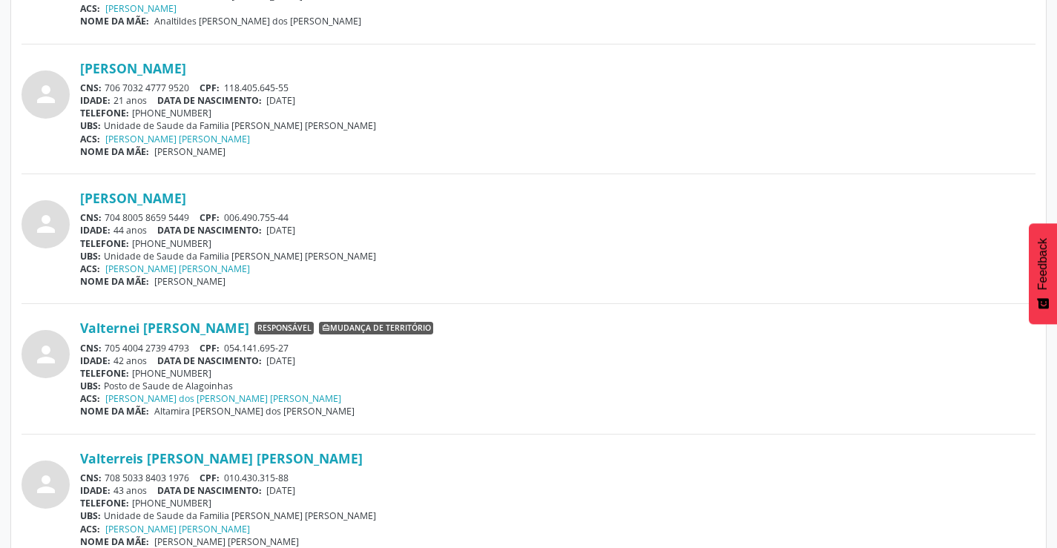
scroll to position [2138, 0]
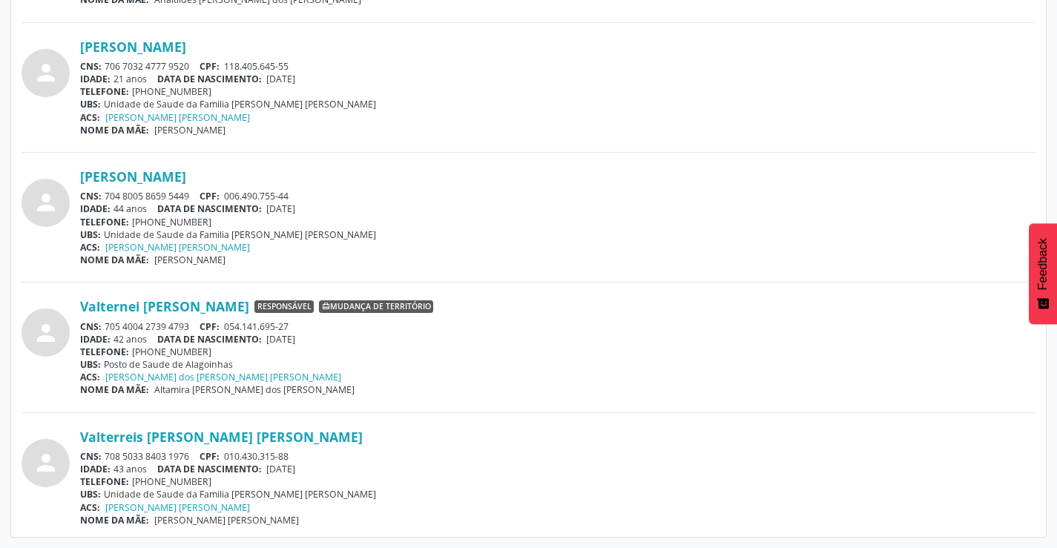
drag, startPoint x: 192, startPoint y: 457, endPoint x: 105, endPoint y: 455, distance: 87.5
click at [105, 455] on div "CNS: 708 5033 8403 1976 CPF: 010.430.315-88" at bounding box center [557, 456] width 955 height 13
drag, startPoint x: 196, startPoint y: 323, endPoint x: 110, endPoint y: 326, distance: 86.1
click at [117, 329] on div "CNS: 705 4004 2739 4793 CPF: 054.141.695-27" at bounding box center [557, 326] width 955 height 13
drag, startPoint x: 466, startPoint y: 375, endPoint x: 326, endPoint y: 364, distance: 140.6
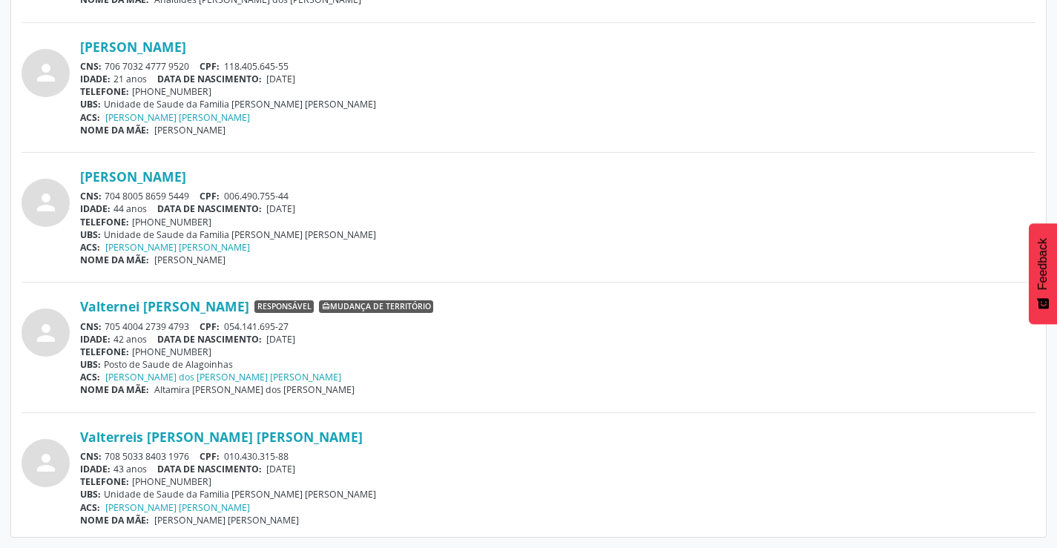
click at [375, 369] on div "Valternei [PERSON_NAME] Responsável Mudança de território CNS: 705 4004 2739 47…" at bounding box center [557, 347] width 955 height 98
drag, startPoint x: 195, startPoint y: 323, endPoint x: 108, endPoint y: 324, distance: 87.5
click at [107, 321] on div "CNS: 705 4004 2739 4793 CPF: 054.141.695-27" at bounding box center [557, 326] width 955 height 13
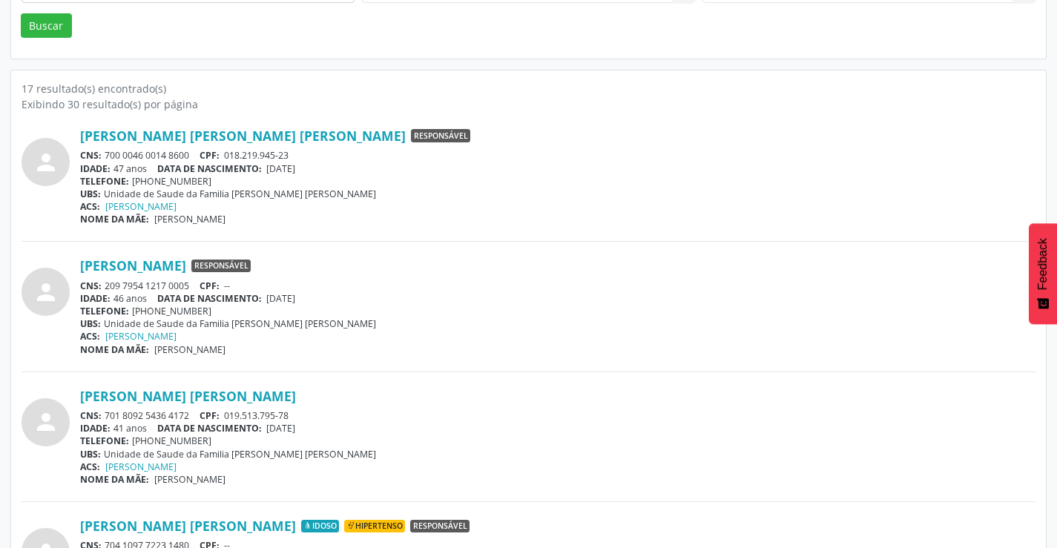
scroll to position [0, 0]
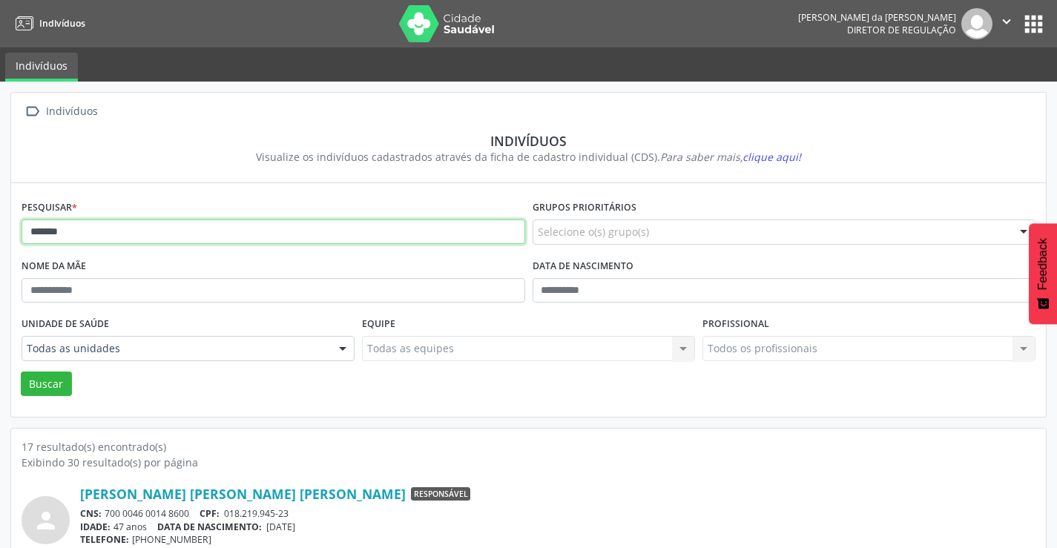
click at [258, 233] on input "******" at bounding box center [274, 232] width 504 height 25
type input "*"
click at [21, 372] on button "Buscar" at bounding box center [46, 384] width 51 height 25
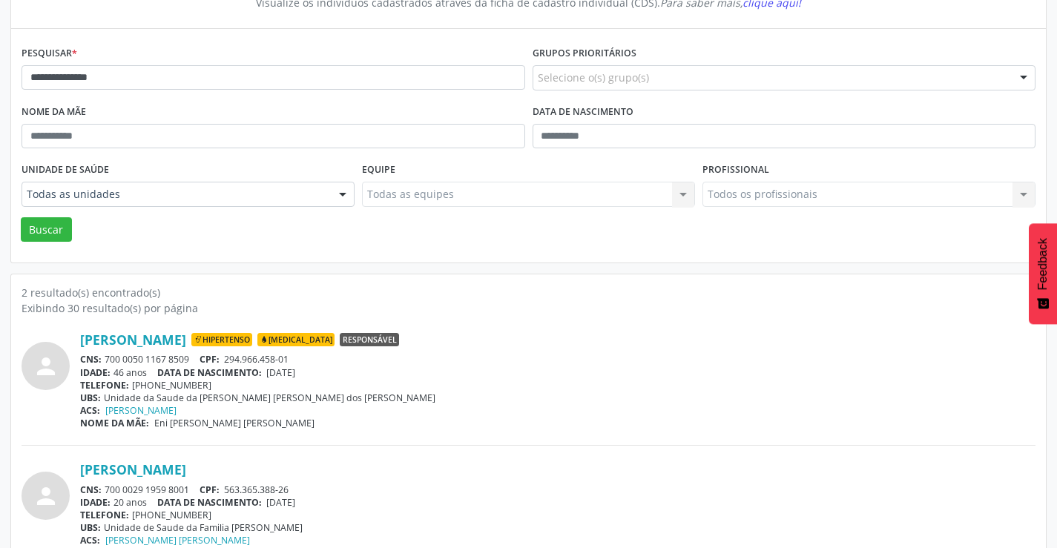
scroll to position [188, 0]
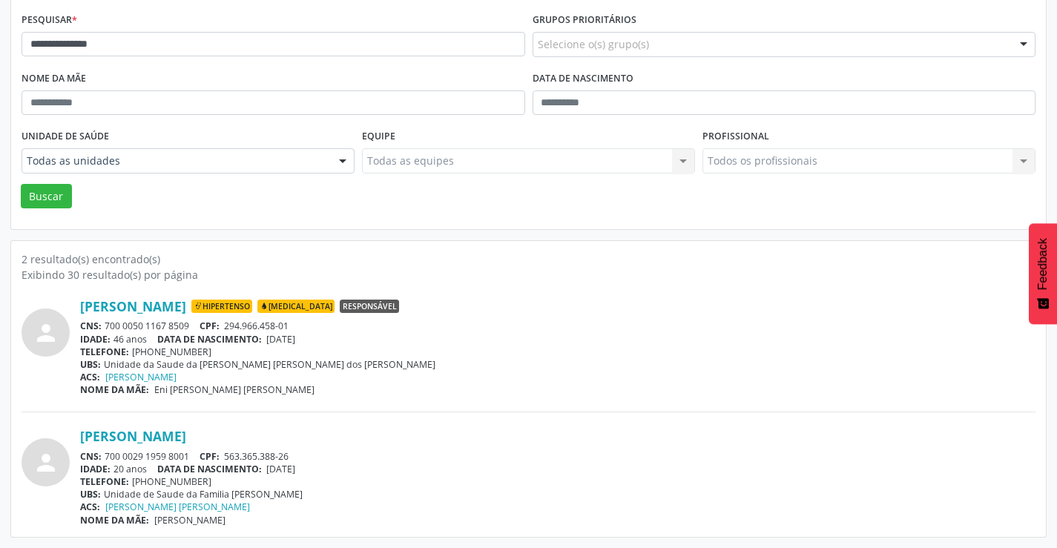
drag, startPoint x: 199, startPoint y: 322, endPoint x: 107, endPoint y: 318, distance: 92.0
click at [107, 323] on div "CNS: 700 0050 1167 8509 CPF: 294.966.458-01" at bounding box center [557, 326] width 955 height 13
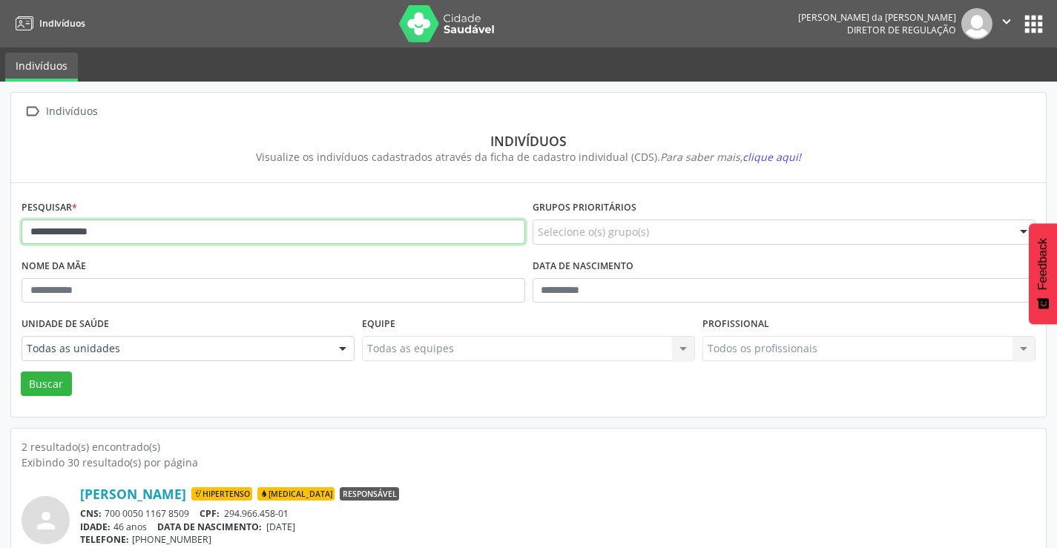
click at [234, 241] on input "**********" at bounding box center [274, 232] width 504 height 25
type input "*"
click at [21, 372] on button "Buscar" at bounding box center [46, 384] width 51 height 25
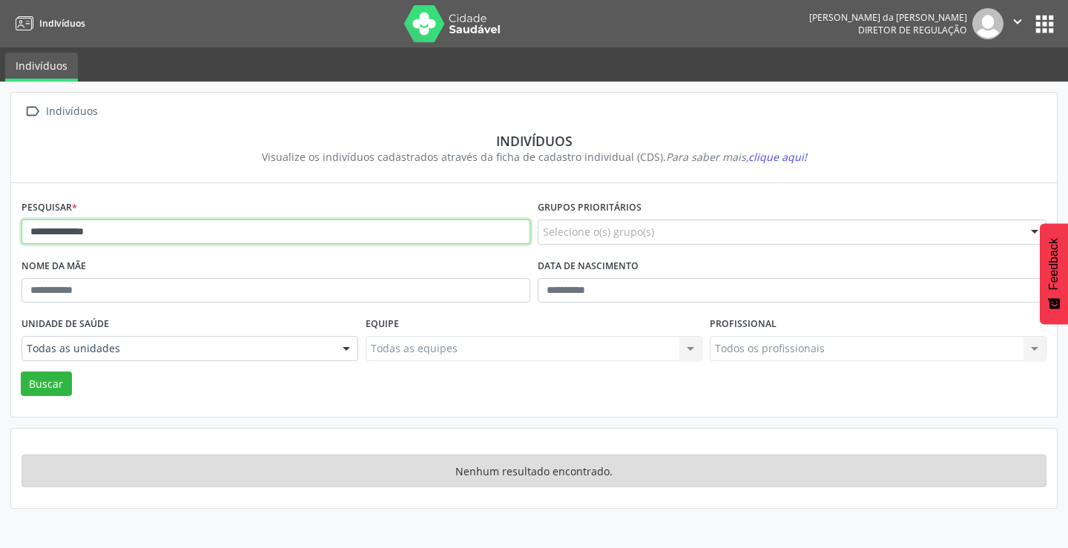
click at [139, 225] on input "**********" at bounding box center [276, 232] width 509 height 25
click at [21, 372] on button "Buscar" at bounding box center [46, 384] width 51 height 25
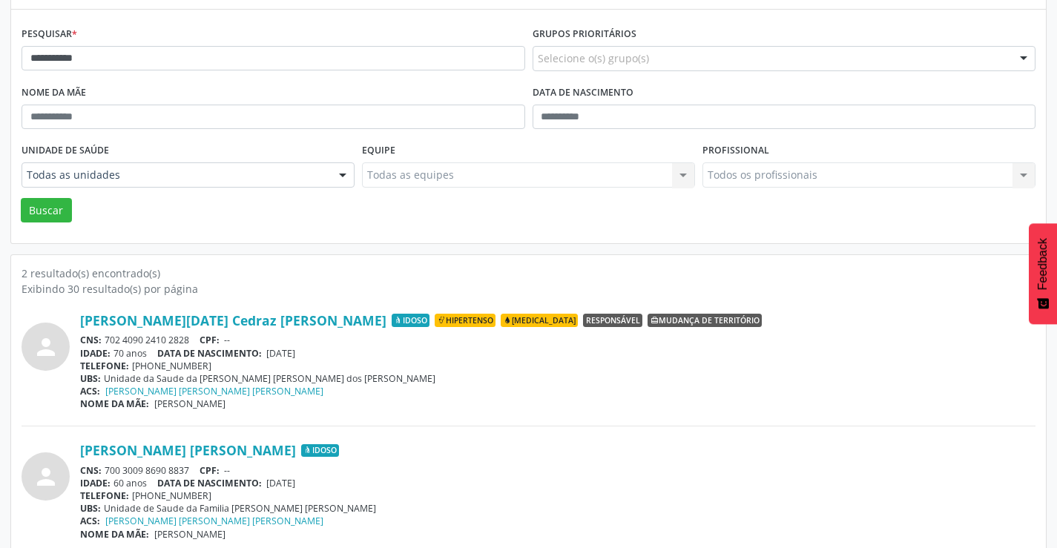
scroll to position [188, 0]
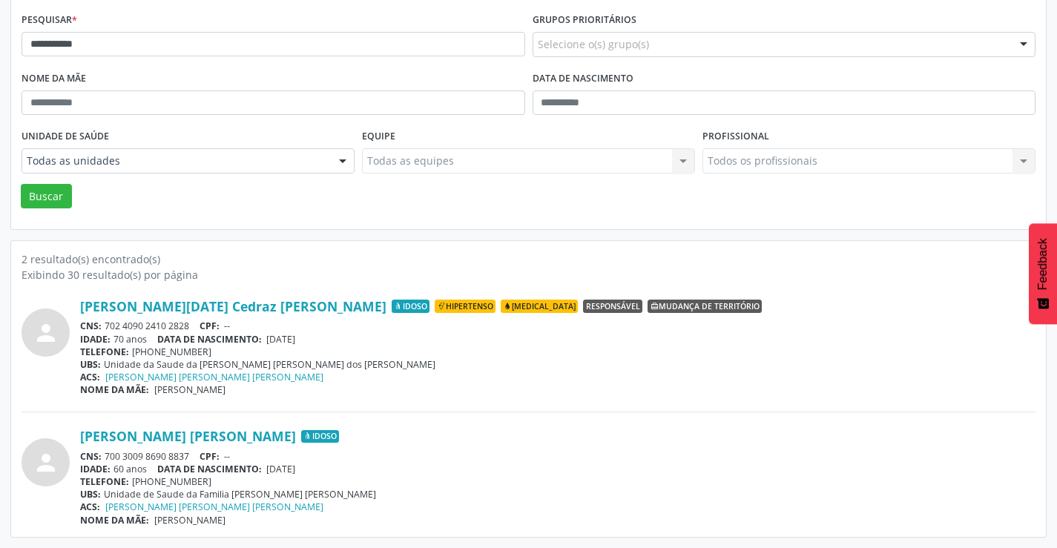
drag, startPoint x: 194, startPoint y: 453, endPoint x: 107, endPoint y: 450, distance: 86.8
click at [107, 450] on div "CNS: 700 3009 8690 8837 CPF: --" at bounding box center [557, 456] width 955 height 13
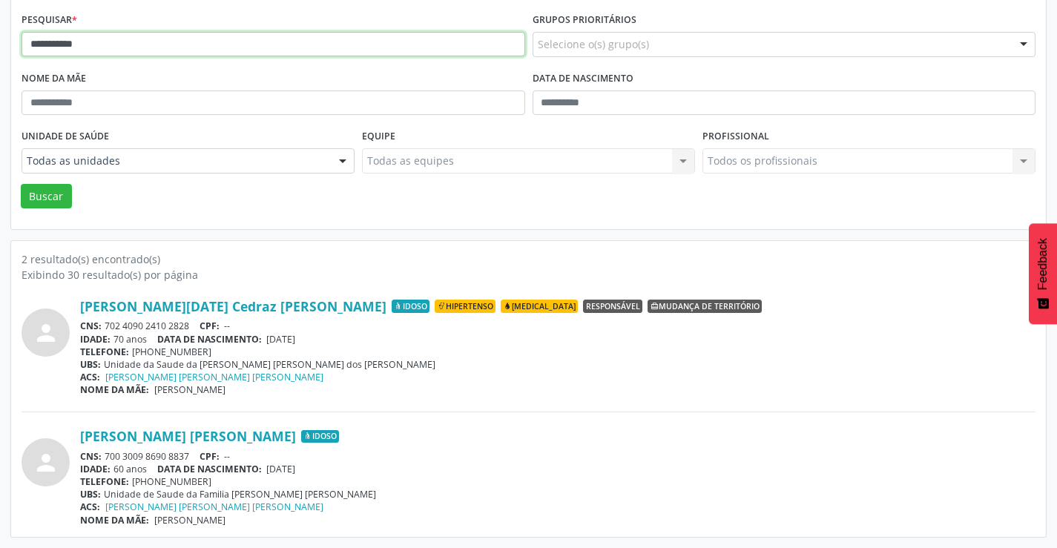
click at [230, 54] on input "**********" at bounding box center [274, 44] width 504 height 25
type input "*"
click at [21, 184] on button "Buscar" at bounding box center [46, 196] width 51 height 25
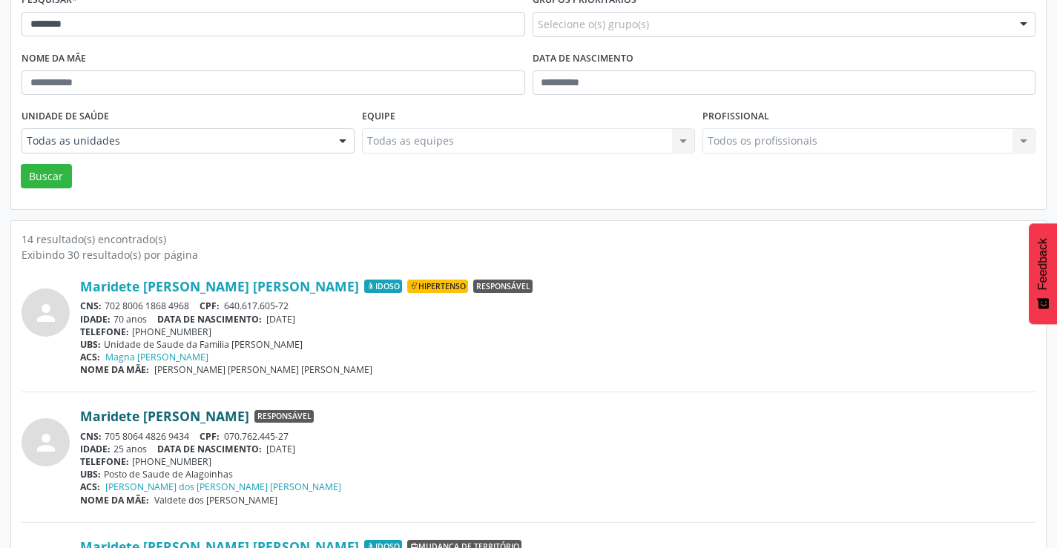
scroll to position [223, 0]
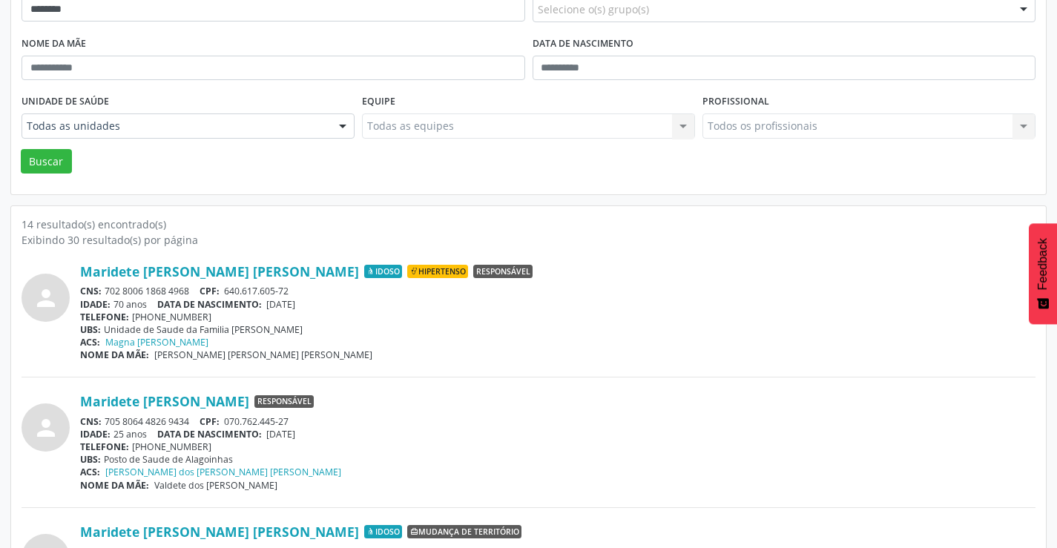
drag, startPoint x: 194, startPoint y: 289, endPoint x: 107, endPoint y: 284, distance: 86.9
click at [107, 284] on div "Maridete [PERSON_NAME] [PERSON_NAME] Idoso Hipertenso Responsável CNS: 702 8006…" at bounding box center [557, 312] width 955 height 98
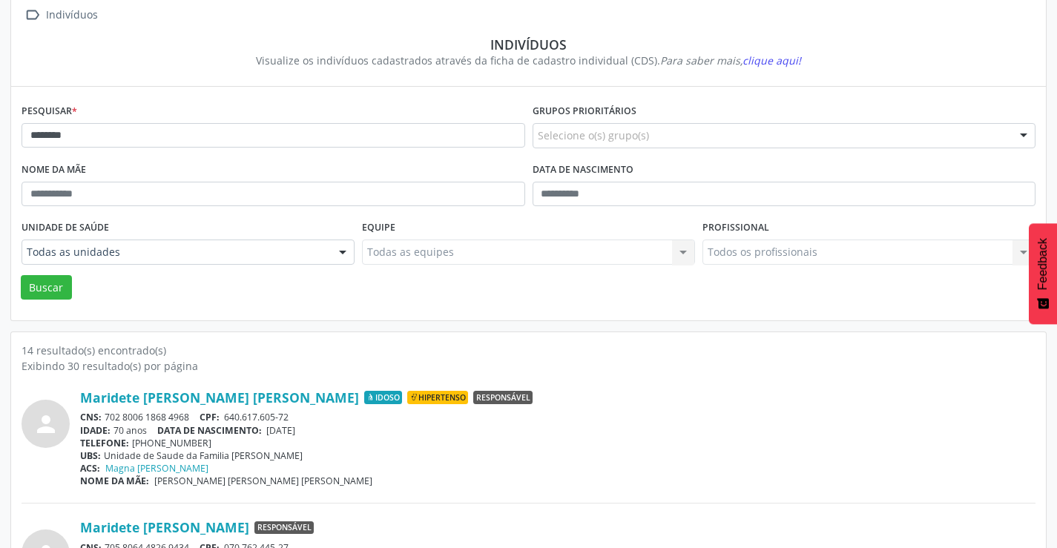
scroll to position [0, 0]
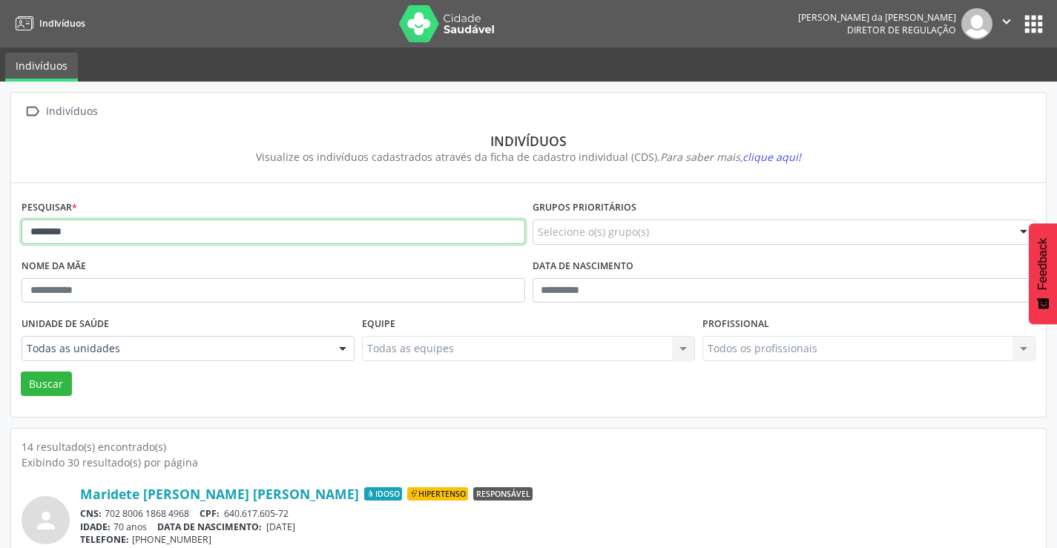
click at [125, 233] on input "********" at bounding box center [274, 232] width 504 height 25
type input "*"
type input "*******"
click at [21, 372] on button "Buscar" at bounding box center [46, 384] width 51 height 25
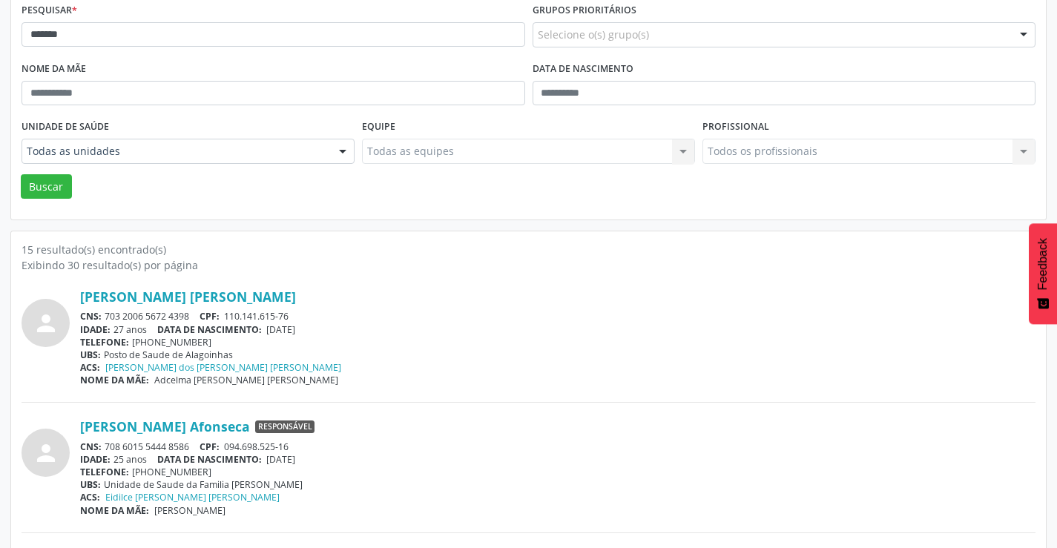
scroll to position [297, 0]
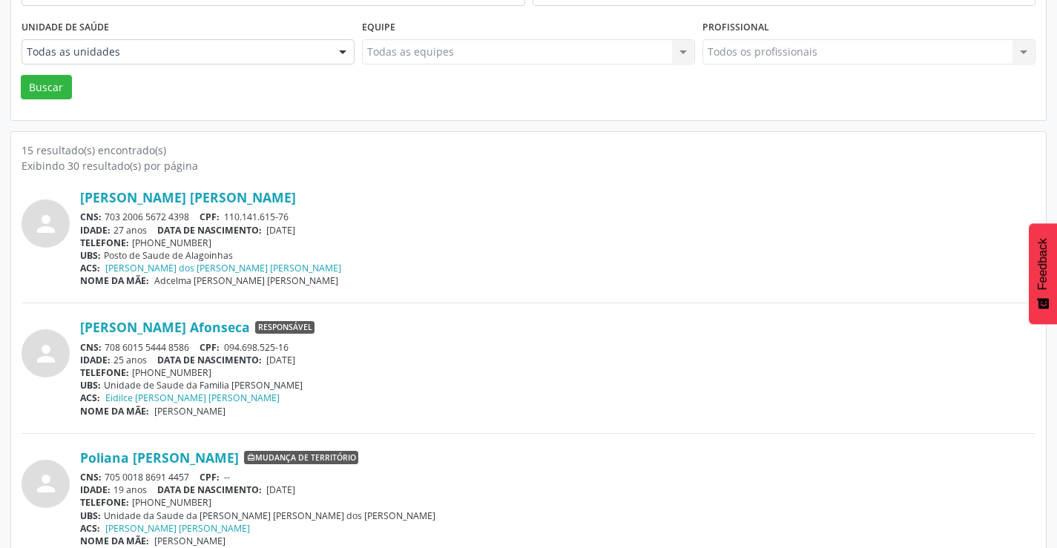
drag, startPoint x: 193, startPoint y: 344, endPoint x: 105, endPoint y: 349, distance: 88.4
click at [105, 349] on div "CNS: 708 6015 5444 8586 CPF: 094.698.525-16" at bounding box center [557, 347] width 955 height 13
